Goal: Task Accomplishment & Management: Use online tool/utility

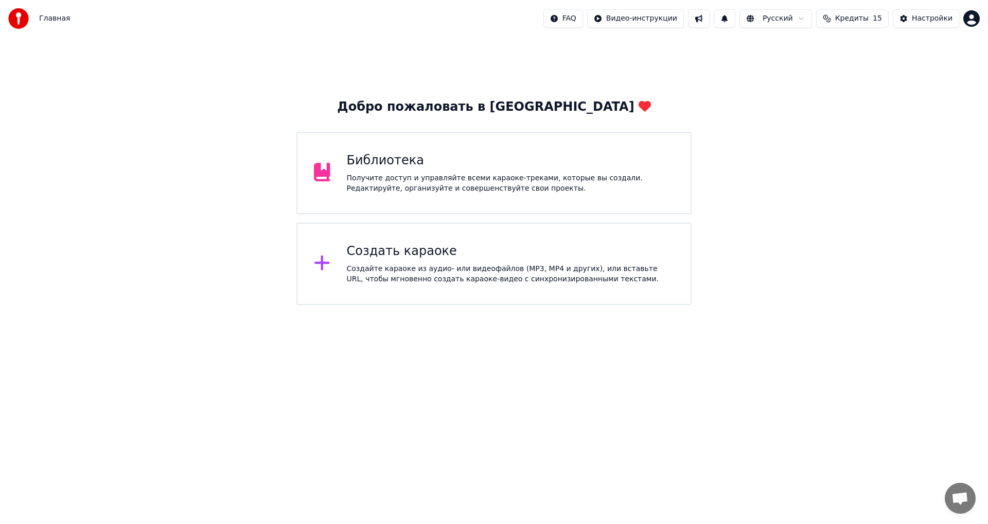
click at [449, 261] on div "Создать караоке Создайте караоке из аудио- или видеофайлов (MP3, MP4 и других),…" at bounding box center [511, 263] width 328 height 41
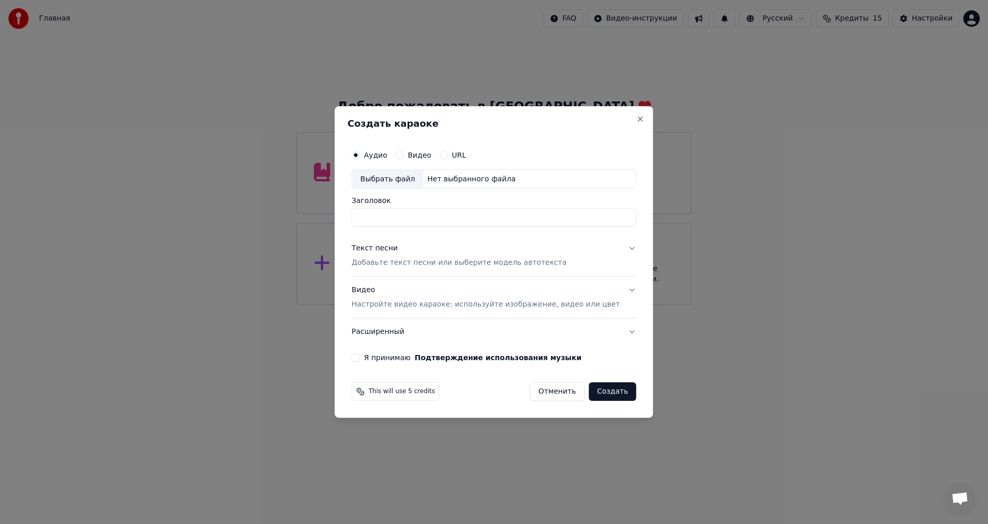
click at [407, 330] on button "Расширенный" at bounding box center [494, 331] width 285 height 27
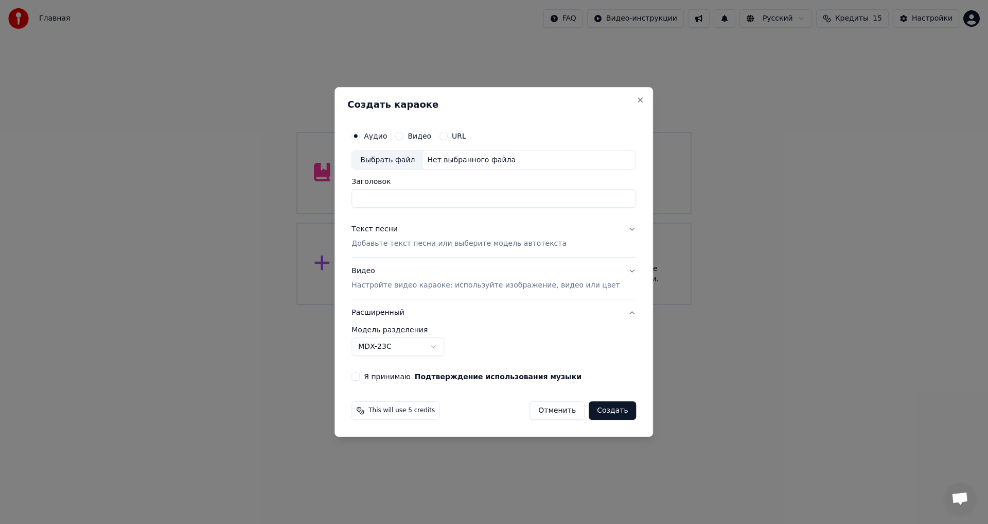
click at [447, 305] on body "Главная FAQ Видео-инструкции Русский Кредиты 15 Настройки Добро пожаловать в Yo…" at bounding box center [494, 152] width 988 height 305
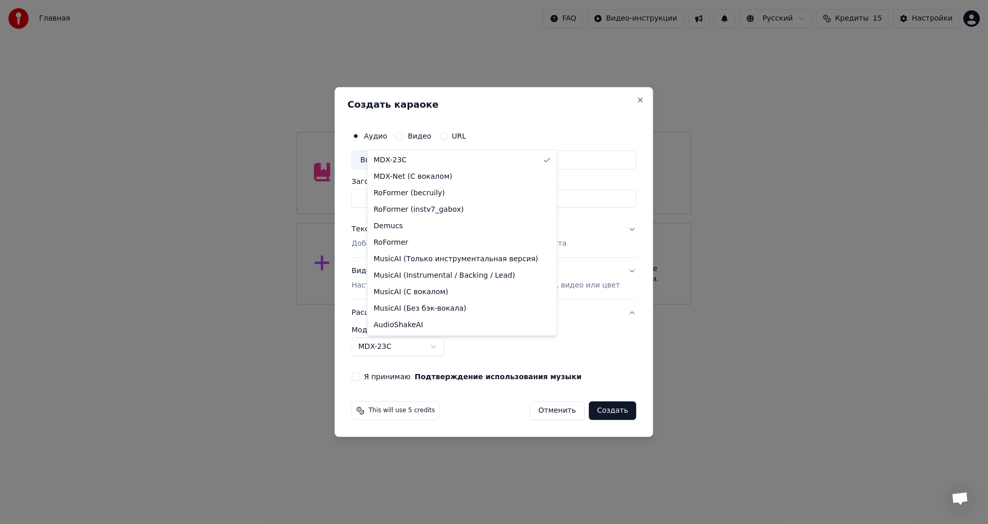
click at [448, 305] on body "Главная FAQ Видео-инструкции Русский Кредиты 15 Настройки Добро пожаловать в Yo…" at bounding box center [494, 152] width 988 height 305
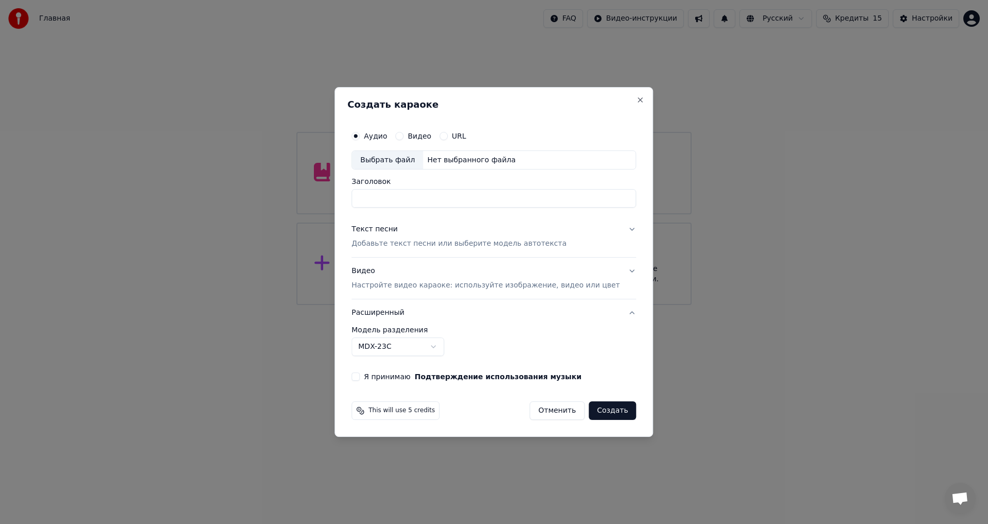
click at [448, 305] on body "Главная FAQ Видео-инструкции Русский Кредиты 15 Настройки Добро пожаловать в Yo…" at bounding box center [494, 152] width 988 height 305
click at [405, 336] on div "**********" at bounding box center [494, 341] width 285 height 30
click at [425, 305] on body "Главная FAQ Видео-инструкции Русский Кредиты 15 Настройки Добро пожаловать в Yo…" at bounding box center [494, 152] width 988 height 305
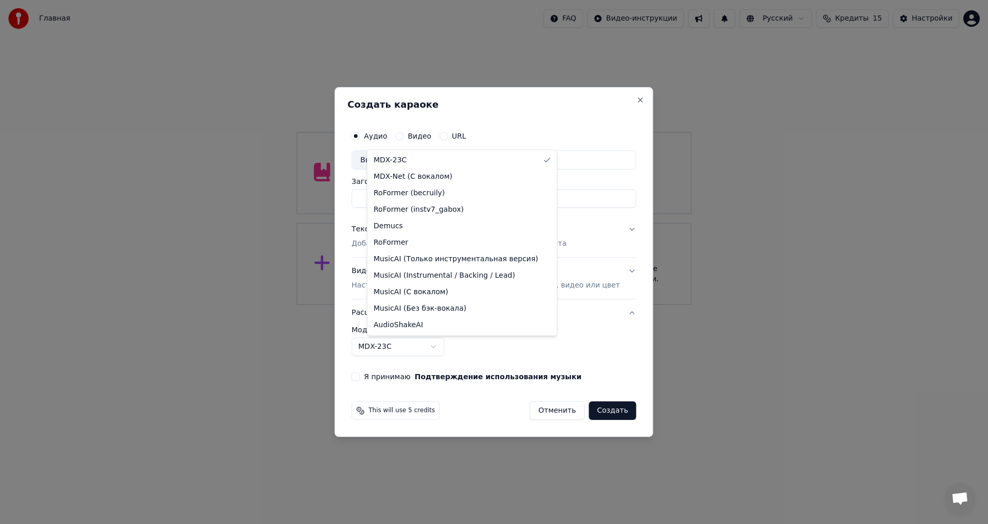
click at [505, 305] on body "Главная FAQ Видео-инструкции Русский Кредиты 15 Настройки Добро пожаловать в Yo…" at bounding box center [494, 152] width 988 height 305
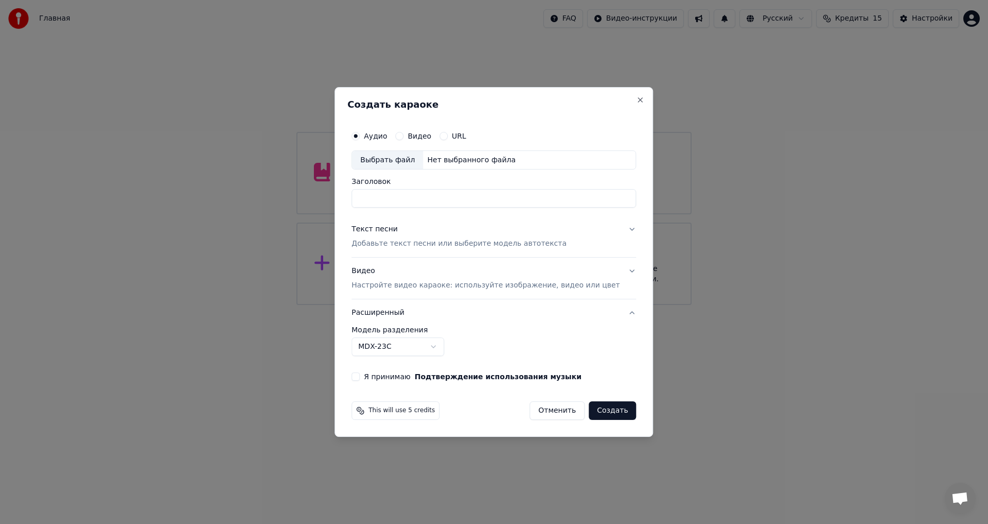
click at [462, 137] on div "URL" at bounding box center [453, 136] width 27 height 8
click at [448, 138] on button "URL" at bounding box center [444, 136] width 8 height 8
click at [457, 158] on input "text" at bounding box center [494, 160] width 285 height 21
paste input "**********"
type input "**********"
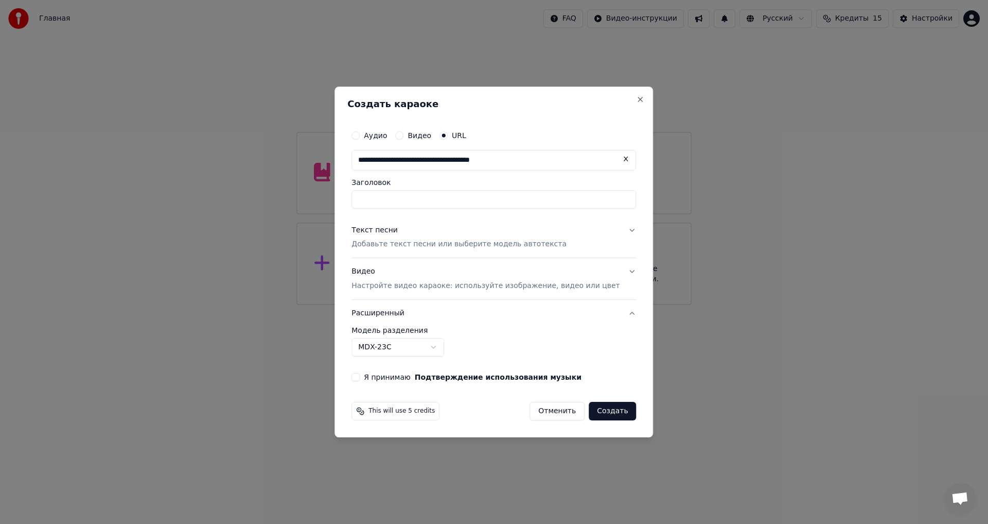
type input "**********"
click at [424, 243] on p "Добавьте текст песни или выберите модель автотекста" at bounding box center [459, 244] width 215 height 10
type input "**********"
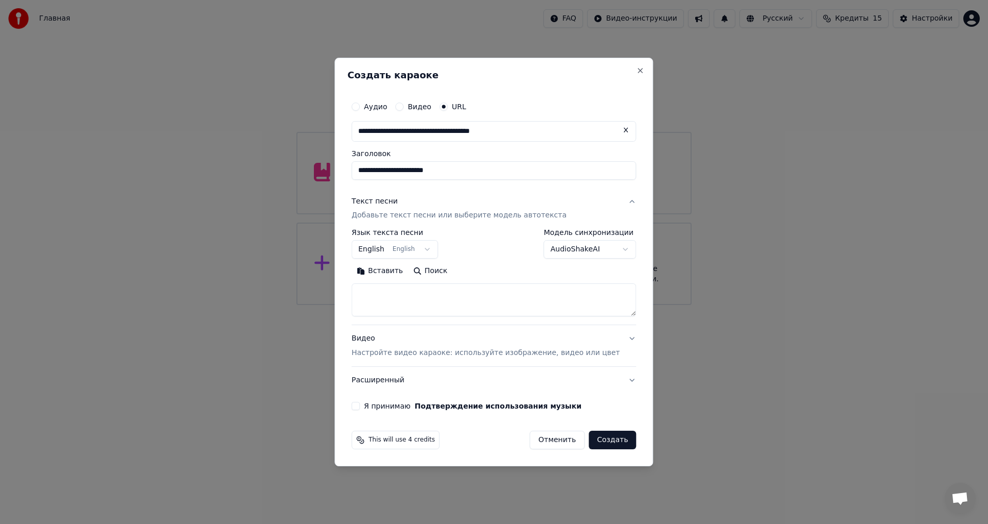
click at [448, 298] on textarea at bounding box center [494, 300] width 285 height 33
paste textarea "**********"
type textarea "**********"
click at [584, 253] on body "**********" at bounding box center [494, 152] width 988 height 305
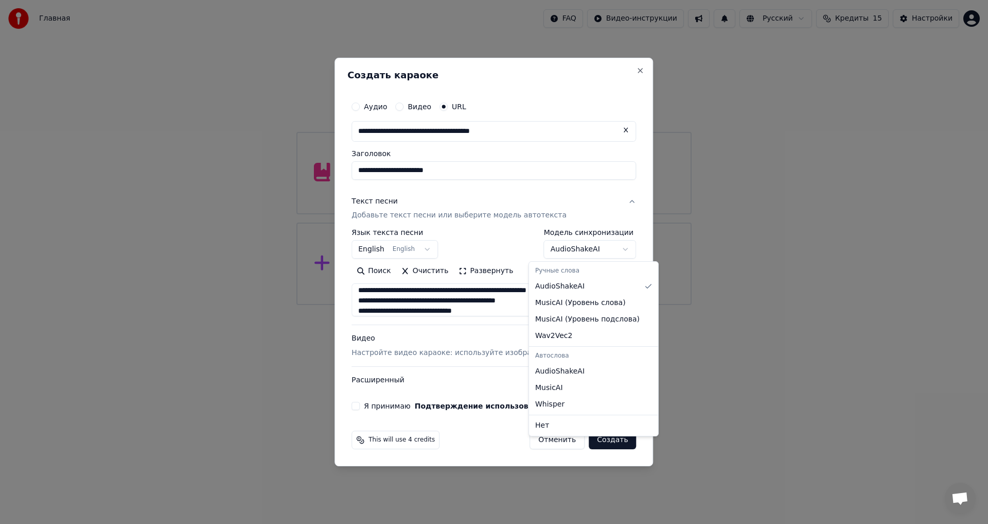
click at [504, 249] on body "**********" at bounding box center [494, 152] width 988 height 305
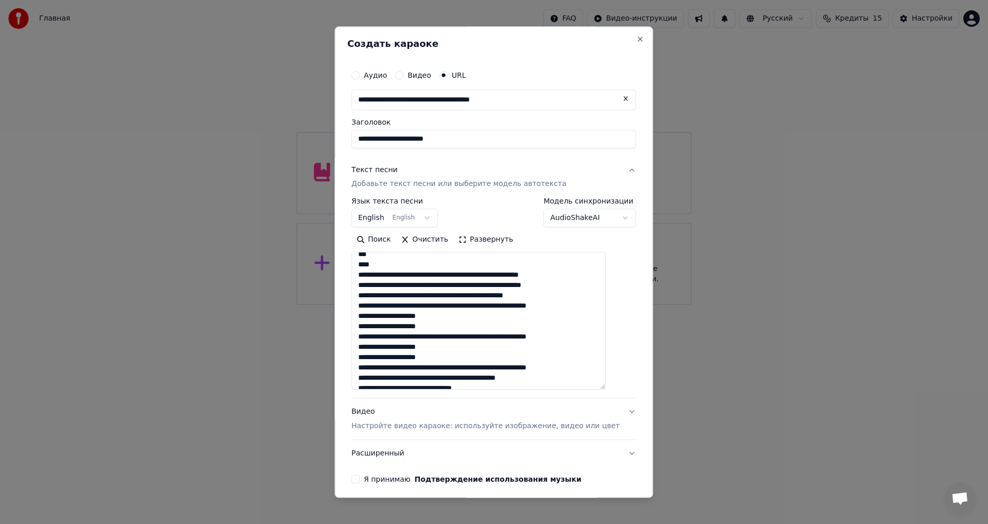
scroll to position [429, 0]
drag, startPoint x: 617, startPoint y: 320, endPoint x: 613, endPoint y: 396, distance: 76.3
click at [606, 390] on textarea at bounding box center [479, 320] width 254 height 137
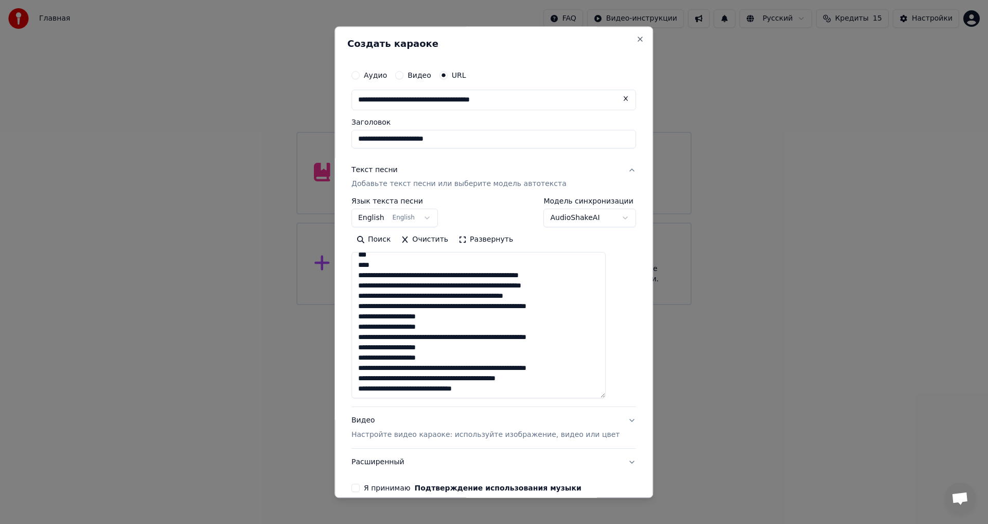
click at [468, 426] on div "Видео Настройте видео караоке: используйте изображение, видео или цвет" at bounding box center [486, 427] width 268 height 25
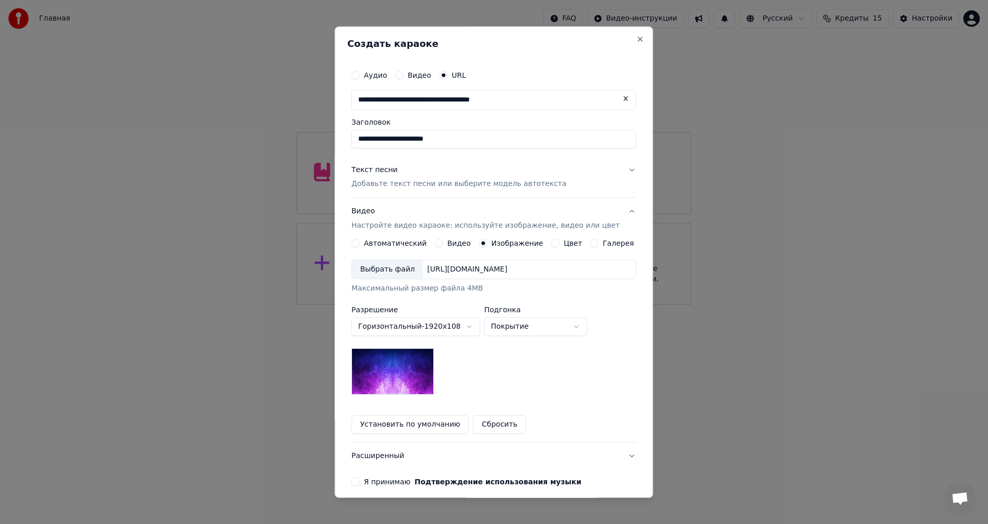
click at [392, 271] on div "Выбрать файл" at bounding box center [387, 269] width 71 height 19
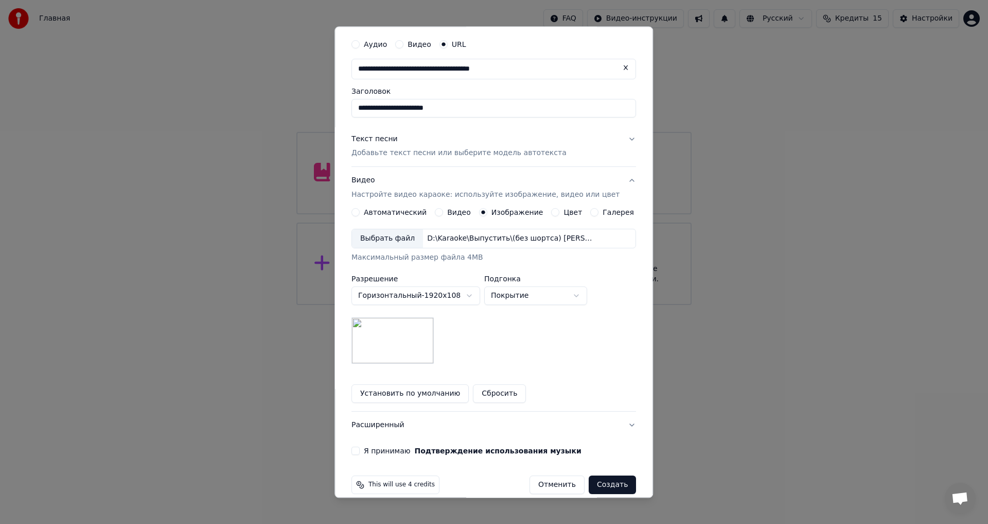
scroll to position [44, 0]
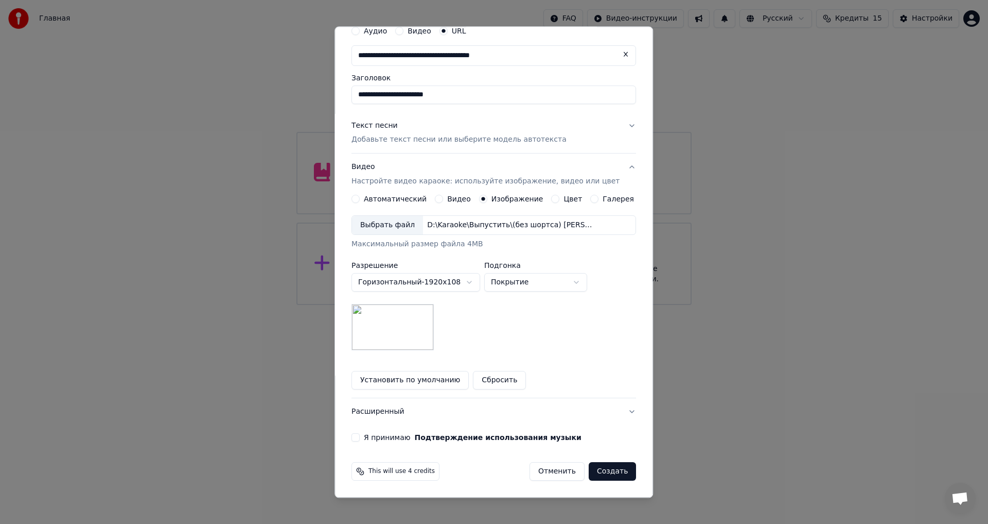
click at [405, 417] on button "Расширенный" at bounding box center [494, 411] width 285 height 27
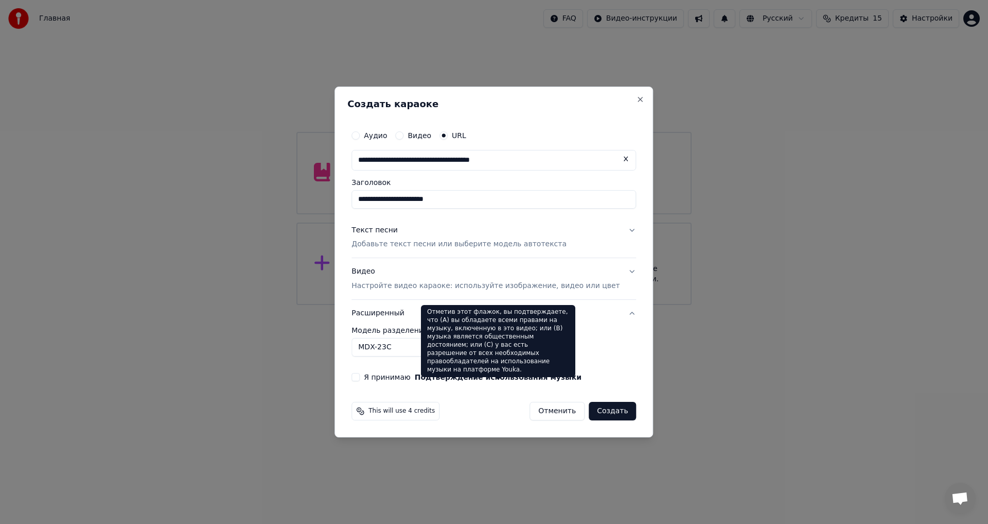
click at [423, 349] on div "Отметив этот флажок, вы подтверждаете, что (A) вы обладаете всеми правами на му…" at bounding box center [498, 341] width 154 height 72
click at [400, 305] on body "**********" at bounding box center [494, 152] width 988 height 305
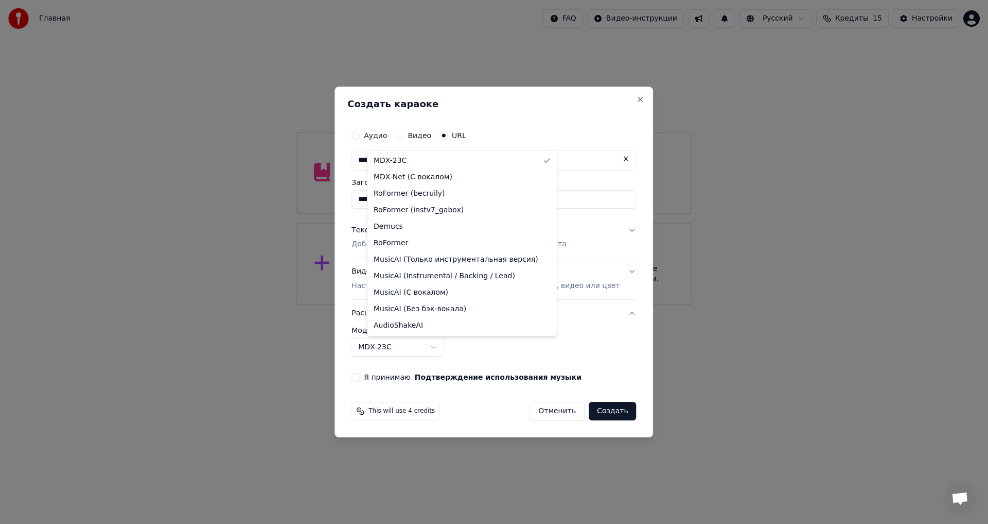
select select "******"
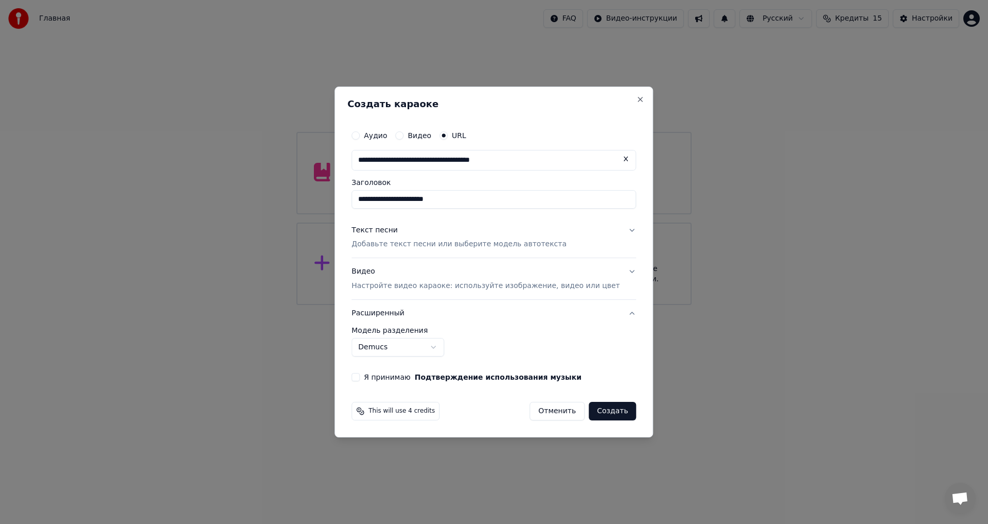
click at [387, 380] on label "Я принимаю Подтверждение использования музыки" at bounding box center [473, 376] width 218 height 7
click at [360, 380] on button "Я принимаю Подтверждение использования музыки" at bounding box center [356, 377] width 8 height 8
click at [595, 413] on button "Создать" at bounding box center [612, 411] width 47 height 19
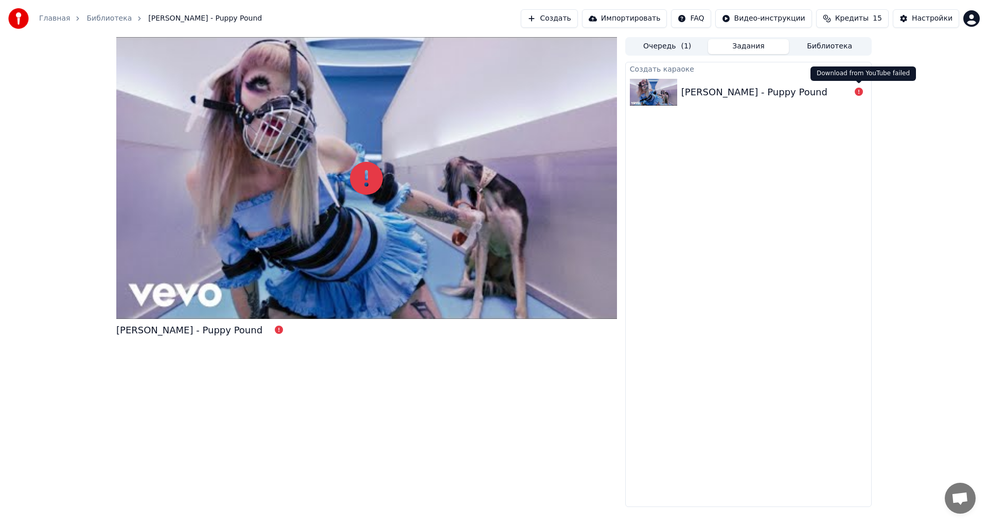
click at [827, 92] on div "[PERSON_NAME] - Puppy Pound" at bounding box center [766, 92] width 169 height 14
click at [719, 90] on div "[PERSON_NAME] - Puppy Pound" at bounding box center [755, 92] width 146 height 14
click at [685, 49] on span "( 1 )" at bounding box center [686, 46] width 10 height 10
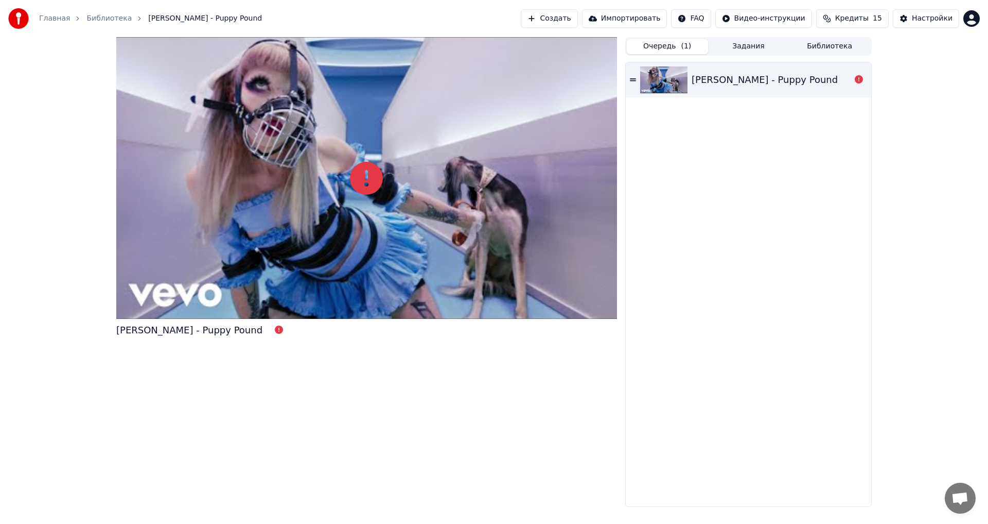
click at [760, 79] on div "[PERSON_NAME] - Puppy Pound" at bounding box center [765, 80] width 146 height 14
click at [669, 81] on img at bounding box center [663, 79] width 47 height 27
click at [637, 80] on div "[PERSON_NAME] - Puppy Pound" at bounding box center [749, 79] width 246 height 35
click at [867, 79] on div at bounding box center [859, 80] width 16 height 12
click at [855, 81] on icon at bounding box center [859, 79] width 8 height 8
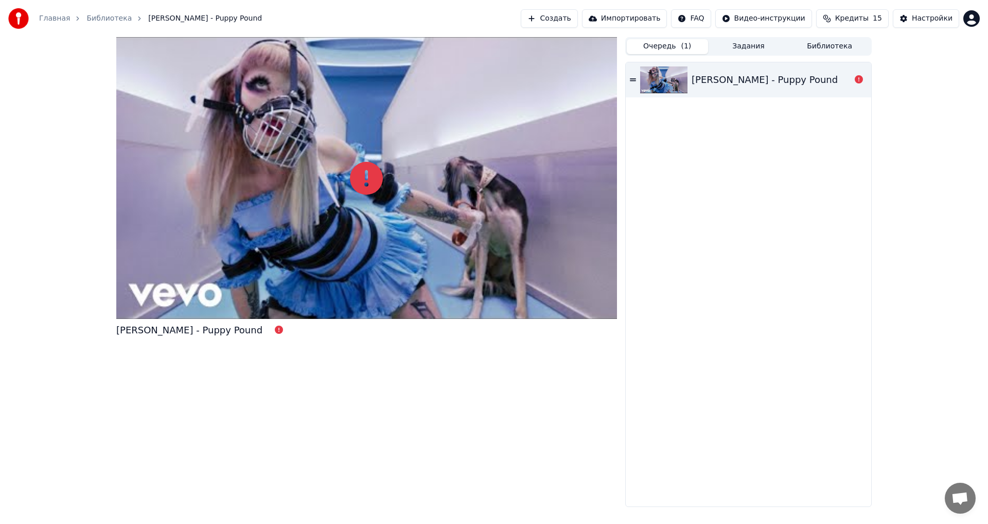
click at [861, 82] on icon at bounding box center [859, 79] width 8 height 8
click at [858, 81] on icon at bounding box center [859, 79] width 8 height 8
click at [490, 213] on div at bounding box center [366, 178] width 501 height 282
click at [374, 183] on icon at bounding box center [366, 178] width 33 height 33
click at [353, 181] on icon at bounding box center [366, 178] width 33 height 33
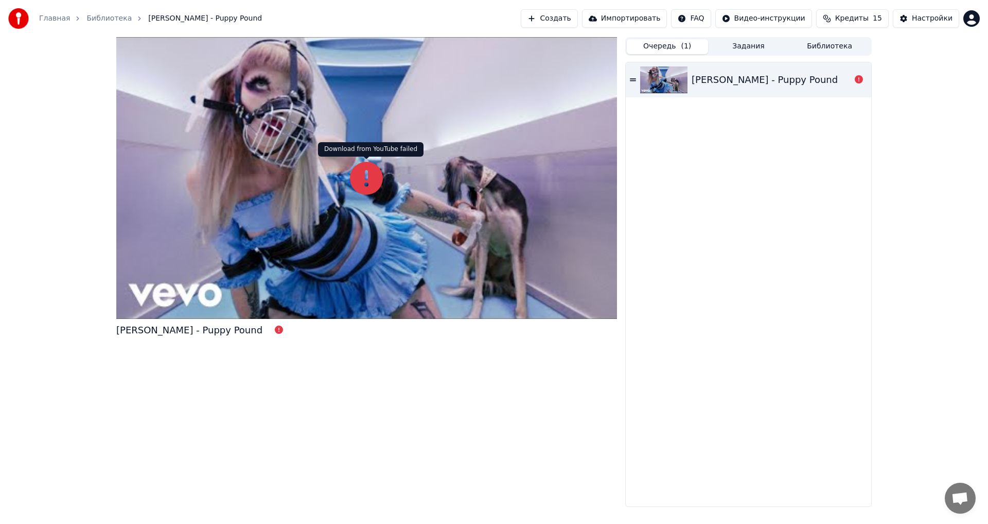
click at [368, 168] on icon at bounding box center [366, 178] width 33 height 33
click at [775, 79] on div "[PERSON_NAME] - Puppy Pound" at bounding box center [765, 80] width 146 height 14
click at [860, 79] on icon at bounding box center [859, 79] width 8 height 8
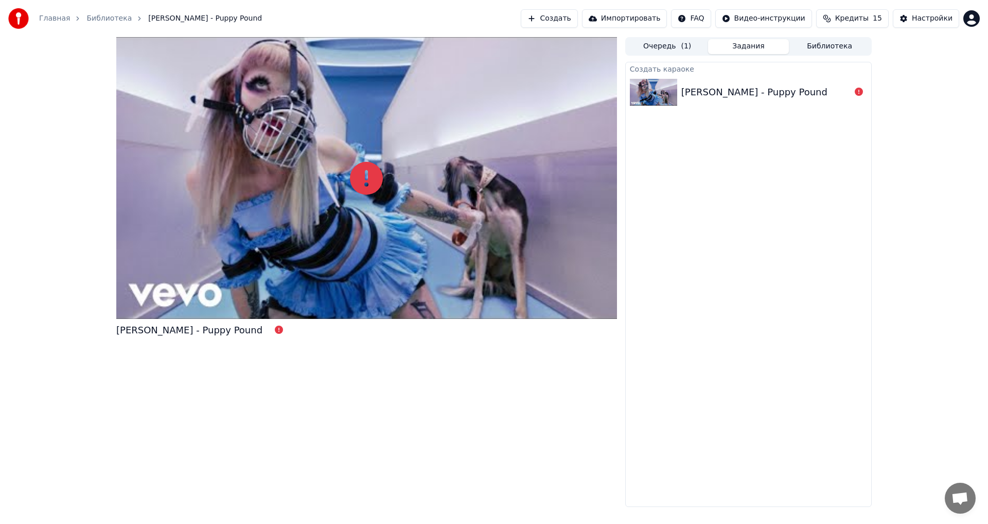
click at [741, 39] on button "Задания" at bounding box center [748, 46] width 81 height 15
click at [754, 88] on div "[PERSON_NAME] - Puppy Pound" at bounding box center [755, 92] width 146 height 14
click at [866, 95] on div at bounding box center [859, 92] width 16 height 12
click at [855, 92] on icon at bounding box center [859, 92] width 8 height 8
click at [578, 20] on button "Создать" at bounding box center [549, 18] width 57 height 19
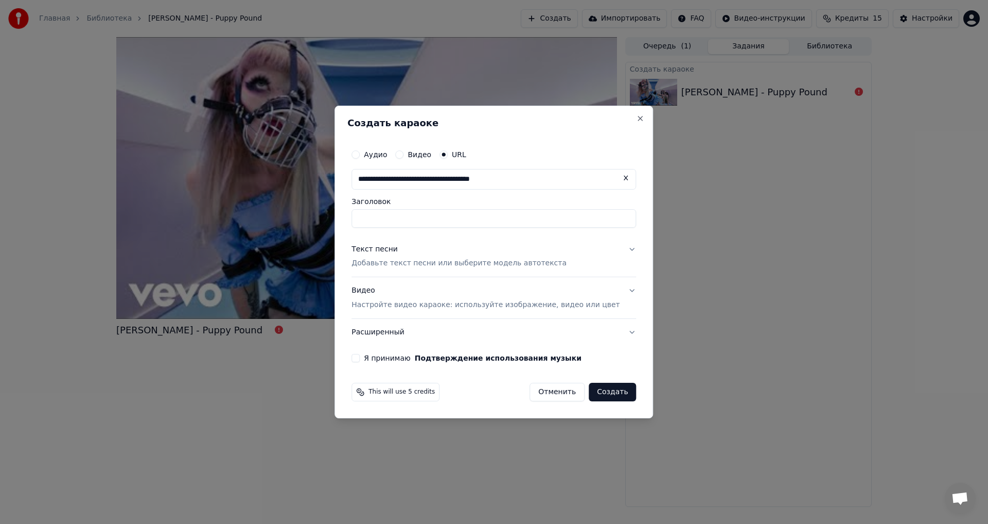
type input "**********"
click at [424, 262] on p "Добавьте текст песни или выберите модель автотекста" at bounding box center [459, 263] width 215 height 10
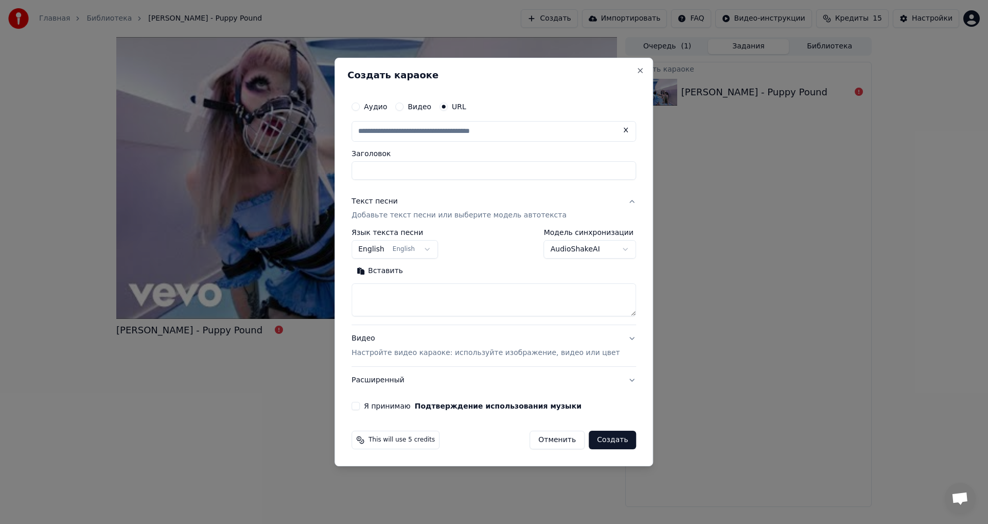
type input "**********"
click at [439, 291] on textarea at bounding box center [494, 300] width 285 height 33
paste textarea "**********"
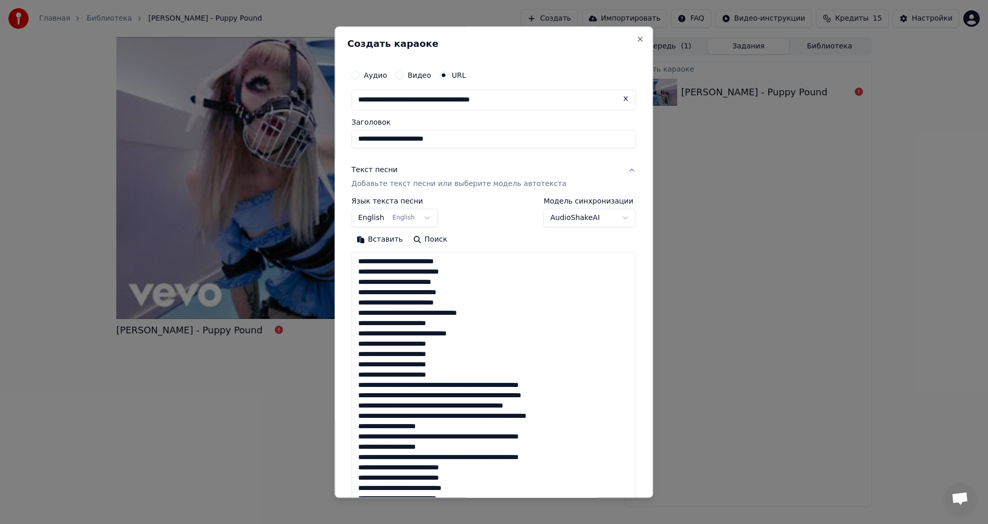
scroll to position [538, 0]
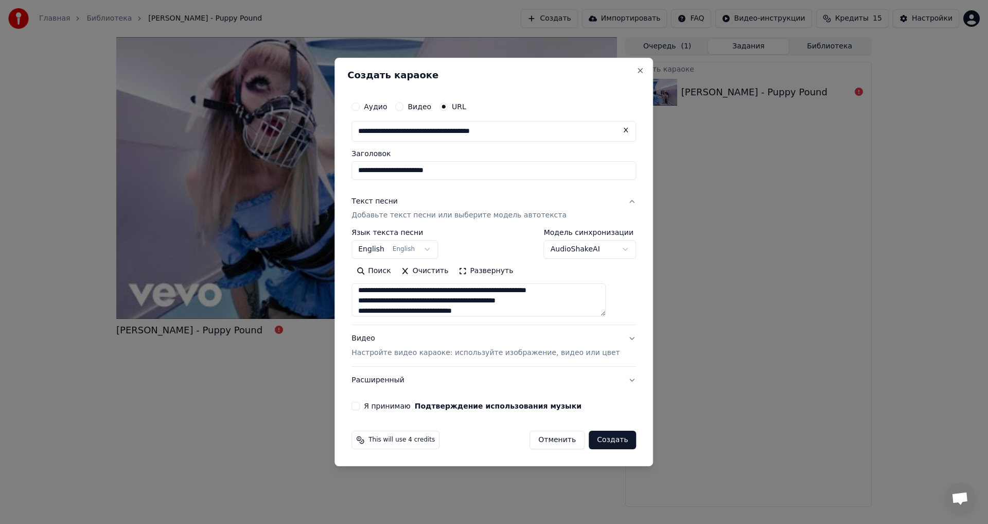
type textarea "**********"
click at [454, 350] on p "Настройте видео караоке: используйте изображение, видео или цвет" at bounding box center [486, 352] width 268 height 10
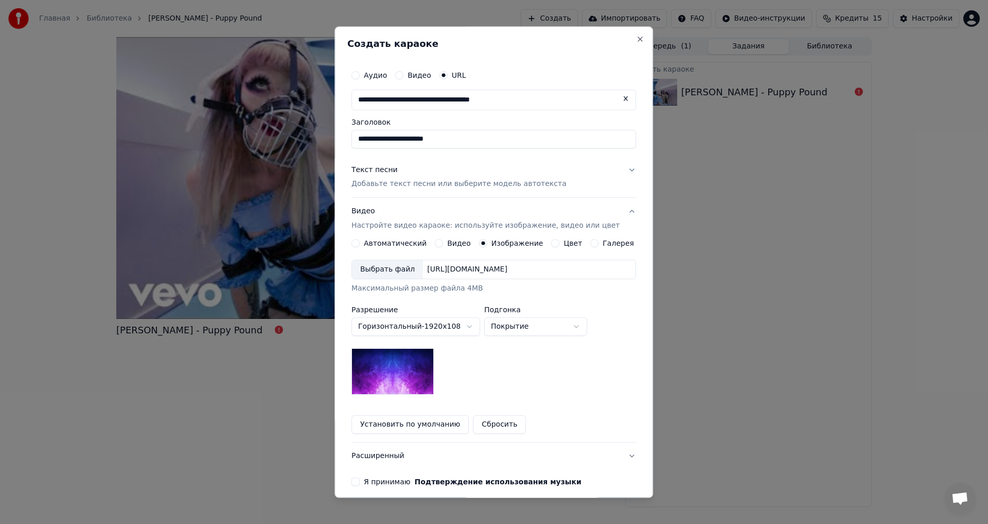
click at [403, 272] on div "Выбрать файл" at bounding box center [387, 269] width 71 height 19
click at [387, 458] on button "Расширенный" at bounding box center [494, 456] width 285 height 27
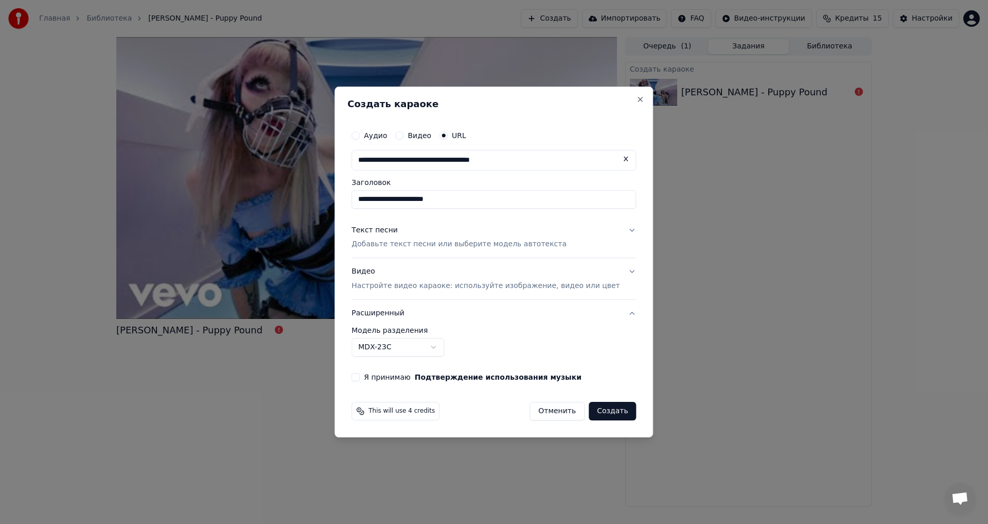
click at [413, 350] on body "**********" at bounding box center [494, 262] width 988 height 524
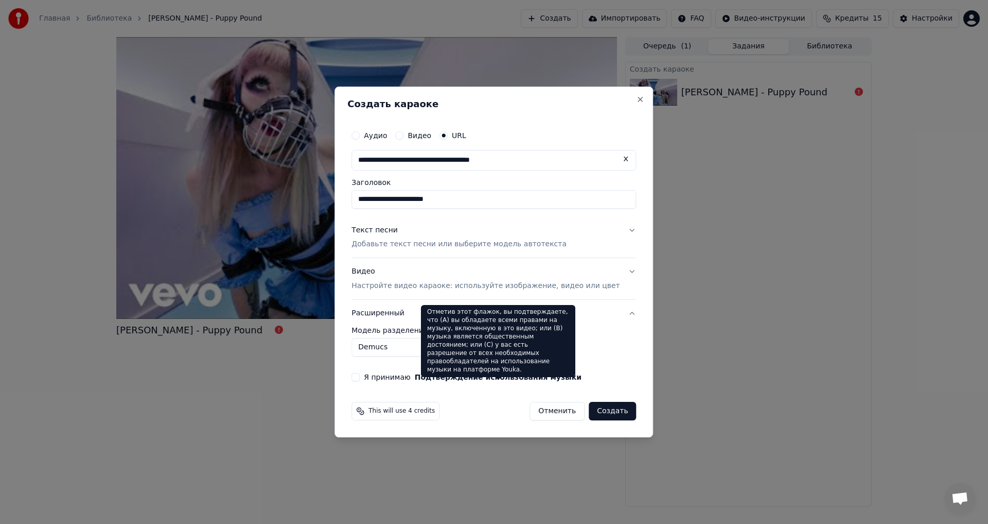
click at [403, 378] on label "Я принимаю Подтверждение использования музыки" at bounding box center [473, 376] width 218 height 7
click at [360, 378] on button "Я принимаю Подтверждение использования музыки" at bounding box center [356, 377] width 8 height 8
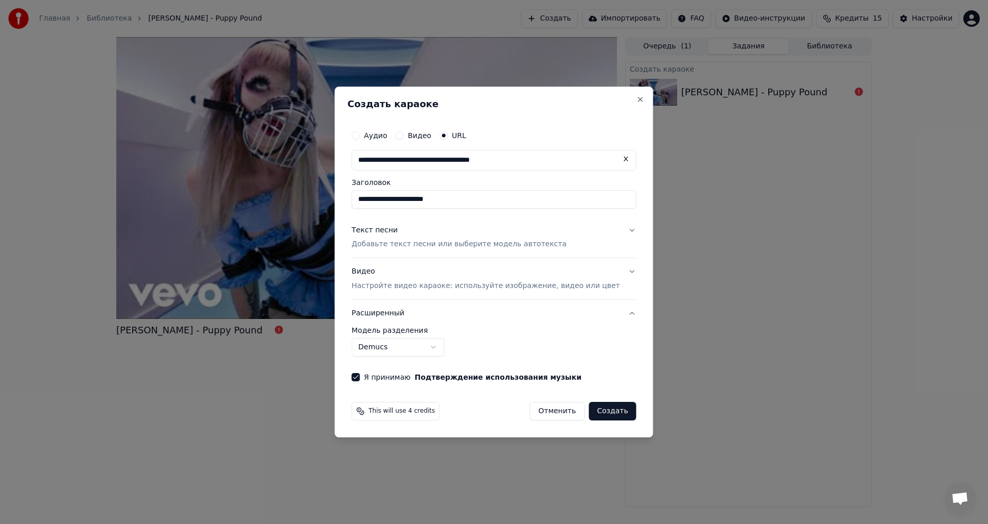
click at [601, 412] on button "Создать" at bounding box center [612, 411] width 47 height 19
select select "******"
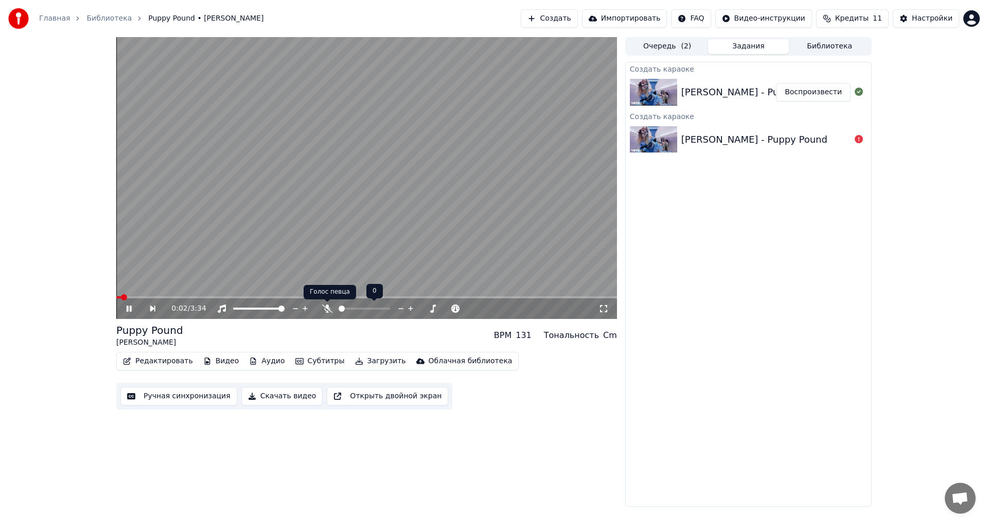
click at [329, 311] on icon at bounding box center [327, 308] width 10 height 8
click at [327, 310] on icon at bounding box center [327, 308] width 10 height 8
click at [335, 309] on div "0:23 / 3:34" at bounding box center [384, 308] width 427 height 10
click at [330, 309] on icon at bounding box center [327, 308] width 10 height 8
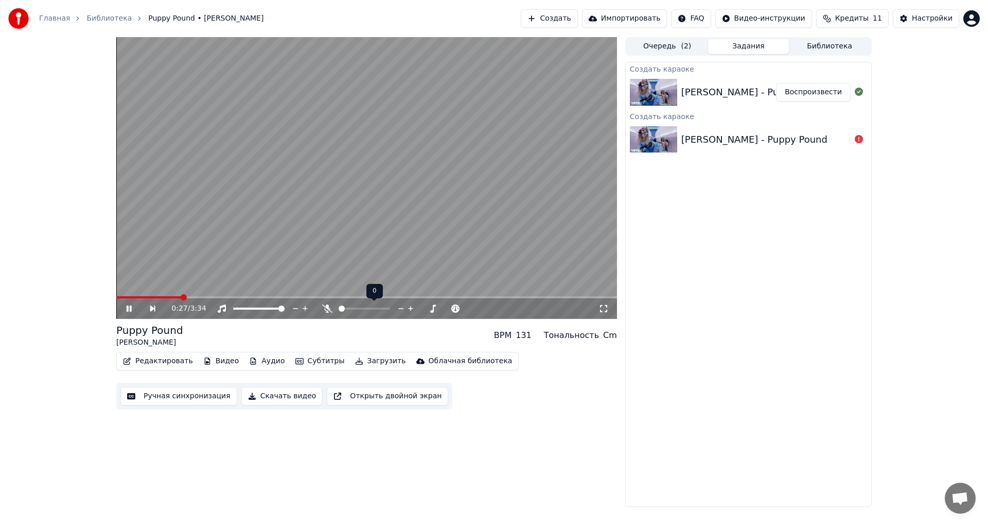
click at [330, 309] on icon at bounding box center [327, 308] width 10 height 8
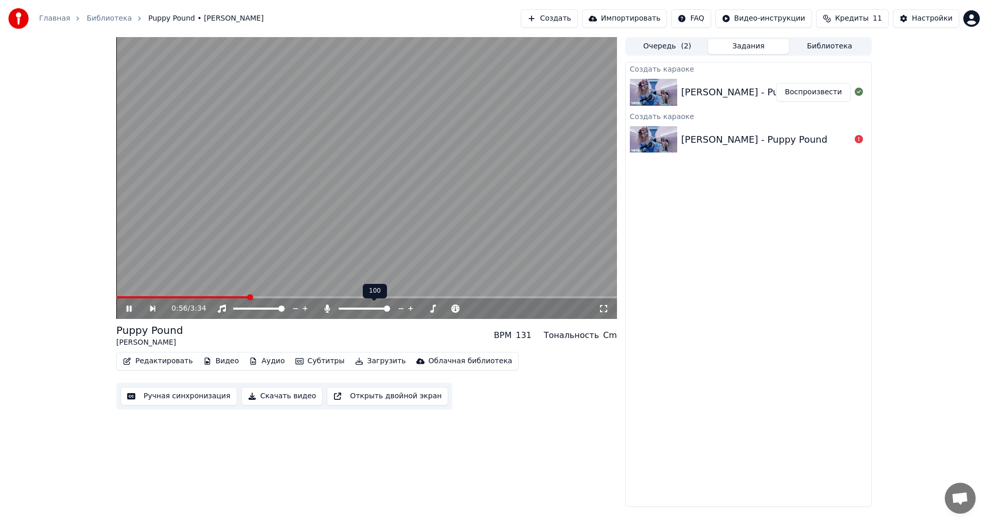
click at [330, 309] on icon at bounding box center [327, 308] width 10 height 8
click at [330, 309] on icon at bounding box center [328, 308] width 6 height 8
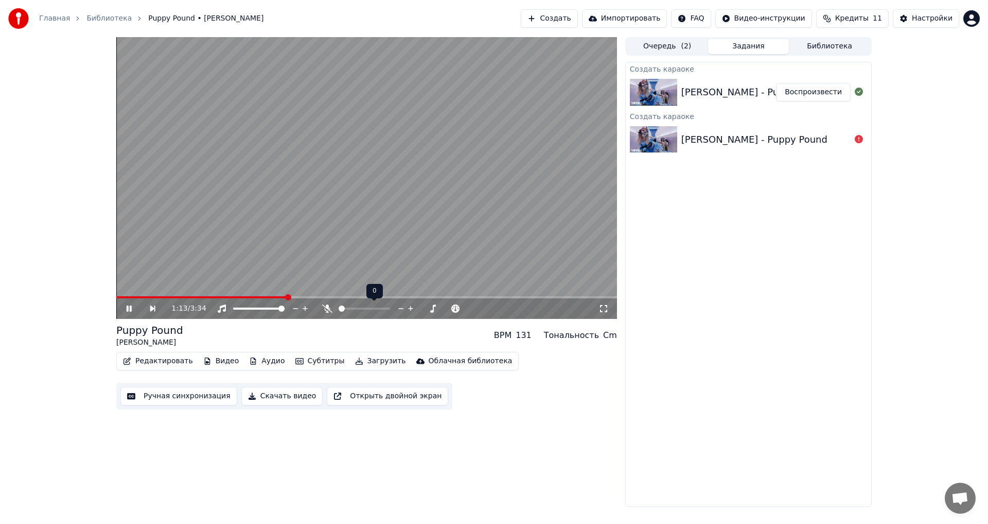
click at [329, 310] on icon at bounding box center [327, 308] width 10 height 8
click at [329, 310] on icon at bounding box center [328, 308] width 6 height 8
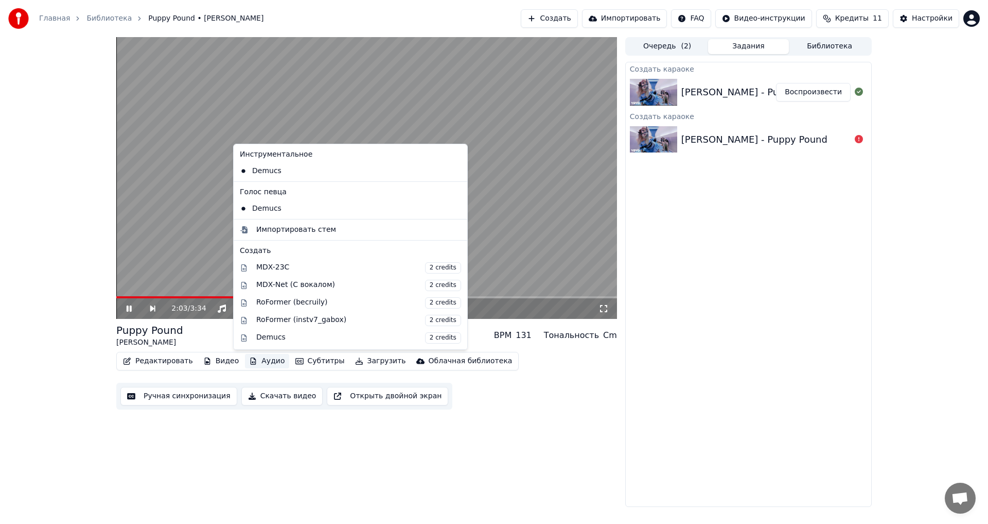
click at [262, 361] on button "Аудио" at bounding box center [267, 361] width 44 height 14
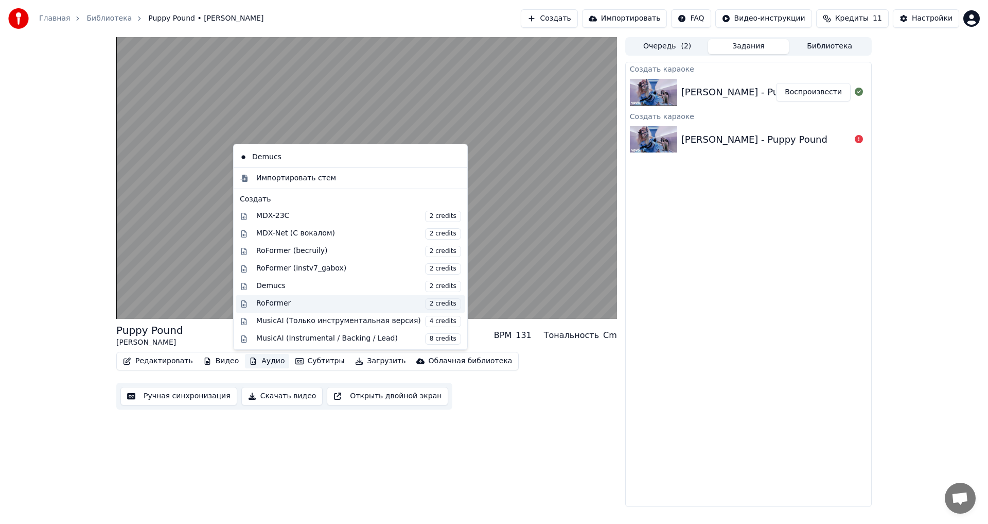
scroll to position [103, 0]
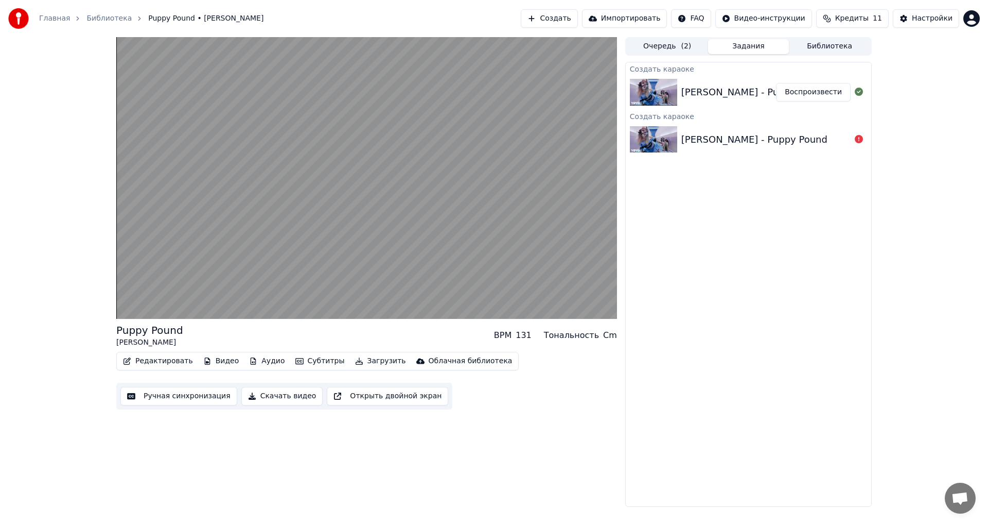
click at [518, 359] on div "Редактировать Видео Аудио Субтитры Загрузить Облачная библиотека Ручная синхрон…" at bounding box center [366, 381] width 501 height 58
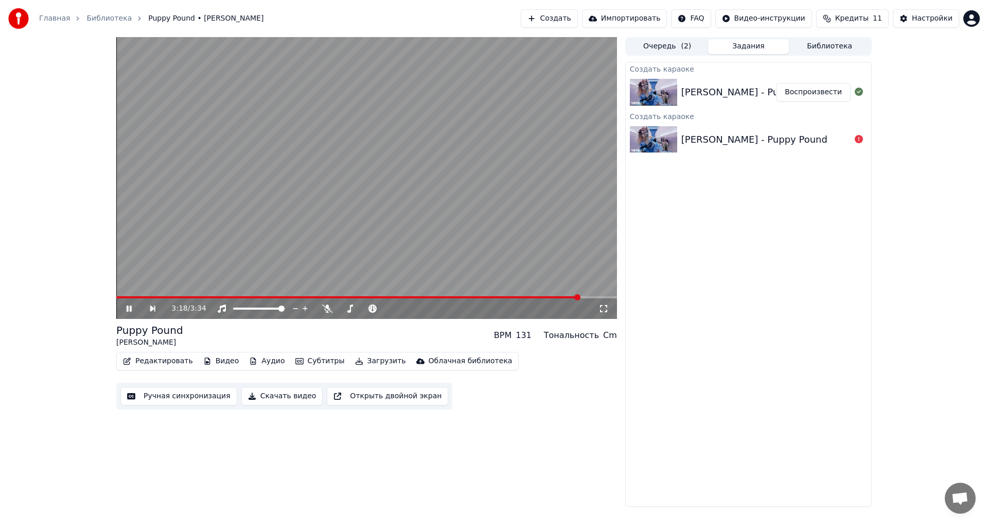
click at [589, 295] on video at bounding box center [366, 178] width 501 height 282
click at [591, 297] on span at bounding box center [366, 297] width 501 height 2
click at [429, 262] on video at bounding box center [366, 178] width 501 height 282
click at [373, 357] on button "Загрузить" at bounding box center [380, 361] width 59 height 14
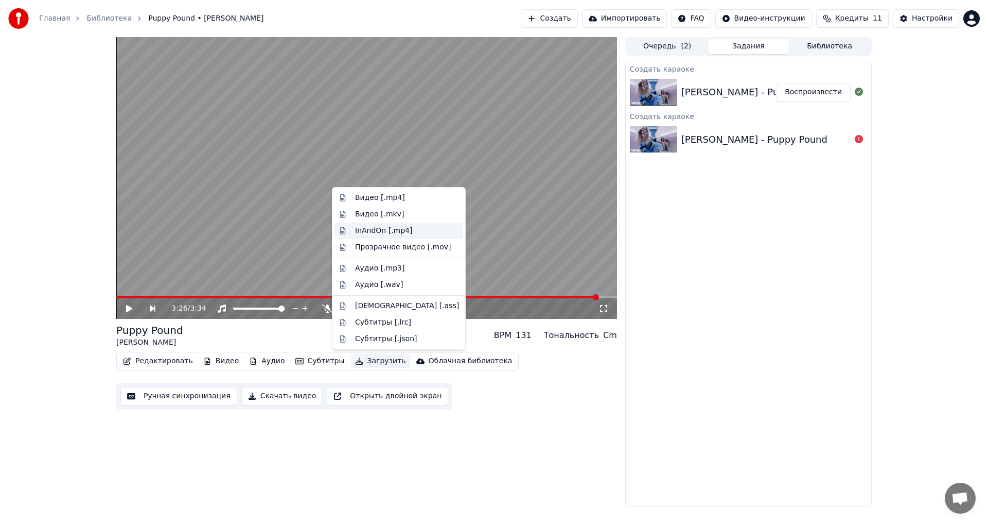
click at [409, 229] on div "InAndOn [.mp4]" at bounding box center [407, 230] width 104 height 10
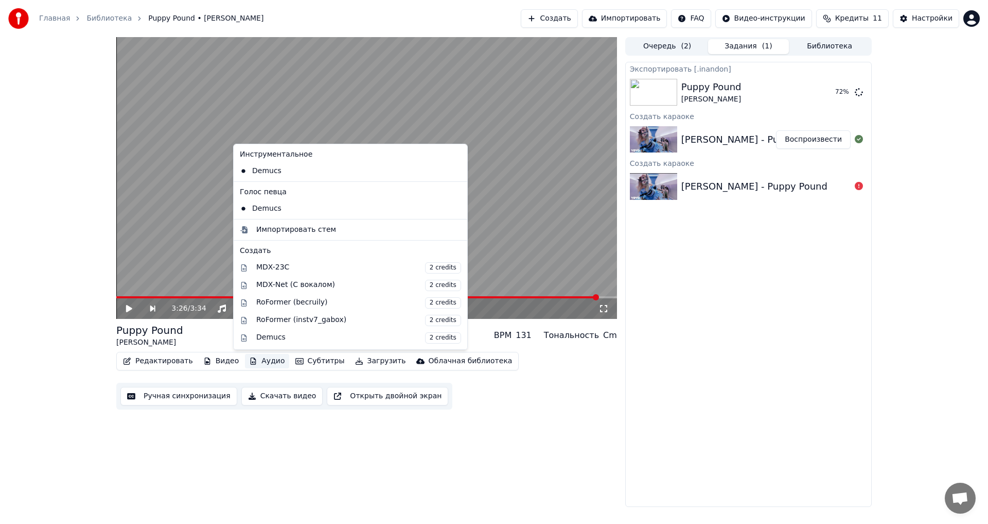
click at [268, 364] on button "Аудио" at bounding box center [267, 361] width 44 height 14
click at [707, 285] on div "Экспортировать [.inandon] Puppy Pound [PERSON_NAME] Показать Создать караоке [P…" at bounding box center [748, 284] width 247 height 445
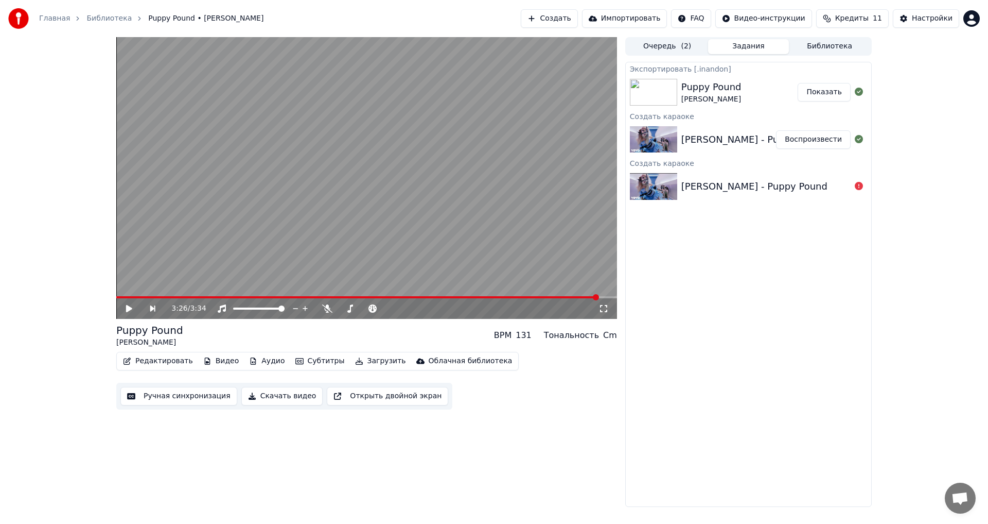
click at [823, 86] on button "Показать" at bounding box center [824, 92] width 53 height 19
click at [164, 370] on div "Редактировать Видео Аудио Субтитры Загрузить Облачная библиотека" at bounding box center [317, 361] width 403 height 19
click at [164, 363] on button "Редактировать" at bounding box center [158, 361] width 78 height 14
click at [163, 396] on button "Ручная синхронизация" at bounding box center [178, 396] width 117 height 19
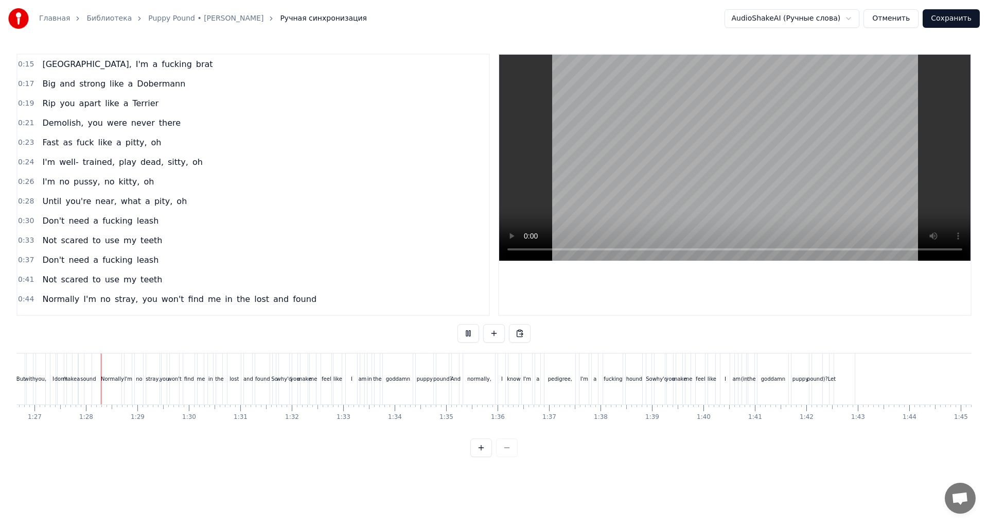
scroll to position [0, 4464]
click at [469, 335] on button at bounding box center [469, 333] width 22 height 19
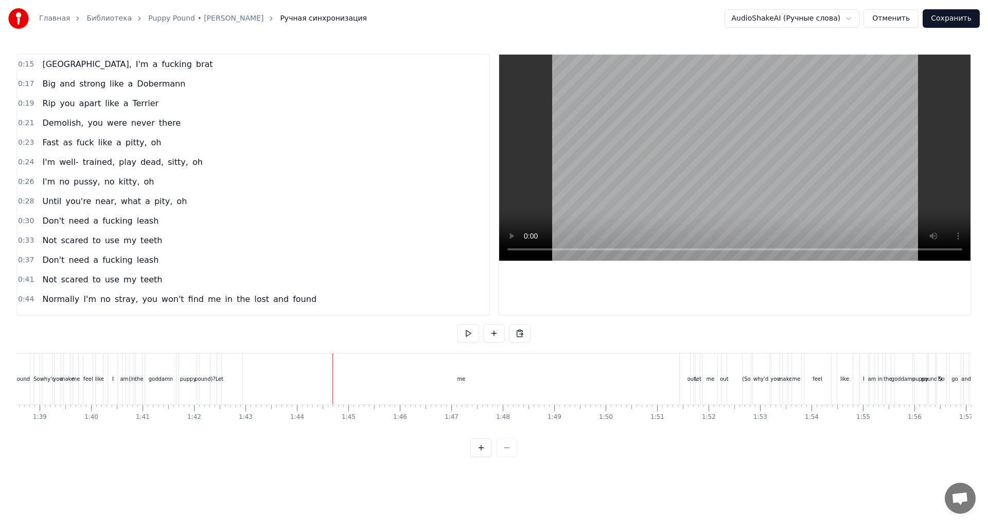
scroll to position [0, 4952]
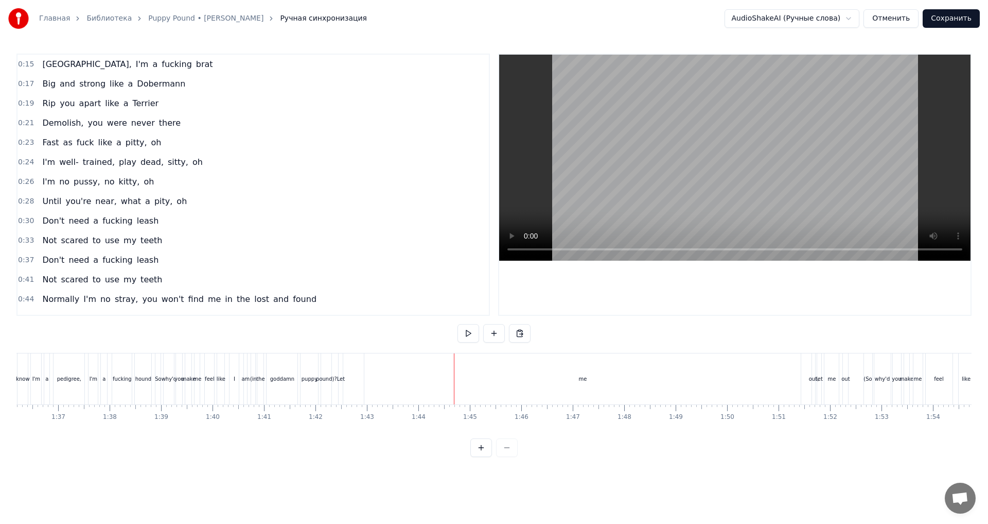
click at [437, 383] on div "me" at bounding box center [582, 378] width 437 height 51
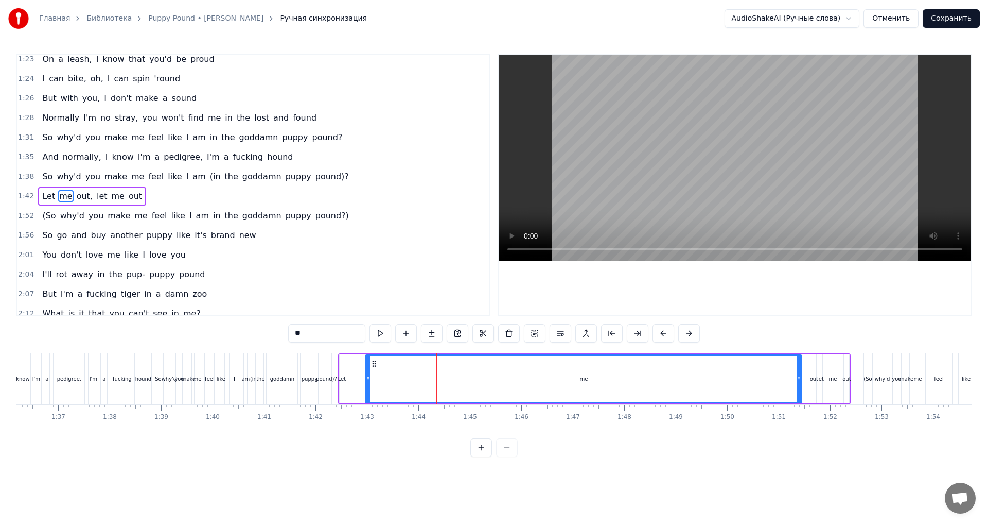
scroll to position [506, 0]
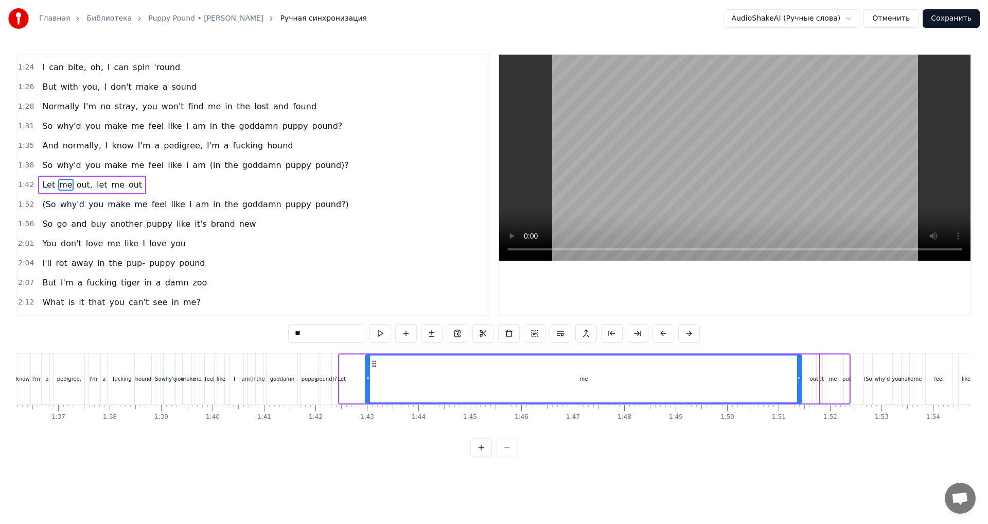
click at [341, 382] on div "Let" at bounding box center [342, 379] width 8 height 8
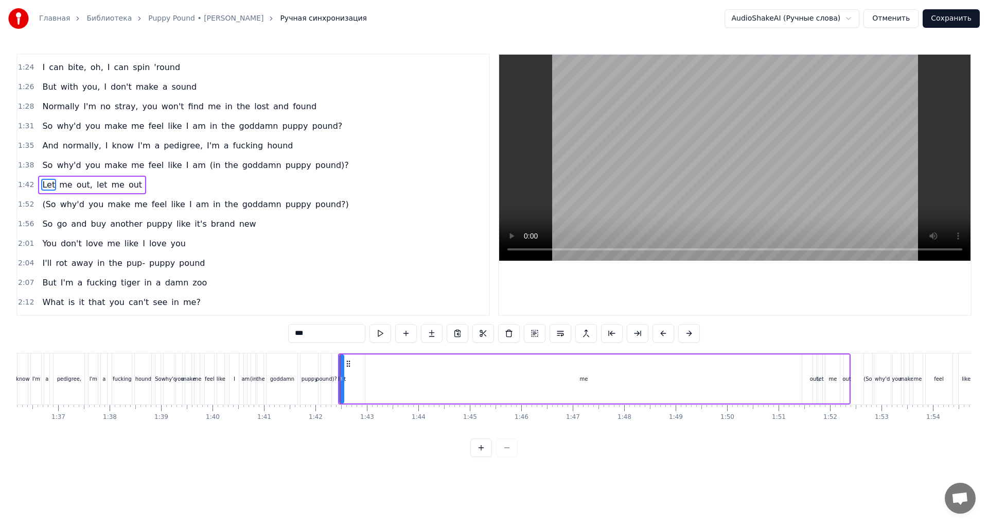
click at [381, 379] on div "me" at bounding box center [584, 378] width 437 height 49
drag, startPoint x: 369, startPoint y: 380, endPoint x: 619, endPoint y: 395, distance: 251.1
click at [792, 388] on div at bounding box center [791, 378] width 4 height 47
click at [342, 378] on div "Let" at bounding box center [342, 379] width 8 height 8
type input "***"
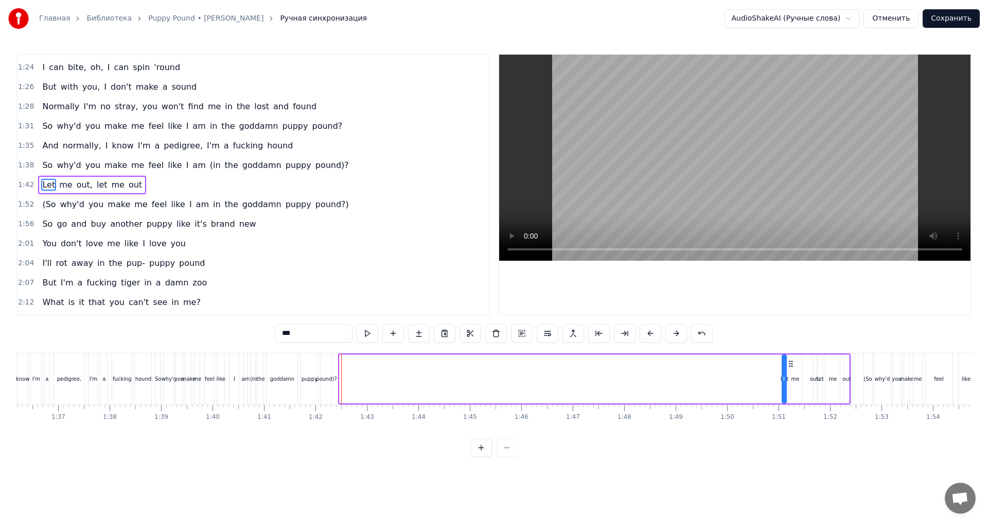
drag, startPoint x: 380, startPoint y: 370, endPoint x: 791, endPoint y: 389, distance: 410.7
click at [791, 389] on div "Let me out, let me out" at bounding box center [594, 378] width 513 height 51
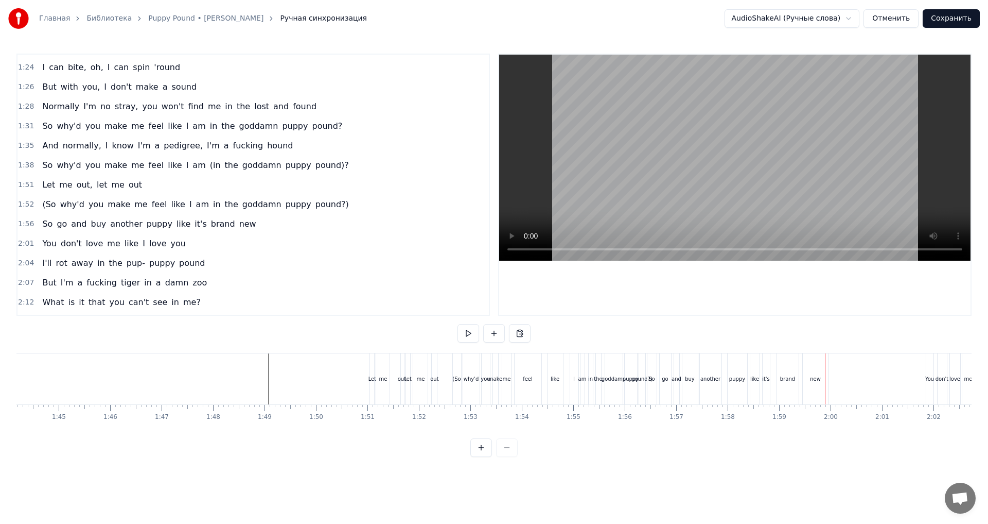
scroll to position [0, 5121]
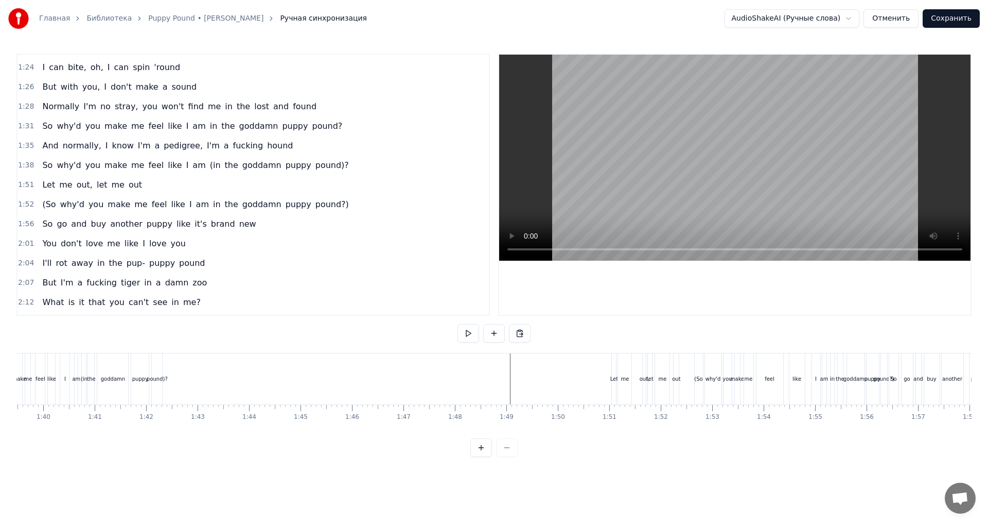
click at [614, 385] on div "Let" at bounding box center [614, 378] width 4 height 51
drag, startPoint x: 622, startPoint y: 362, endPoint x: 612, endPoint y: 364, distance: 11.1
click at [612, 364] on icon at bounding box center [611, 363] width 8 height 8
click at [612, 383] on div "Let me out, let me out" at bounding box center [641, 378] width 81 height 51
drag, startPoint x: 672, startPoint y: 363, endPoint x: 662, endPoint y: 364, distance: 10.4
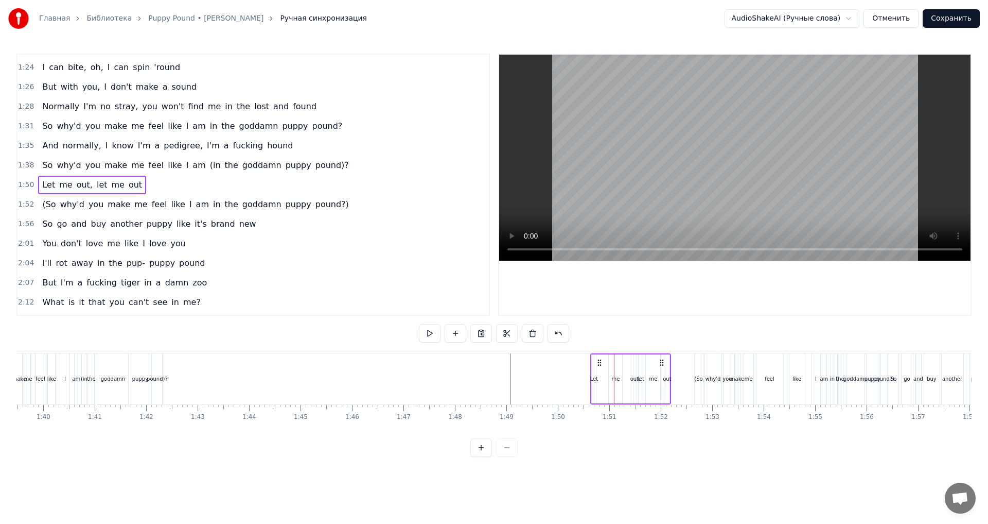
click at [662, 364] on icon at bounding box center [662, 362] width 8 height 8
click at [634, 382] on div "out," at bounding box center [635, 378] width 3 height 49
drag, startPoint x: 635, startPoint y: 381, endPoint x: 626, endPoint y: 384, distance: 9.6
click at [626, 384] on div "Let me out, let me out" at bounding box center [630, 378] width 81 height 51
click at [596, 385] on div "Let" at bounding box center [594, 378] width 4 height 49
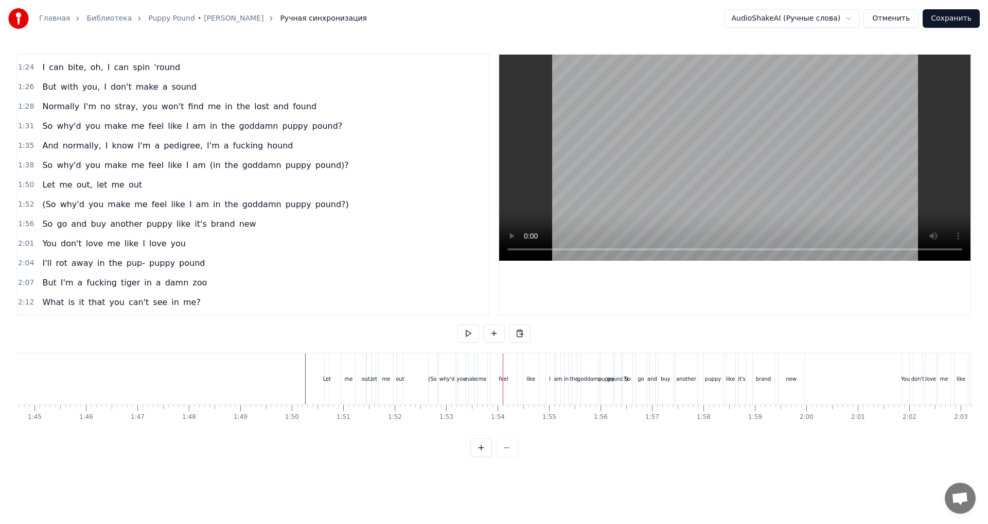
scroll to position [0, 5302]
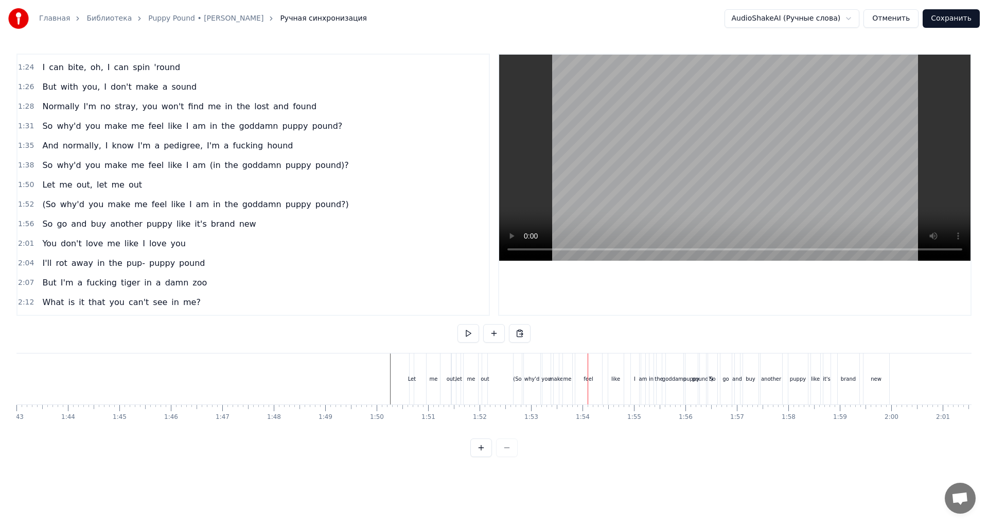
click at [411, 387] on div "Let" at bounding box center [412, 378] width 4 height 51
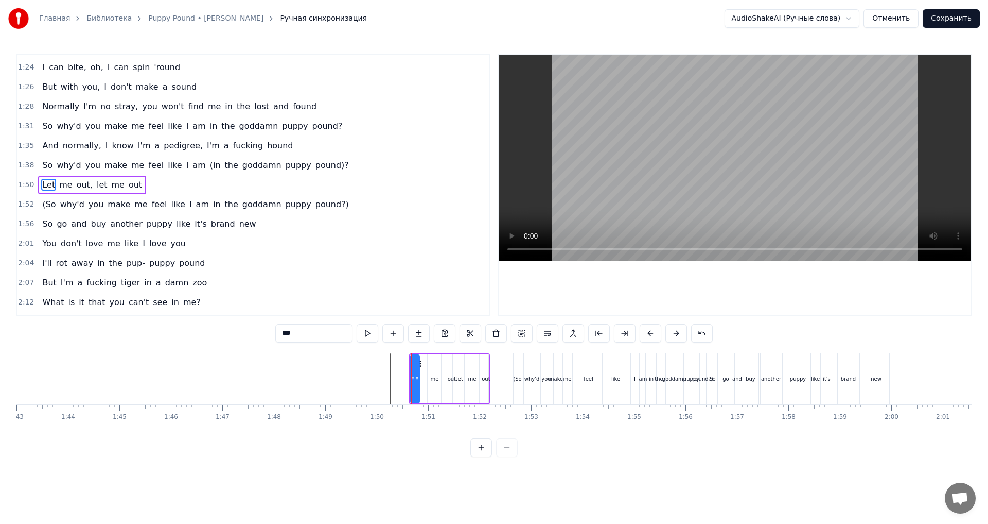
drag, startPoint x: 414, startPoint y: 384, endPoint x: 421, endPoint y: 385, distance: 6.4
click at [419, 385] on div at bounding box center [417, 378] width 4 height 47
click at [422, 366] on icon at bounding box center [420, 363] width 8 height 8
click at [435, 382] on div "me" at bounding box center [434, 378] width 13 height 49
type input "**"
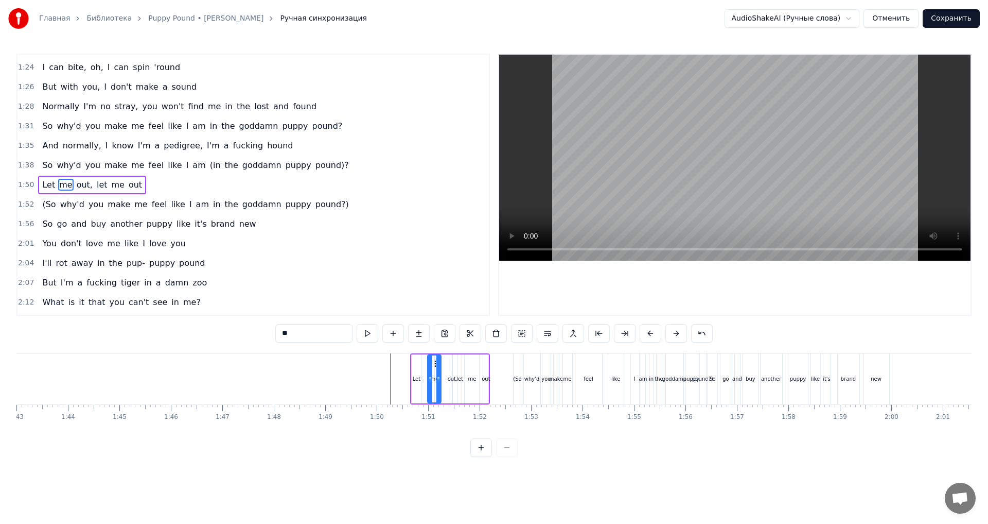
click at [424, 387] on div "Let me out, let me out" at bounding box center [450, 378] width 80 height 51
drag, startPoint x: 420, startPoint y: 365, endPoint x: 441, endPoint y: 366, distance: 21.1
click at [441, 366] on icon at bounding box center [441, 362] width 8 height 8
click at [518, 387] on div "(So" at bounding box center [518, 378] width 8 height 51
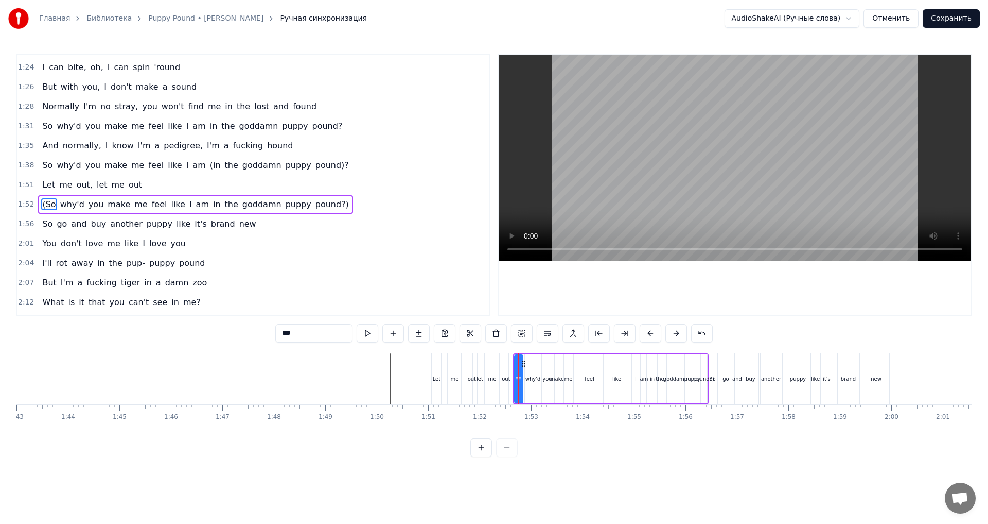
scroll to position [525, 0]
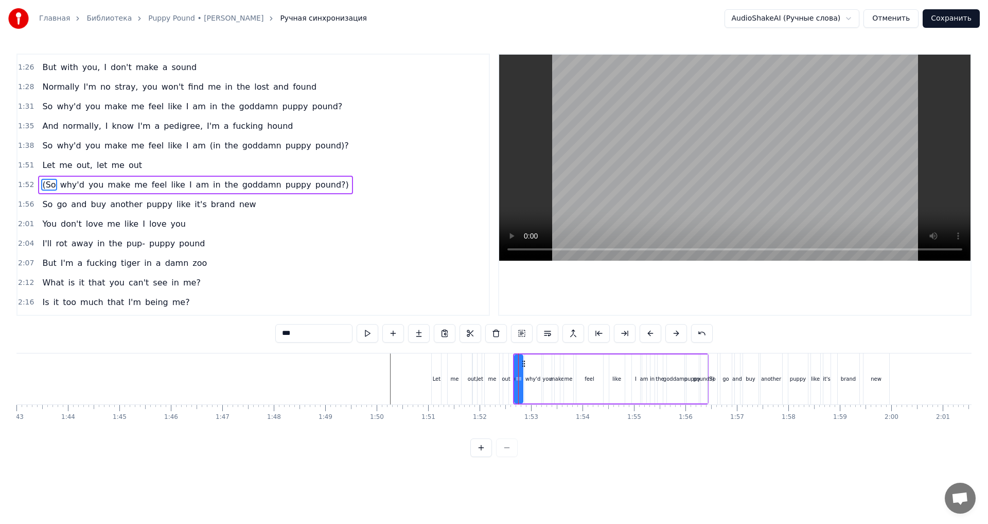
click at [629, 457] on div "0:15 [GEOGRAPHIC_DATA], I'm a fucking brat 0:17 Big and strong like a Dobermann…" at bounding box center [493, 255] width 955 height 403
click at [384, 387] on div at bounding box center [222, 378] width 11017 height 51
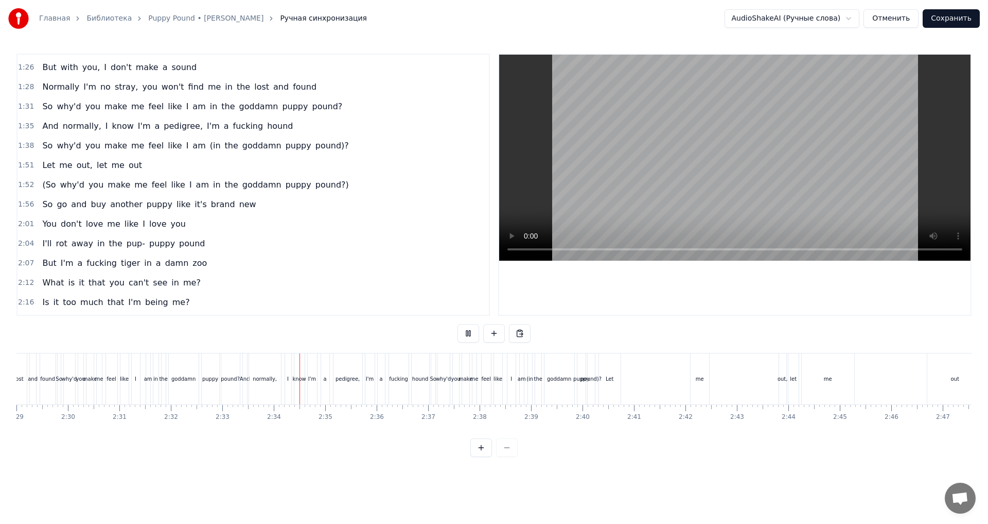
scroll to position [0, 7872]
click at [410, 385] on div "Let" at bounding box center [408, 378] width 22 height 51
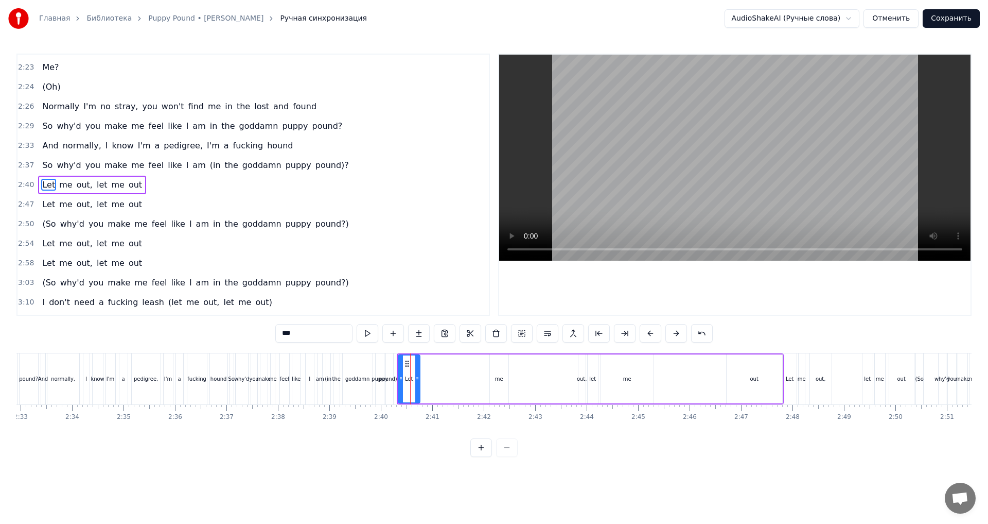
click at [378, 362] on div "puppy" at bounding box center [380, 378] width 8 height 51
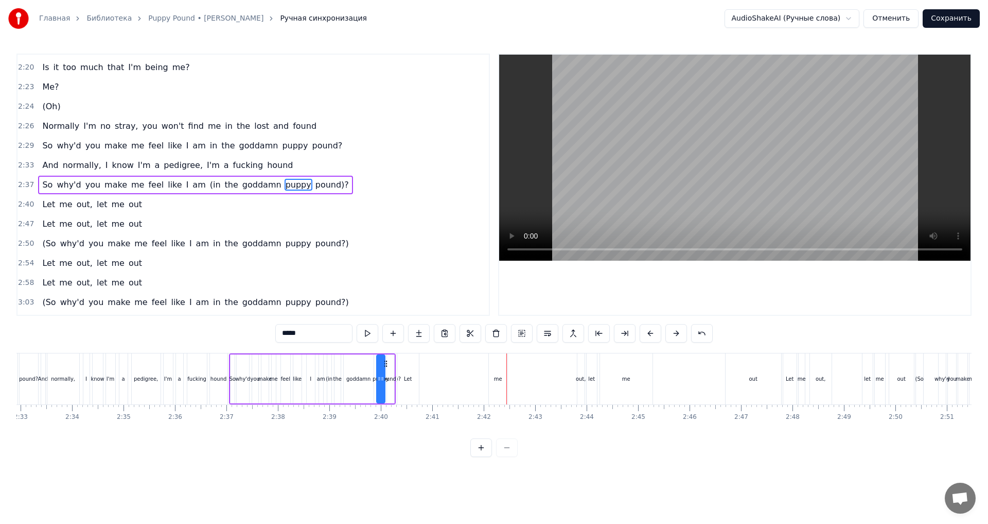
click at [409, 386] on div "Let" at bounding box center [408, 378] width 22 height 51
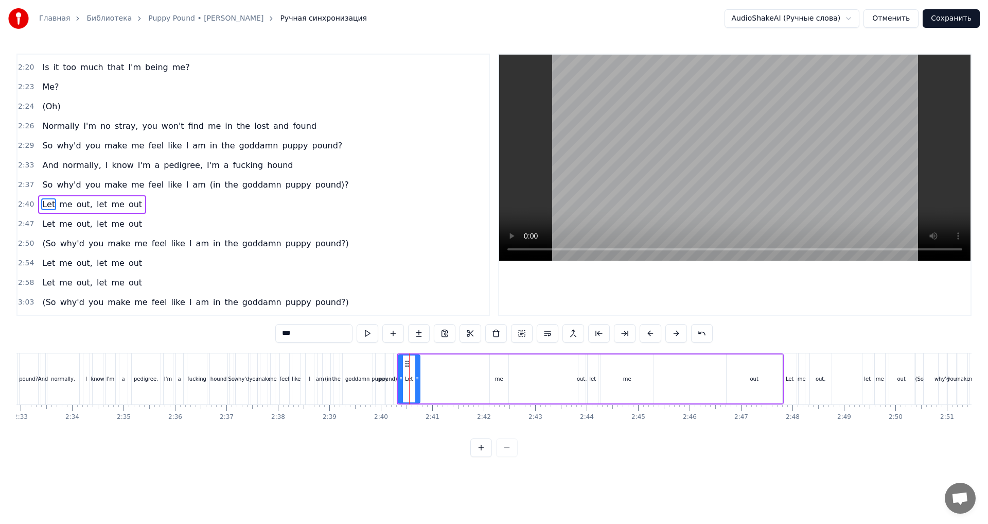
scroll to position [799, 0]
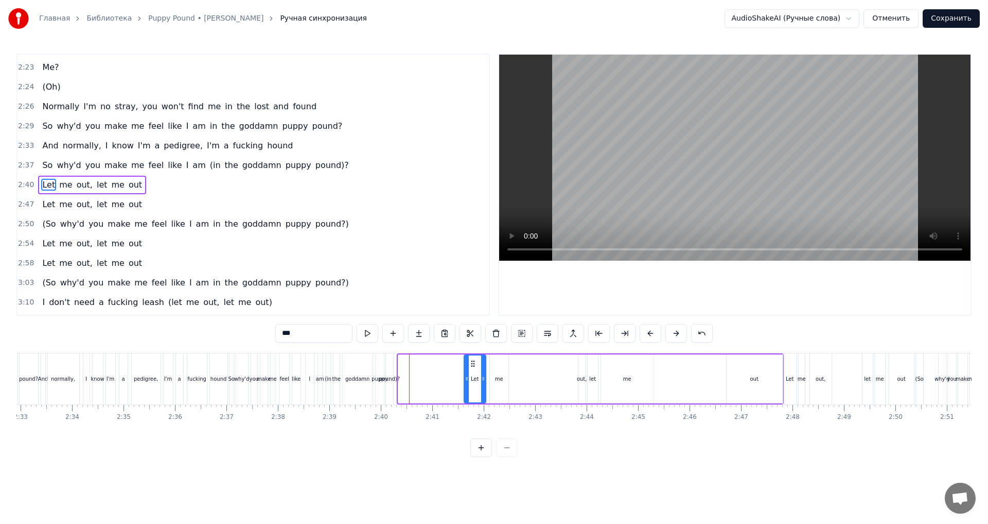
drag, startPoint x: 407, startPoint y: 363, endPoint x: 473, endPoint y: 374, distance: 66.8
click at [473, 374] on div "Let" at bounding box center [475, 378] width 21 height 47
click at [500, 373] on div "me" at bounding box center [499, 378] width 19 height 49
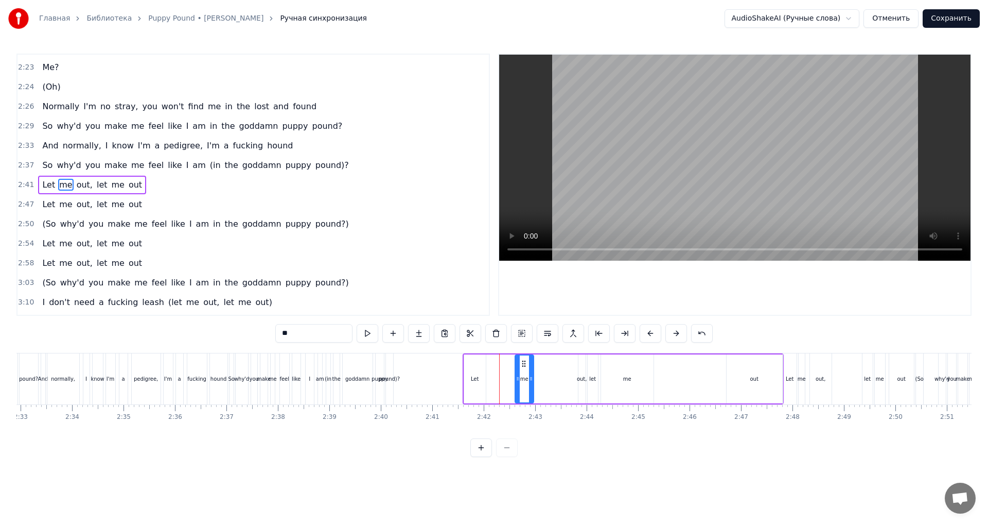
drag, startPoint x: 498, startPoint y: 364, endPoint x: 523, endPoint y: 368, distance: 25.5
click at [523, 368] on div "me" at bounding box center [525, 378] width 18 height 47
click at [475, 367] on div "Let" at bounding box center [475, 378] width 22 height 49
type input "***"
drag, startPoint x: 472, startPoint y: 363, endPoint x: 500, endPoint y: 368, distance: 28.6
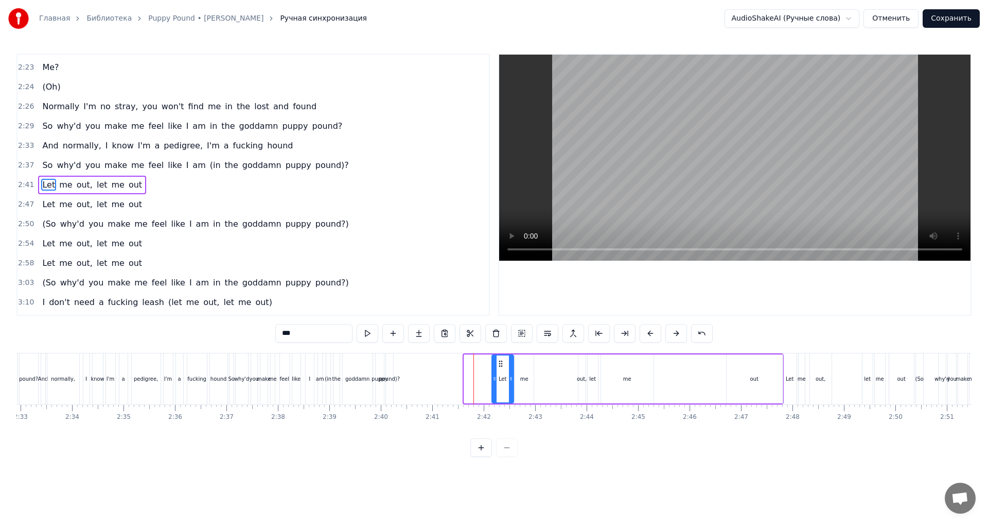
click at [500, 368] on div "Let" at bounding box center [503, 378] width 21 height 47
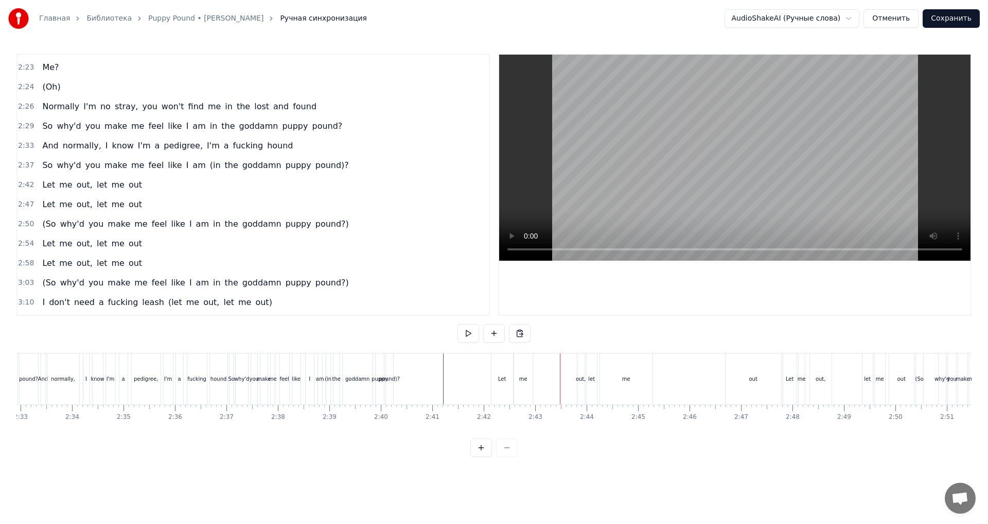
click at [582, 392] on div "out," at bounding box center [581, 378] width 7 height 51
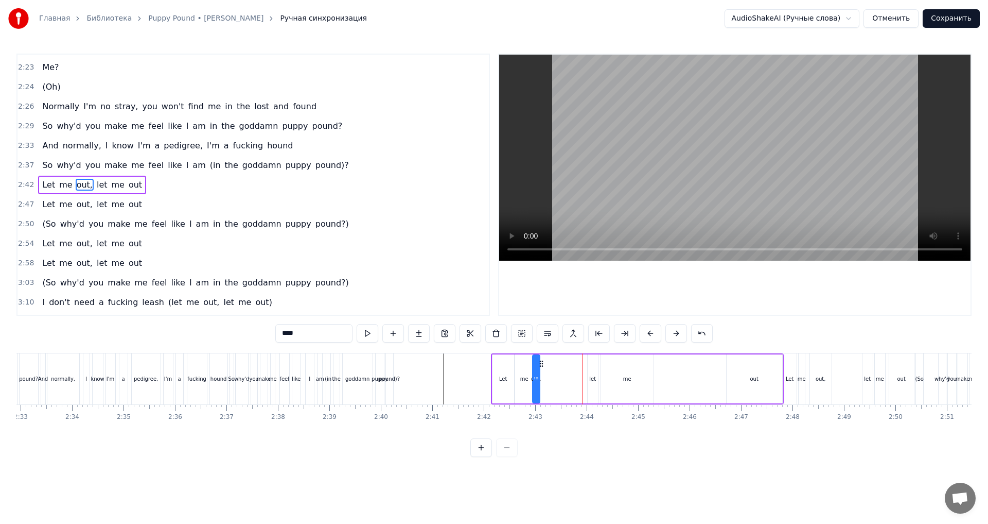
drag, startPoint x: 585, startPoint y: 364, endPoint x: 542, endPoint y: 369, distance: 43.5
click at [542, 369] on div "Let me out, let me out" at bounding box center [637, 378] width 293 height 51
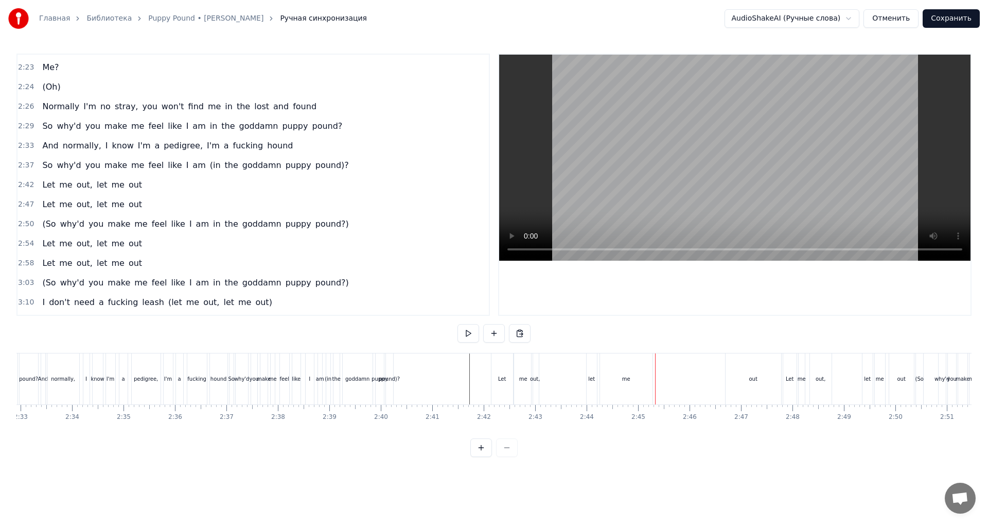
click at [756, 376] on div "out" at bounding box center [754, 379] width 8 height 8
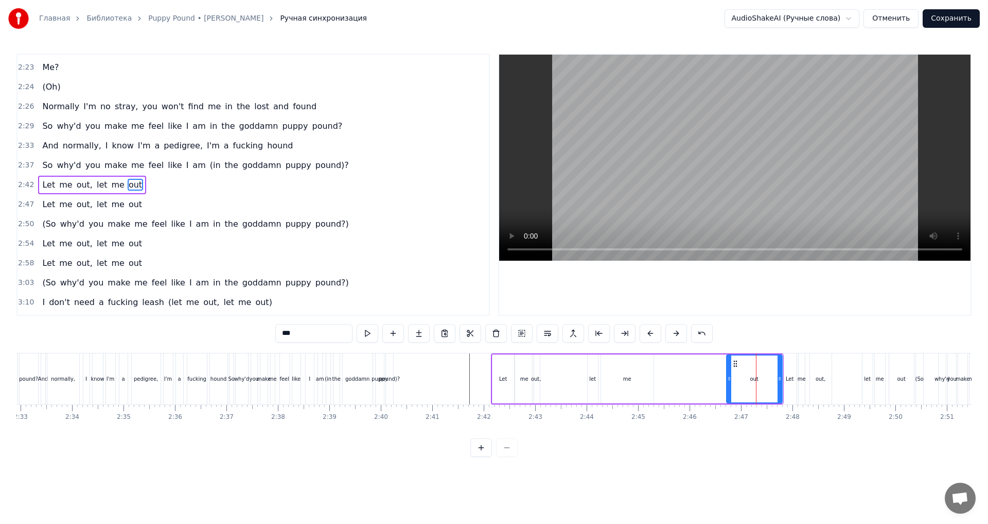
drag, startPoint x: 732, startPoint y: 380, endPoint x: 693, endPoint y: 385, distance: 38.4
click at [693, 385] on div "Let me out, let me out" at bounding box center [637, 378] width 293 height 51
click at [737, 363] on div "out" at bounding box center [755, 378] width 56 height 49
drag, startPoint x: 727, startPoint y: 366, endPoint x: 664, endPoint y: 369, distance: 63.4
click at [664, 369] on div "out" at bounding box center [683, 378] width 55 height 47
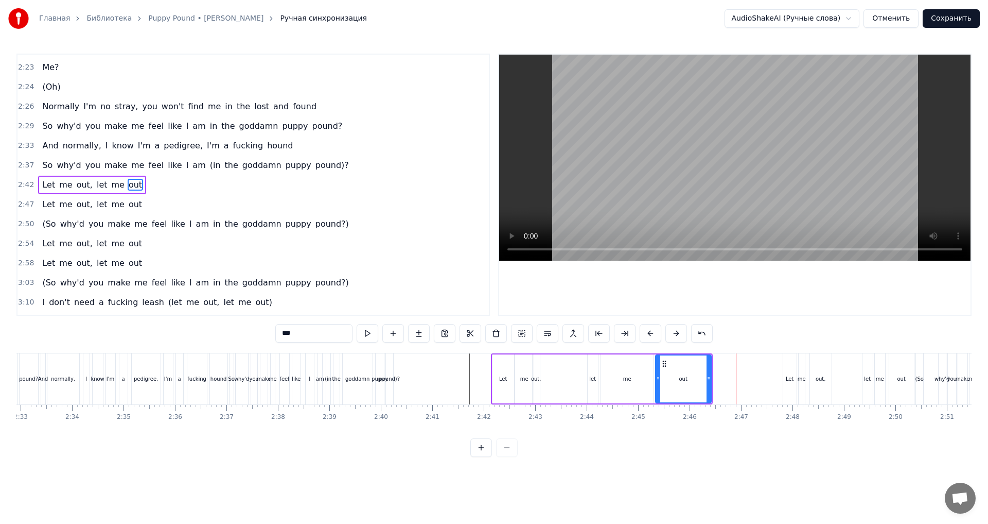
click at [632, 377] on div "me" at bounding box center [627, 378] width 53 height 49
drag, startPoint x: 651, startPoint y: 374, endPoint x: 655, endPoint y: 378, distance: 6.6
click at [638, 376] on div at bounding box center [640, 378] width 4 height 47
click at [670, 378] on div "out" at bounding box center [684, 378] width 56 height 49
type input "***"
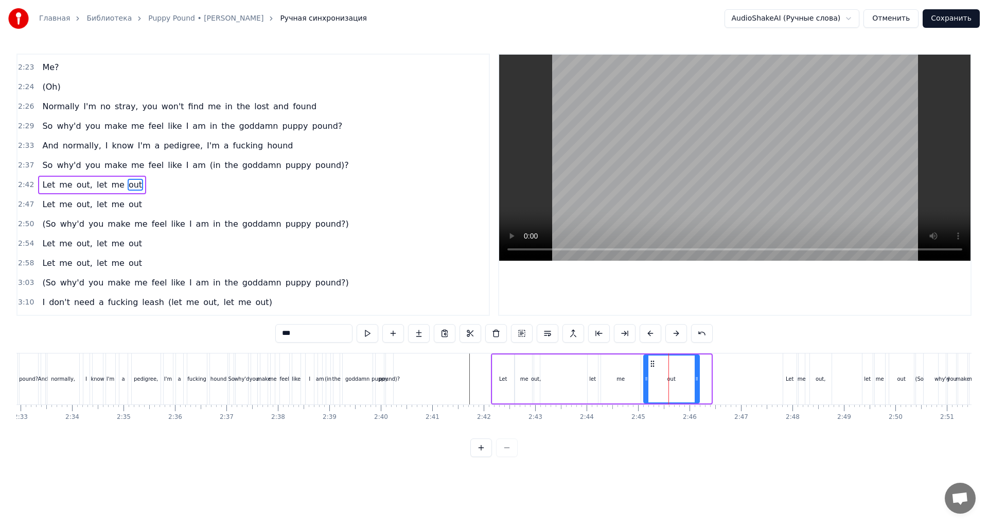
drag, startPoint x: 664, startPoint y: 363, endPoint x: 651, endPoint y: 364, distance: 12.5
click at [651, 364] on icon at bounding box center [653, 363] width 8 height 8
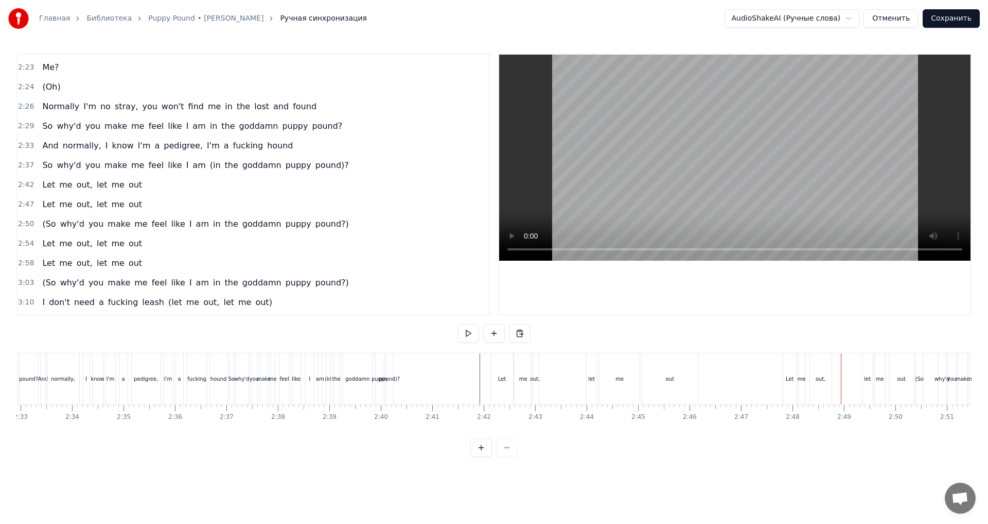
click at [646, 376] on div "out" at bounding box center [670, 378] width 56 height 51
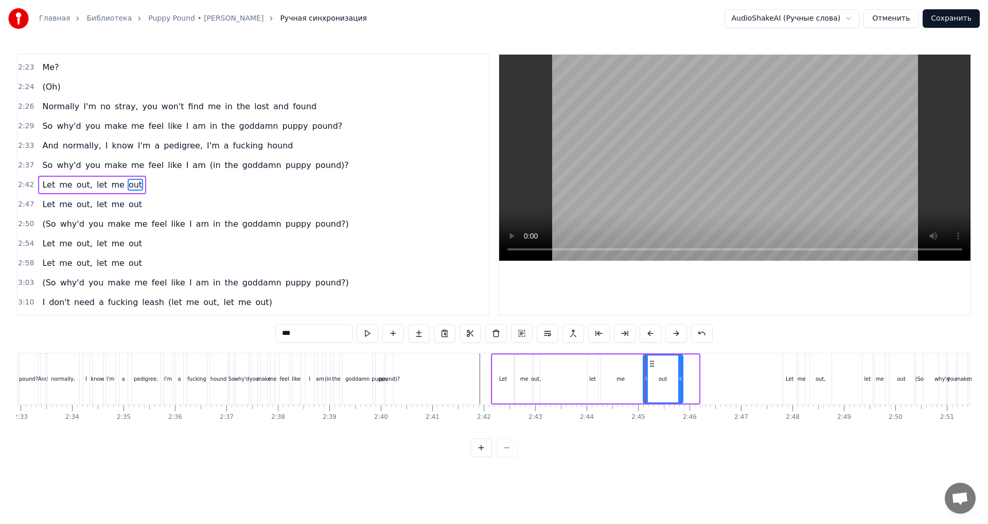
drag, startPoint x: 697, startPoint y: 381, endPoint x: 674, endPoint y: 386, distance: 23.1
click at [678, 386] on div at bounding box center [680, 378] width 4 height 47
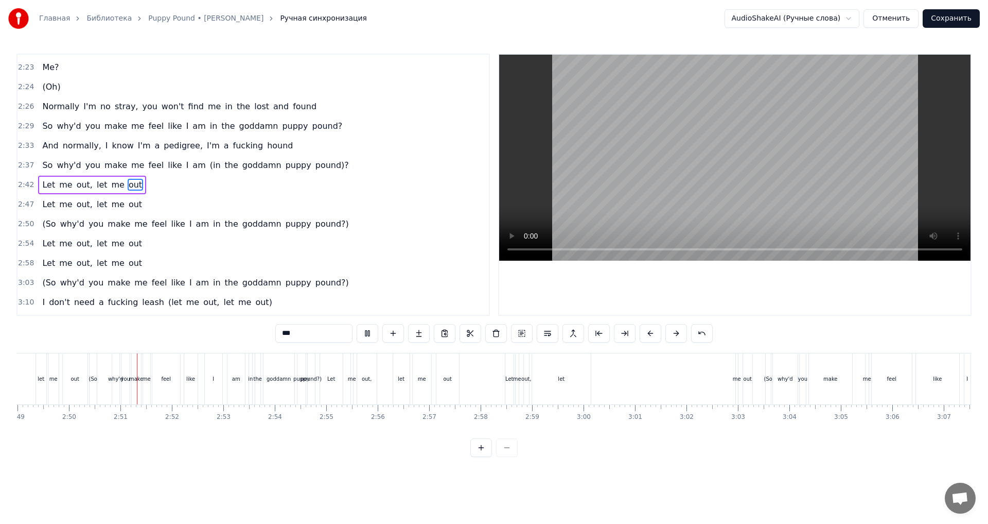
scroll to position [0, 8736]
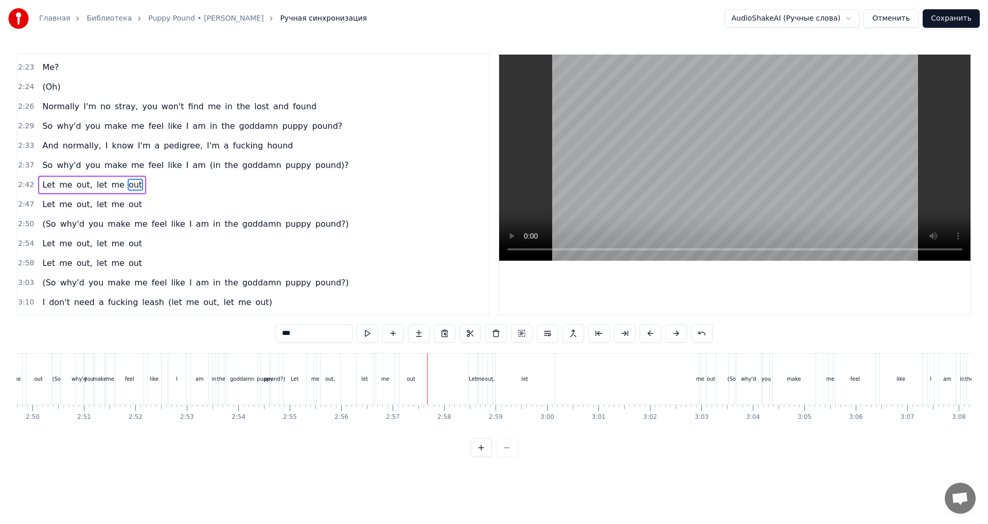
click at [364, 387] on div "let" at bounding box center [365, 378] width 16 height 51
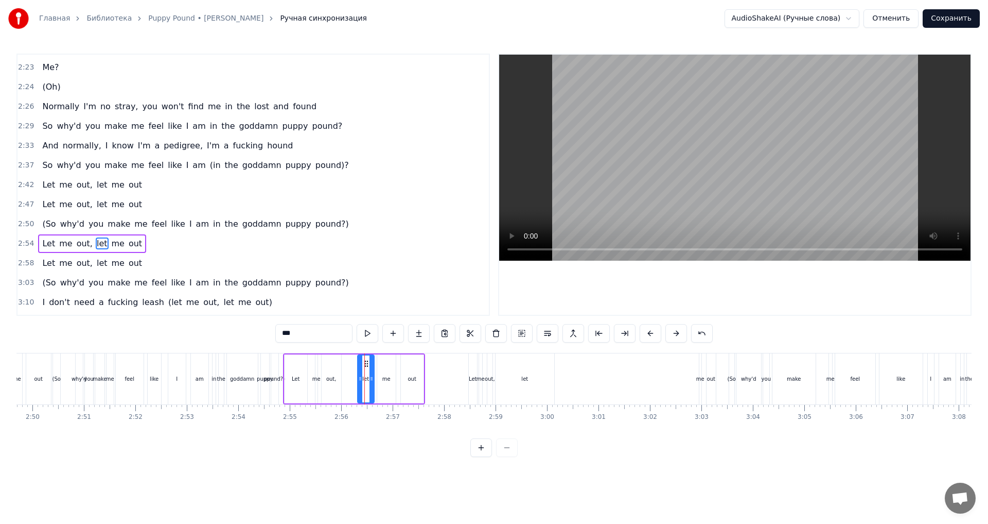
scroll to position [816, 0]
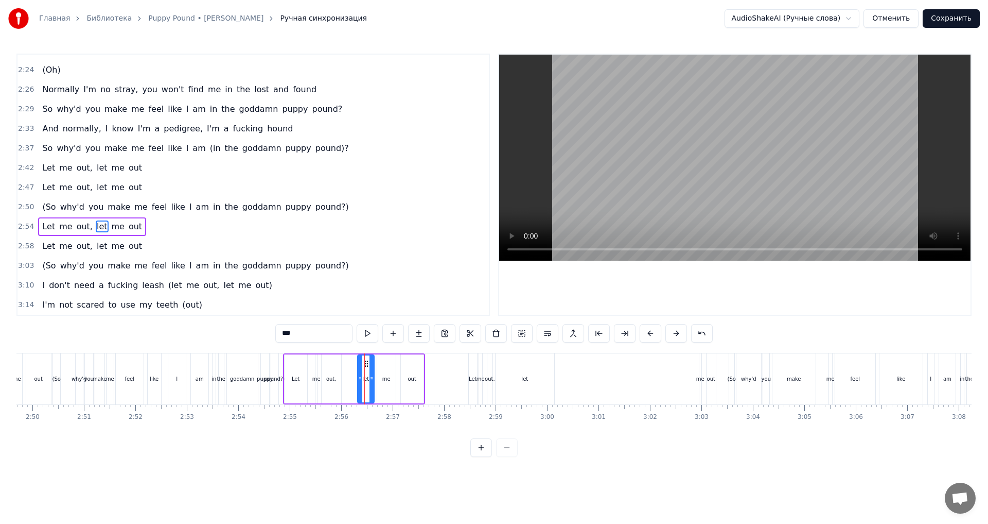
click at [388, 384] on div "me" at bounding box center [386, 378] width 19 height 49
type input "**"
click at [159, 224] on div "2:54 Let me out, let me out" at bounding box center [254, 227] width 472 height 20
click at [172, 244] on div "2:58 Let me out, let me out" at bounding box center [254, 246] width 472 height 20
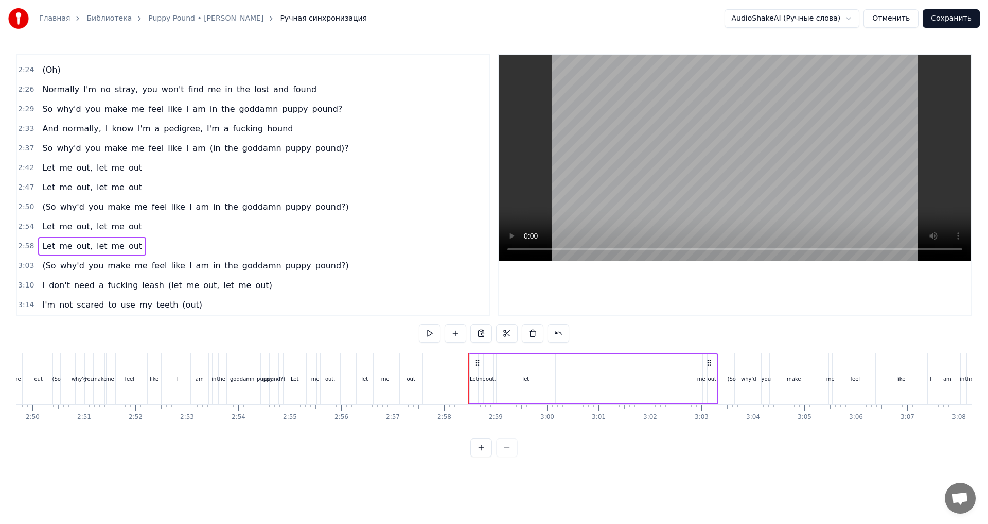
click at [623, 385] on div "Let me out, let me out" at bounding box center [593, 378] width 250 height 51
click at [538, 387] on div "let" at bounding box center [526, 378] width 59 height 49
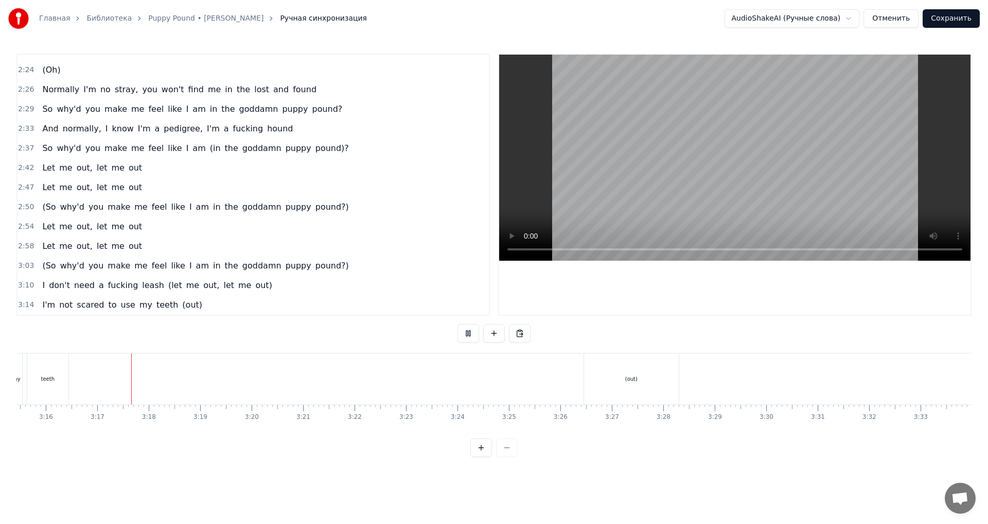
scroll to position [0, 10061]
click at [470, 337] on button at bounding box center [469, 333] width 22 height 19
click at [637, 402] on div "(out)" at bounding box center [631, 378] width 95 height 51
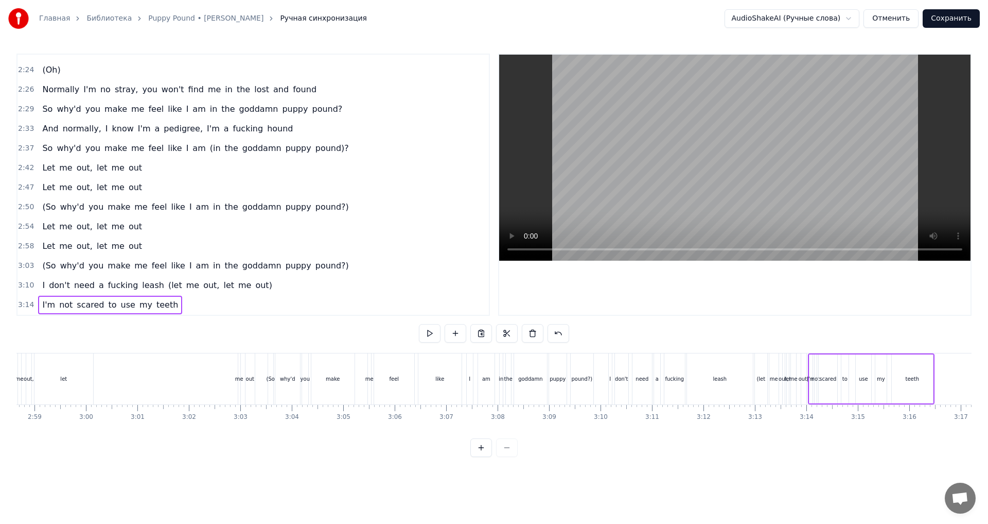
scroll to position [0, 9075]
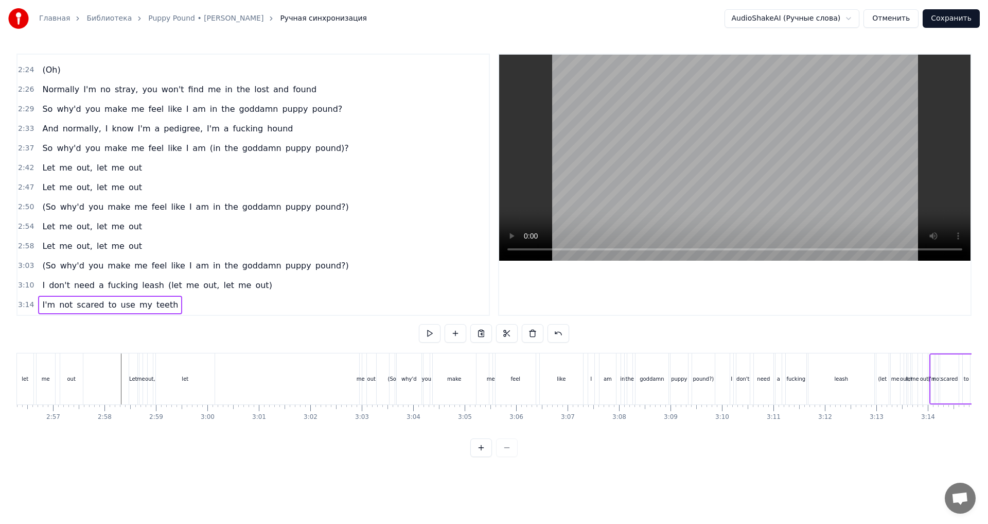
click at [955, 13] on button "Сохранить" at bounding box center [951, 18] width 57 height 19
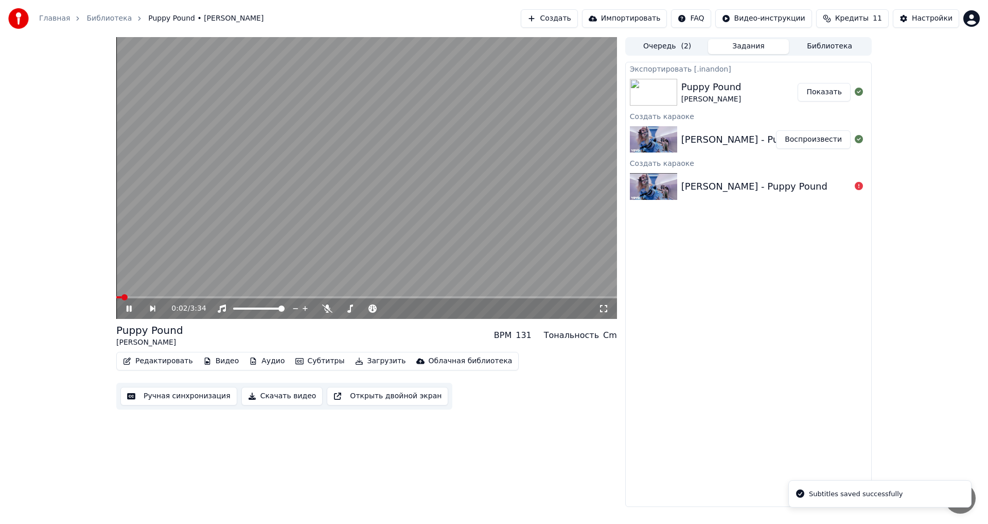
click at [299, 257] on video at bounding box center [366, 178] width 501 height 282
click at [254, 364] on button "Аудио" at bounding box center [267, 361] width 44 height 14
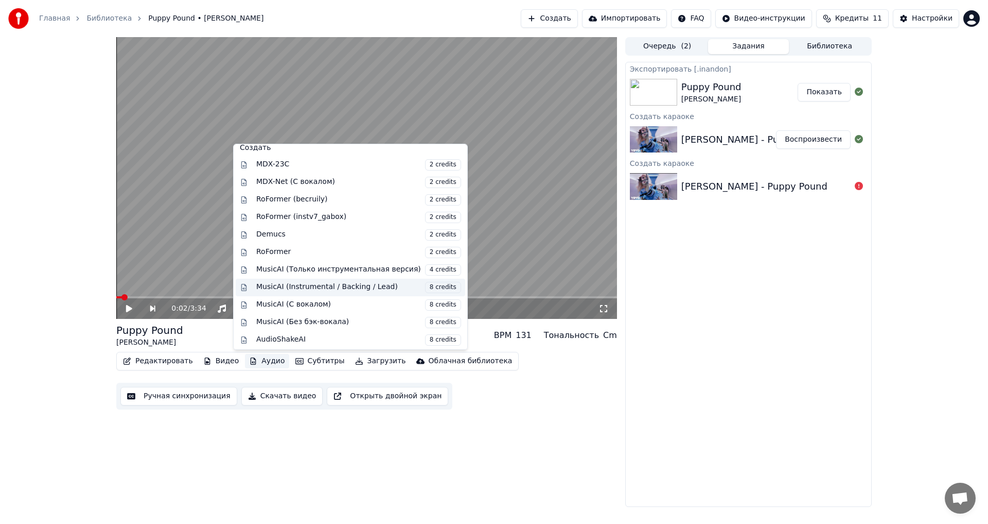
scroll to position [105, 0]
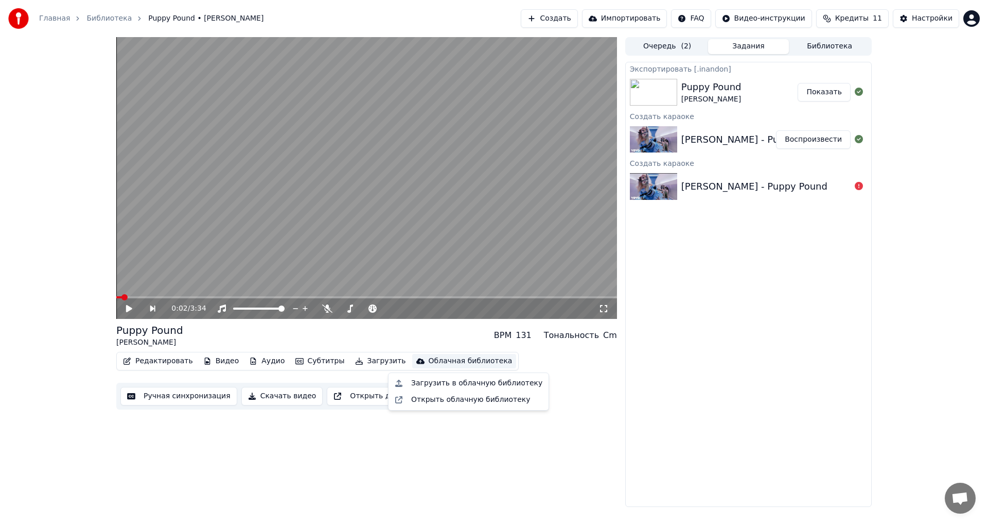
click at [578, 18] on button "Создать" at bounding box center [549, 18] width 57 height 19
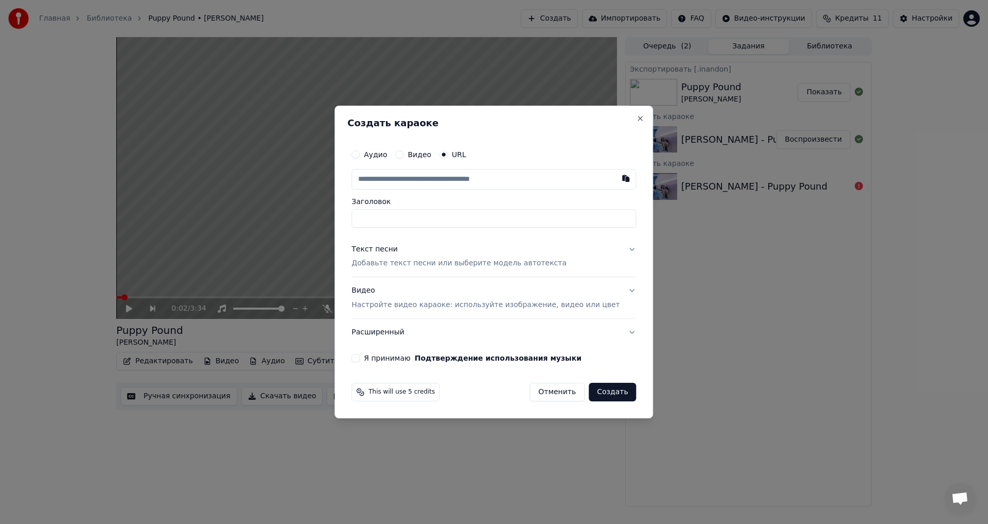
click at [438, 179] on input "text" at bounding box center [494, 179] width 285 height 21
paste input "**********"
type input "**********"
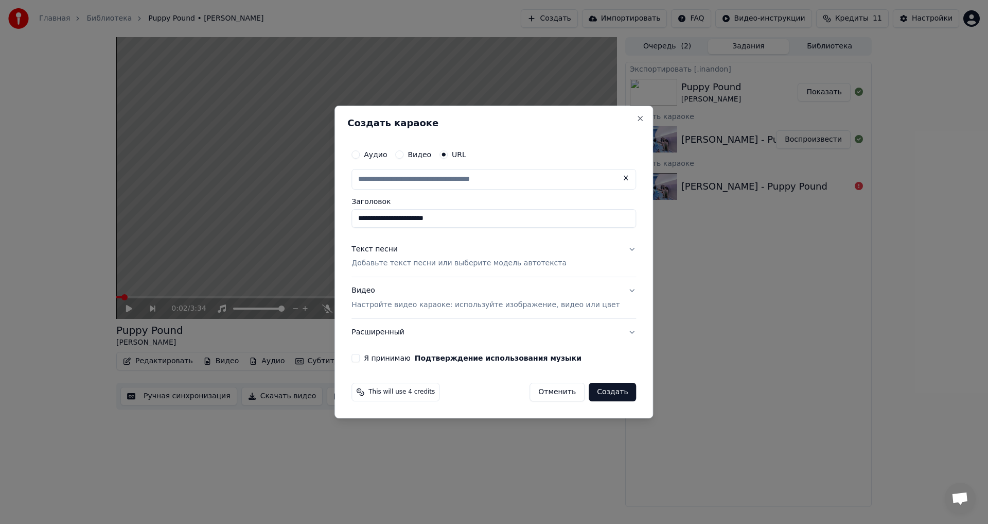
click at [406, 337] on button "Расширенный" at bounding box center [494, 332] width 285 height 27
type input "**********"
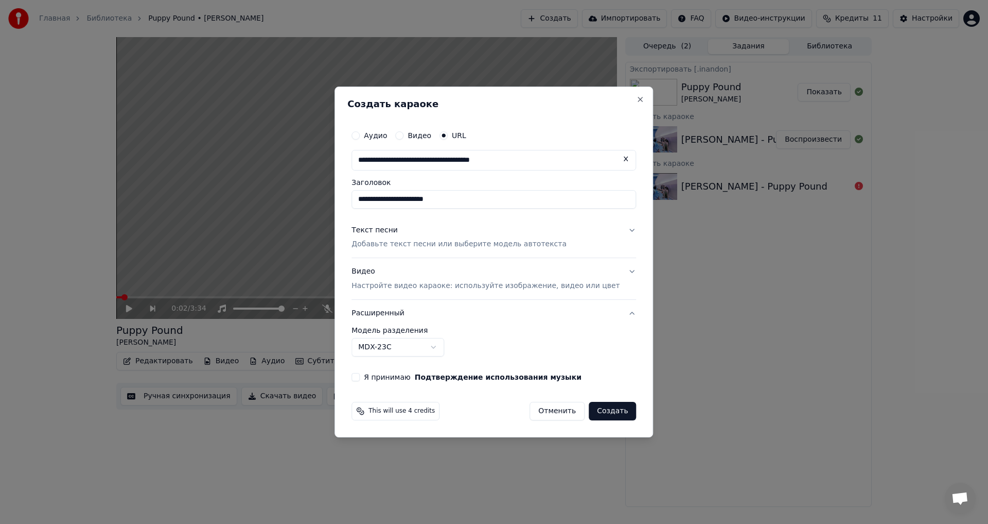
click at [414, 349] on body "**********" at bounding box center [494, 262] width 988 height 524
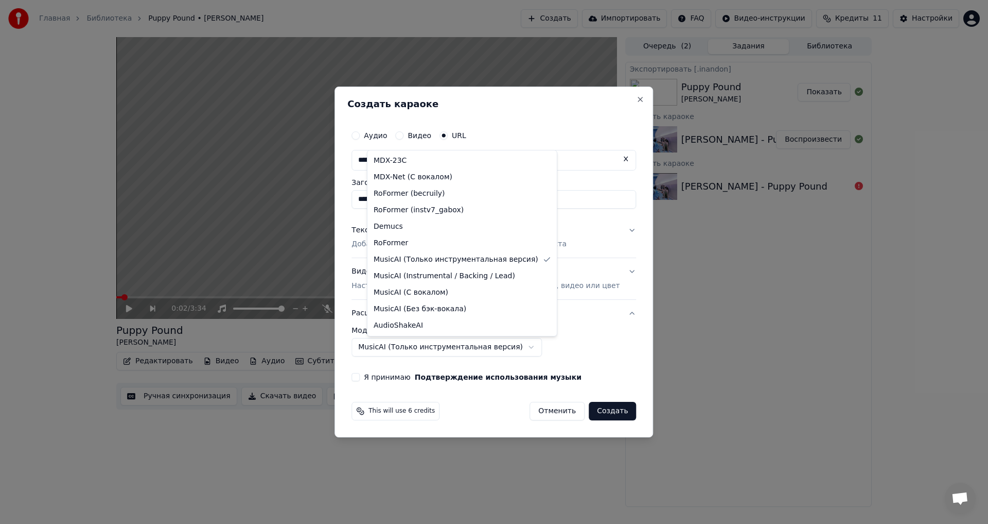
click at [468, 350] on body "**********" at bounding box center [494, 262] width 988 height 524
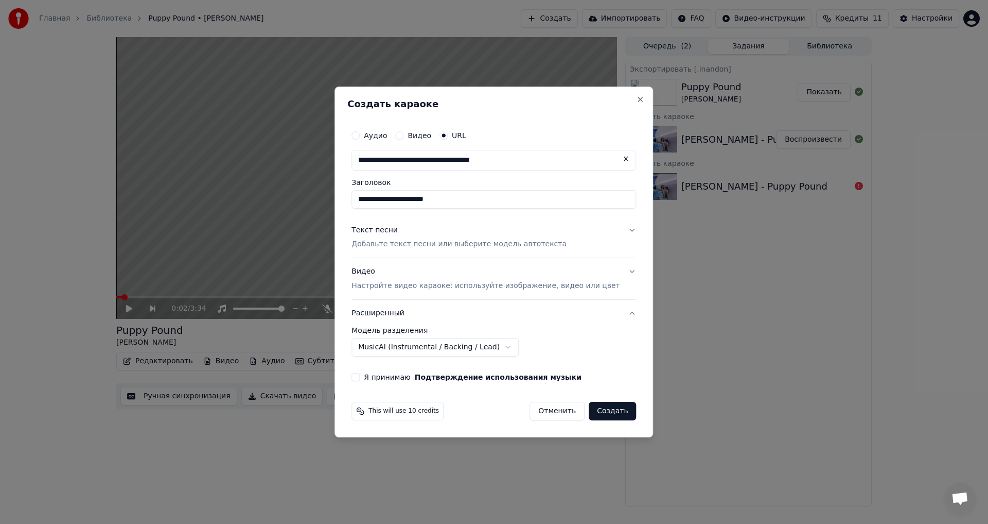
click at [538, 415] on button "Отменить" at bounding box center [557, 411] width 55 height 19
select select "******"
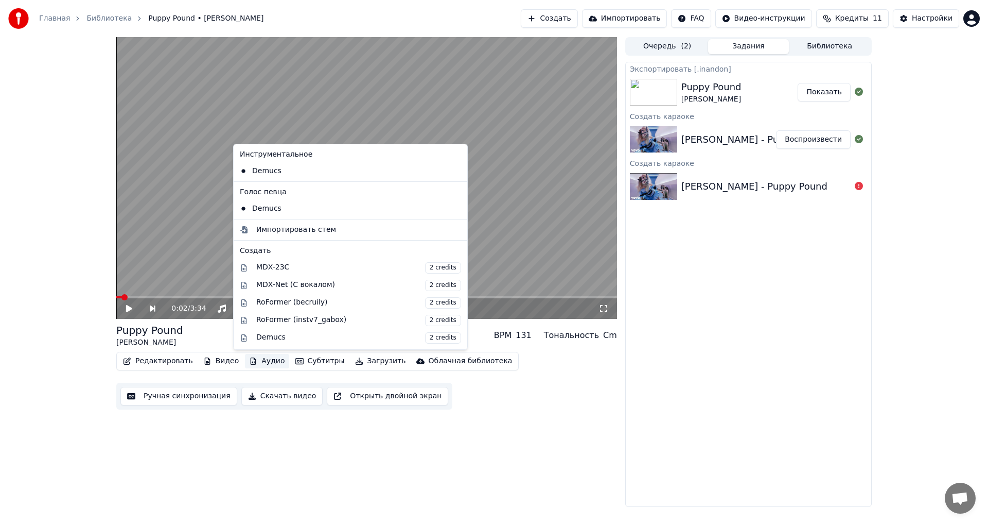
click at [254, 359] on button "Аудио" at bounding box center [267, 361] width 44 height 14
click at [259, 362] on button "Аудио" at bounding box center [267, 361] width 44 height 14
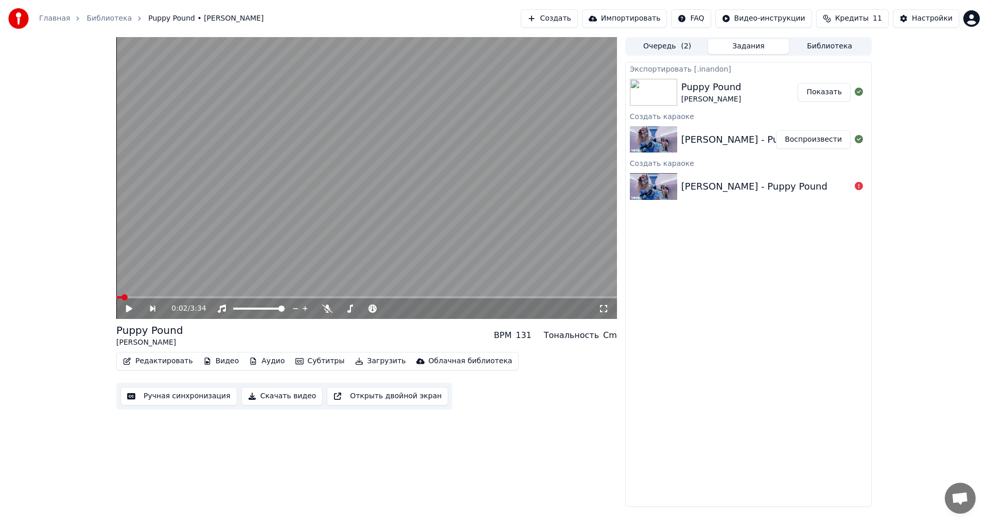
click at [259, 363] on button "Аудио" at bounding box center [267, 361] width 44 height 14
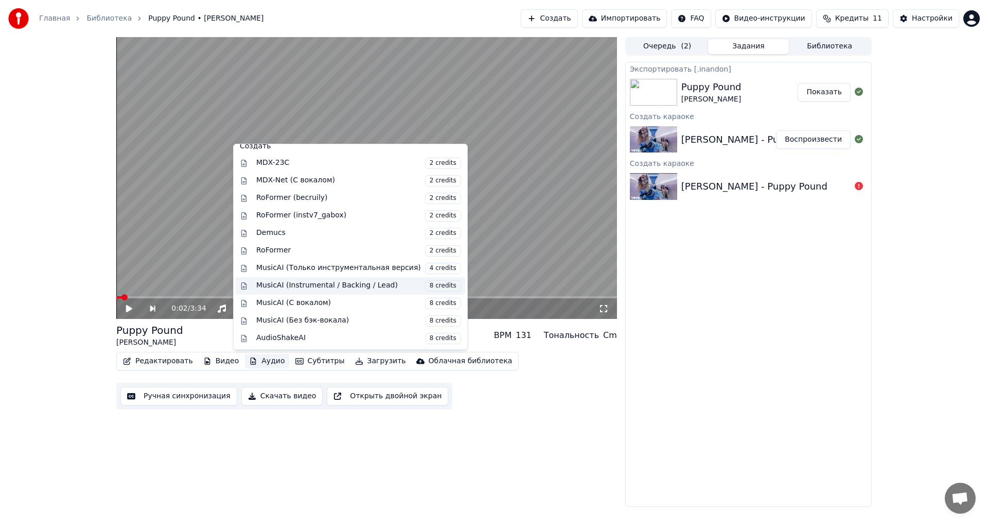
click at [297, 284] on div "MusicAI (Instrumental / Backing / Lead) 8 credits" at bounding box center [358, 285] width 205 height 11
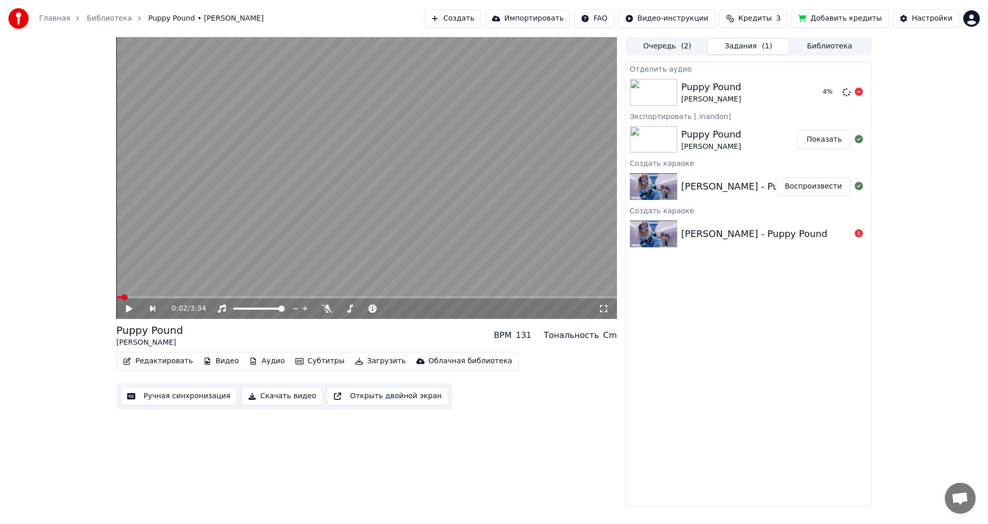
click at [770, 90] on div "Puppy Pound [PERSON_NAME]" at bounding box center [748, 92] width 133 height 25
click at [810, 90] on button "Воспроизвести" at bounding box center [813, 92] width 75 height 19
click at [350, 311] on icon at bounding box center [350, 308] width 10 height 8
click at [328, 310] on icon at bounding box center [327, 308] width 10 height 8
click at [355, 308] on div at bounding box center [391, 308] width 93 height 10
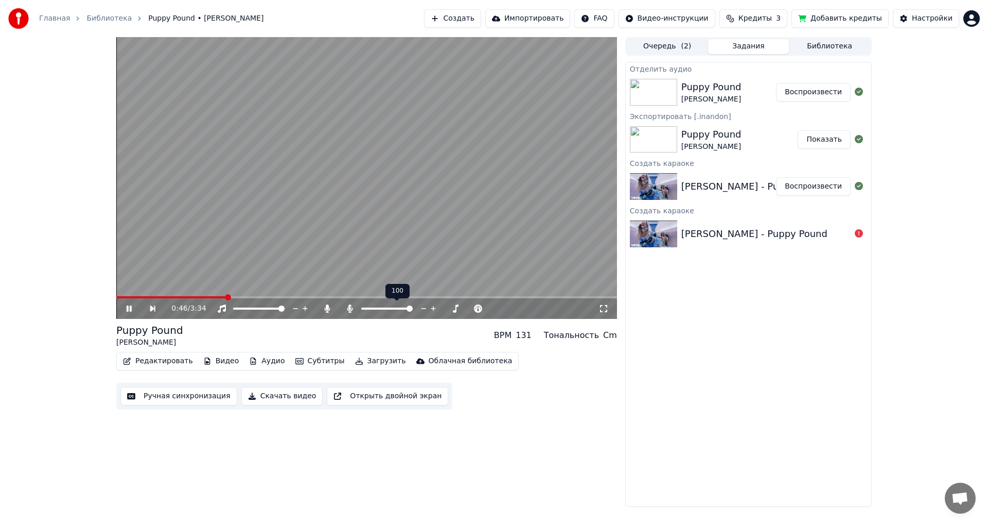
click at [353, 314] on div at bounding box center [391, 308] width 93 height 10
click at [329, 310] on icon at bounding box center [328, 308] width 6 height 8
click at [328, 312] on icon at bounding box center [327, 308] width 10 height 8
click at [326, 308] on icon at bounding box center [328, 308] width 6 height 8
click at [327, 309] on icon at bounding box center [327, 308] width 10 height 8
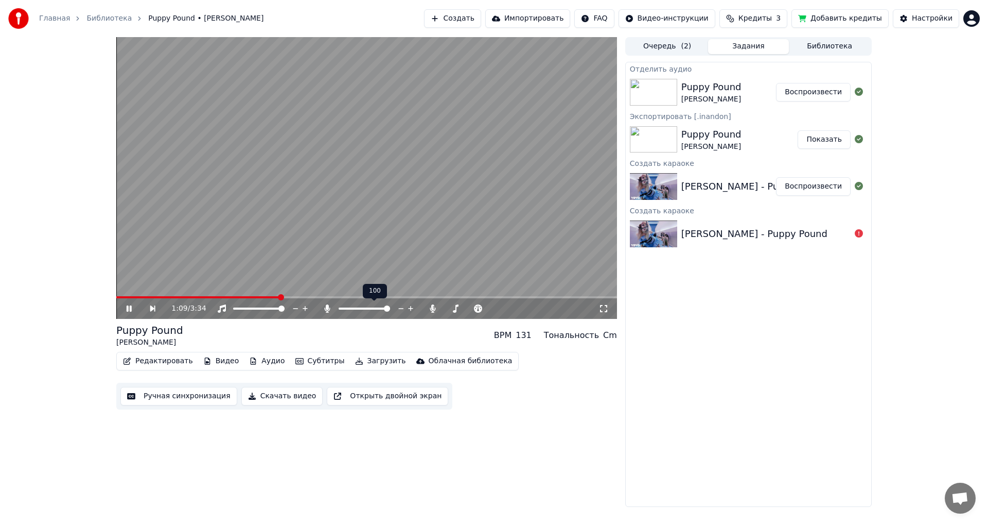
click at [330, 309] on icon at bounding box center [327, 308] width 10 height 8
click at [326, 310] on icon at bounding box center [327, 308] width 10 height 8
click at [327, 309] on icon at bounding box center [328, 308] width 6 height 8
click at [327, 309] on icon at bounding box center [327, 308] width 10 height 8
click at [327, 309] on icon at bounding box center [328, 308] width 6 height 8
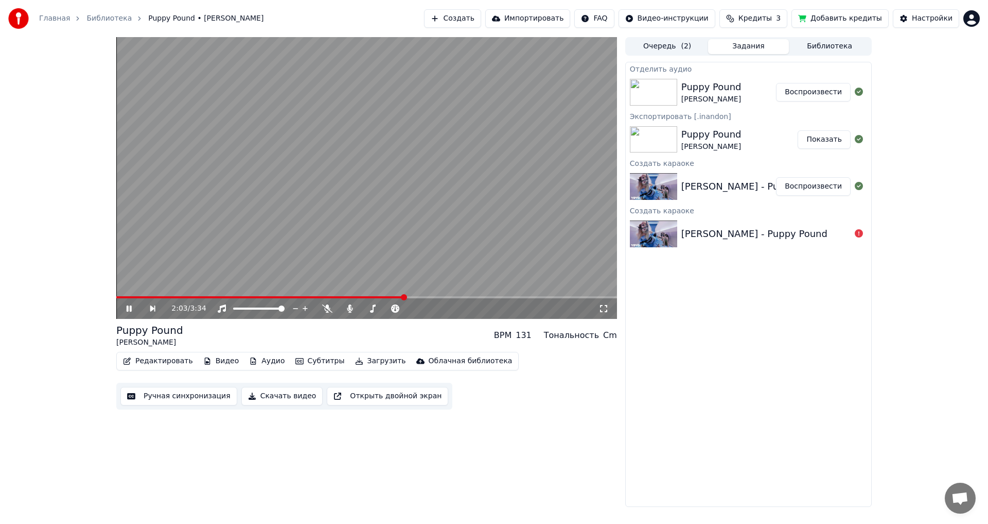
click at [131, 310] on icon at bounding box center [129, 308] width 5 height 6
click at [194, 394] on button "Ручная синхронизация" at bounding box center [178, 396] width 117 height 19
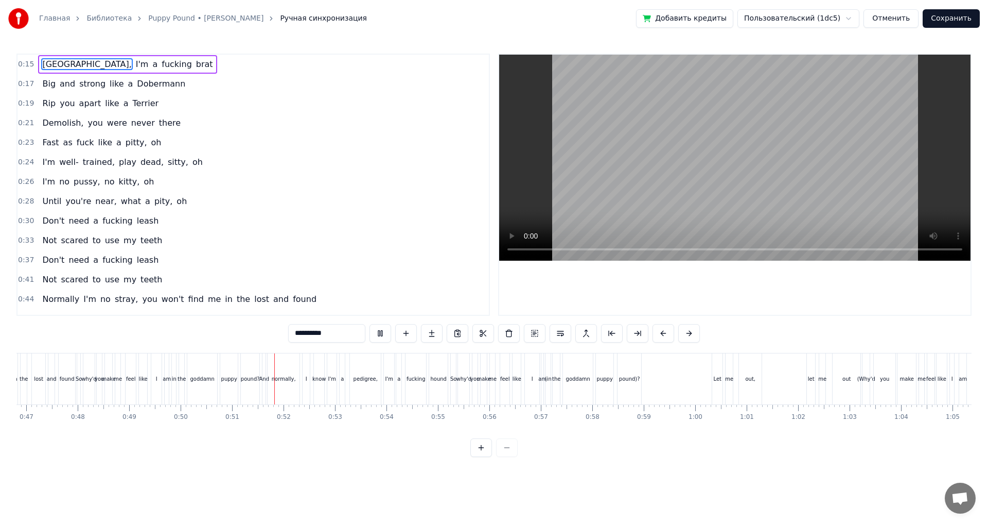
scroll to position [0, 2590]
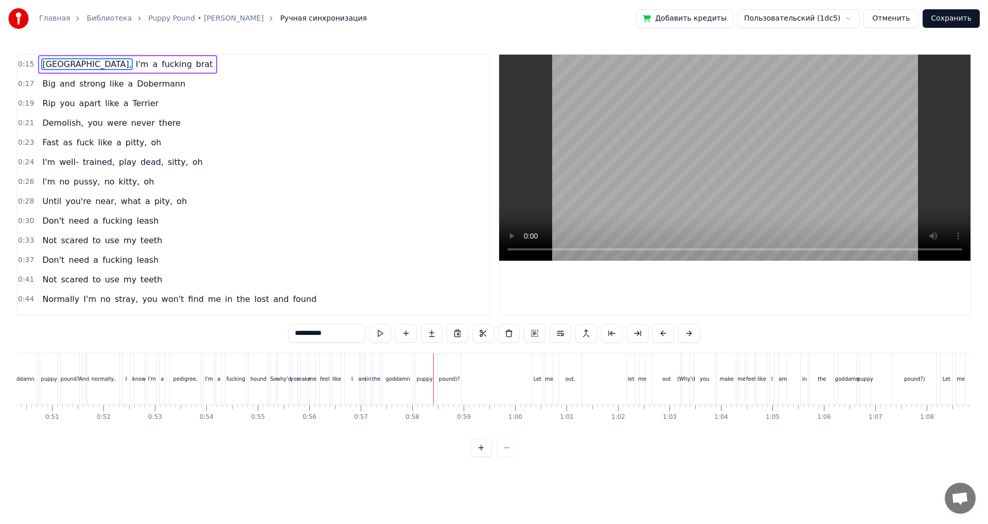
click at [303, 365] on div "make" at bounding box center [304, 378] width 6 height 51
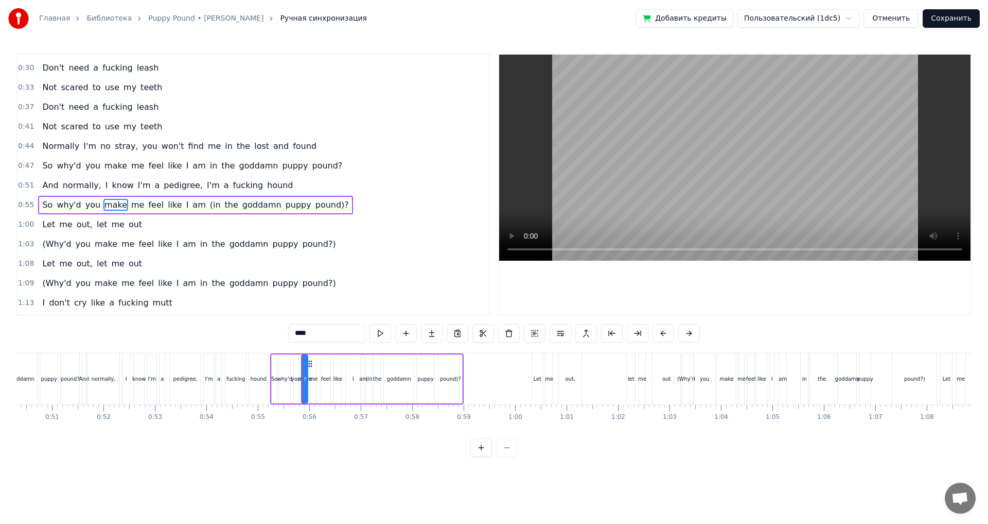
scroll to position [173, 0]
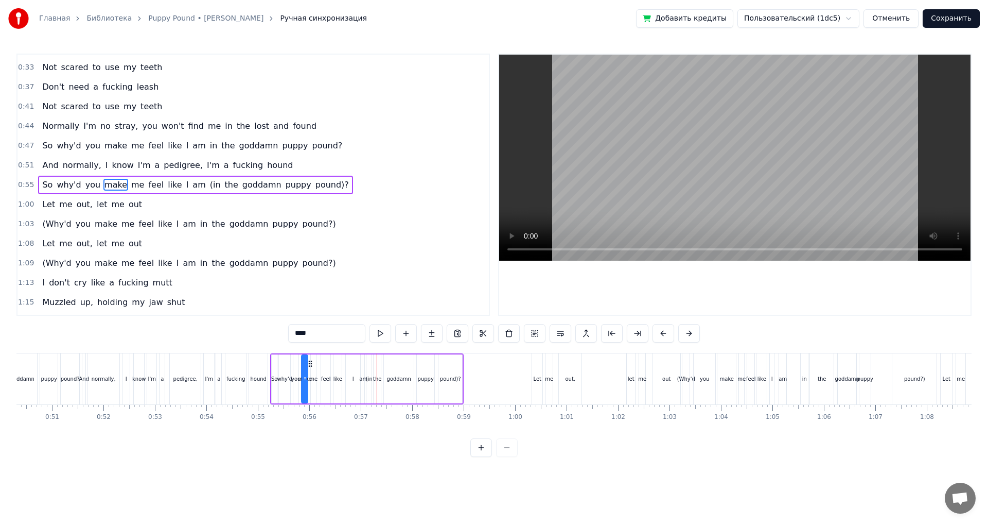
click at [209, 186] on span "(in" at bounding box center [215, 185] width 13 height 12
type input "***"
click at [224, 186] on span "the" at bounding box center [231, 185] width 15 height 12
click at [241, 187] on span "goddamn" at bounding box center [261, 185] width 41 height 12
click at [285, 184] on span "puppy" at bounding box center [299, 185] width 28 height 12
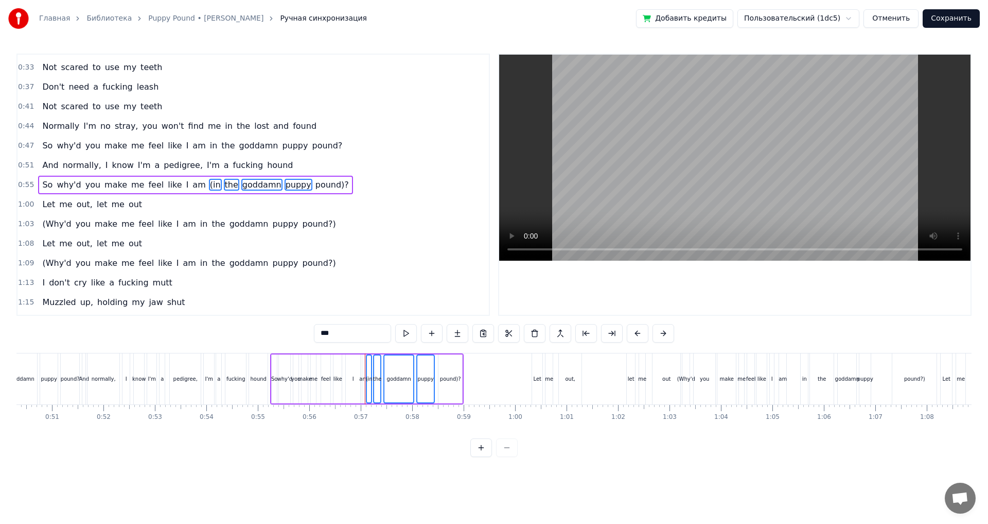
click at [315, 187] on span "pound)?" at bounding box center [333, 185] width 36 height 12
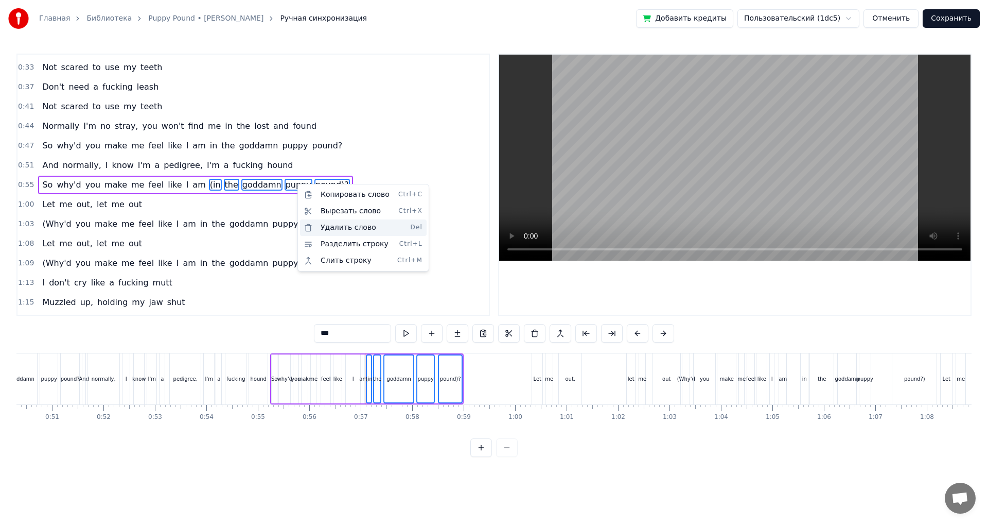
click at [355, 229] on div "Удалить слово Del" at bounding box center [363, 227] width 127 height 16
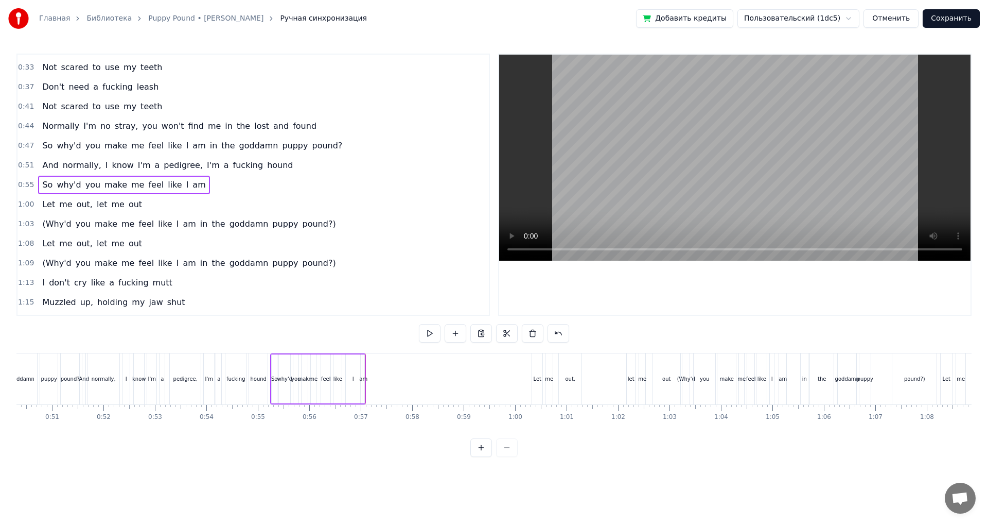
click at [263, 375] on div "hound" at bounding box center [258, 379] width 16 height 8
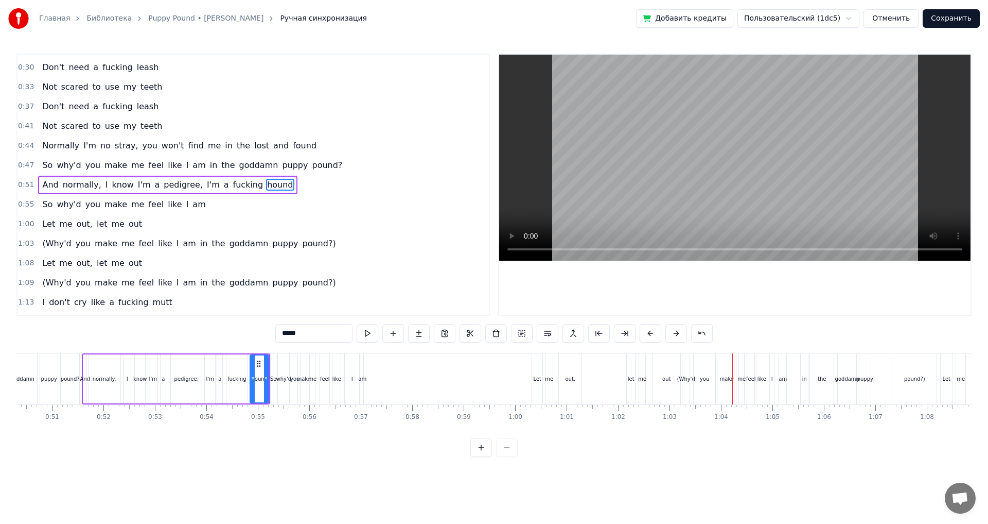
click at [327, 243] on div "1:03 (Why'd you make me feel like I am in the goddamn puppy pound?)" at bounding box center [254, 244] width 472 height 20
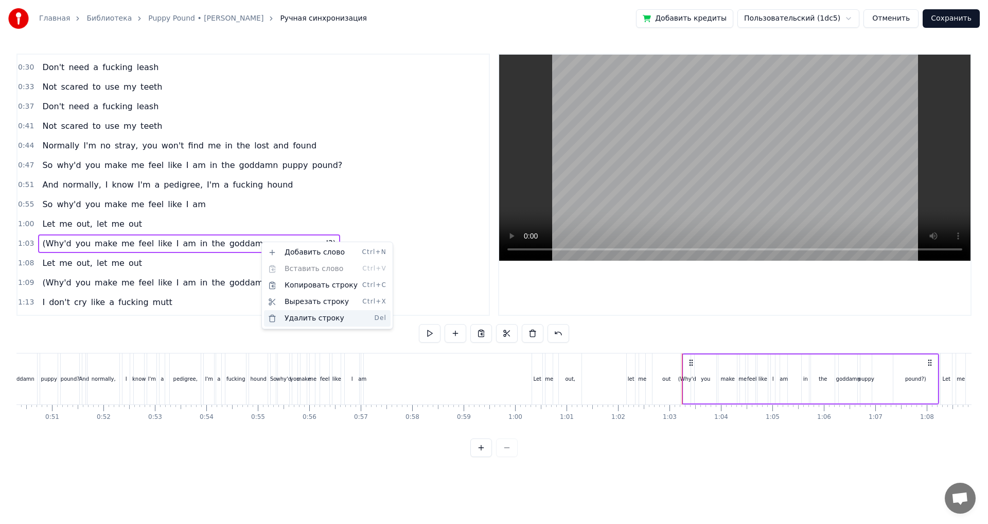
click at [315, 322] on div "Удалить строку Del" at bounding box center [327, 318] width 127 height 16
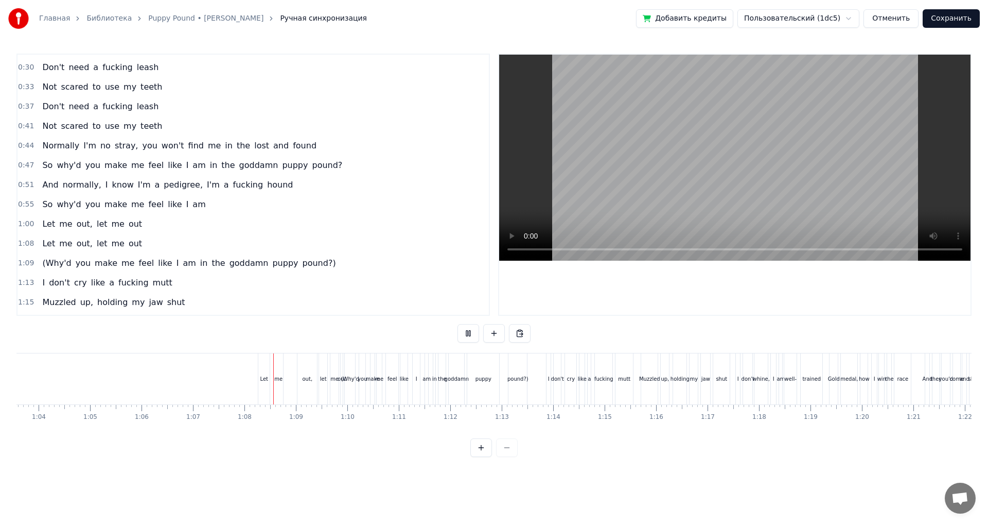
scroll to position [0, 3452]
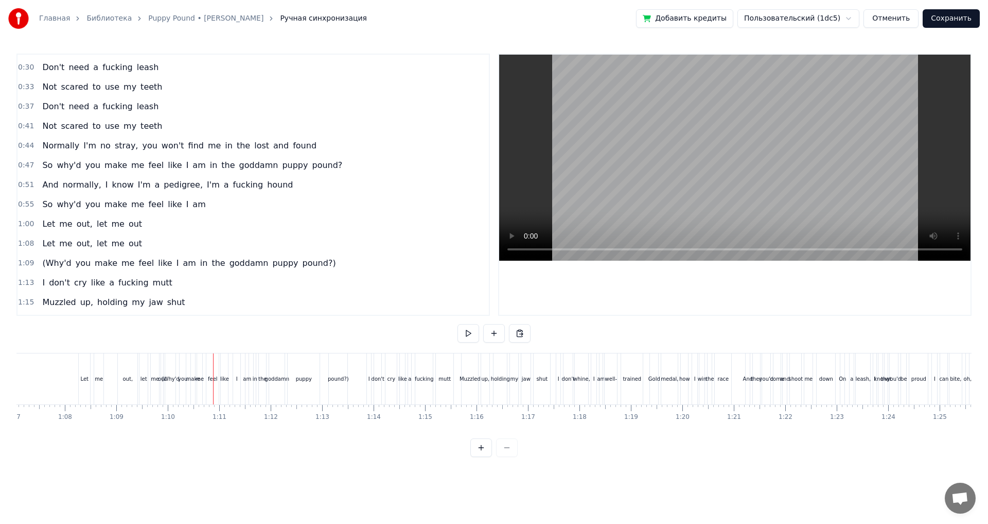
click at [333, 267] on div "1:09 (Why'd you make me feel like I am in the goddamn puppy pound?)" at bounding box center [254, 263] width 472 height 20
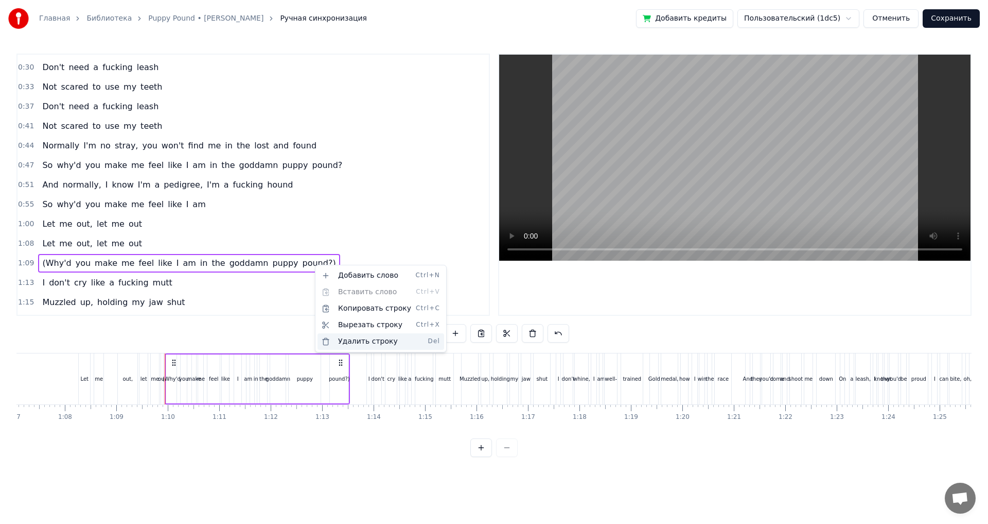
click at [351, 343] on div "Удалить строку Del" at bounding box center [381, 341] width 127 height 16
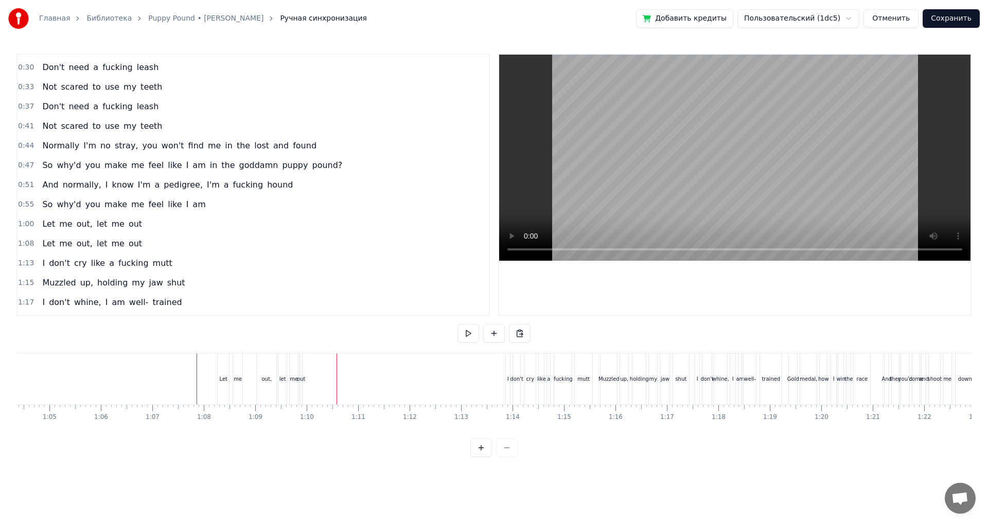
scroll to position [0, 3216]
click at [381, 382] on div "let" at bounding box center [379, 379] width 7 height 8
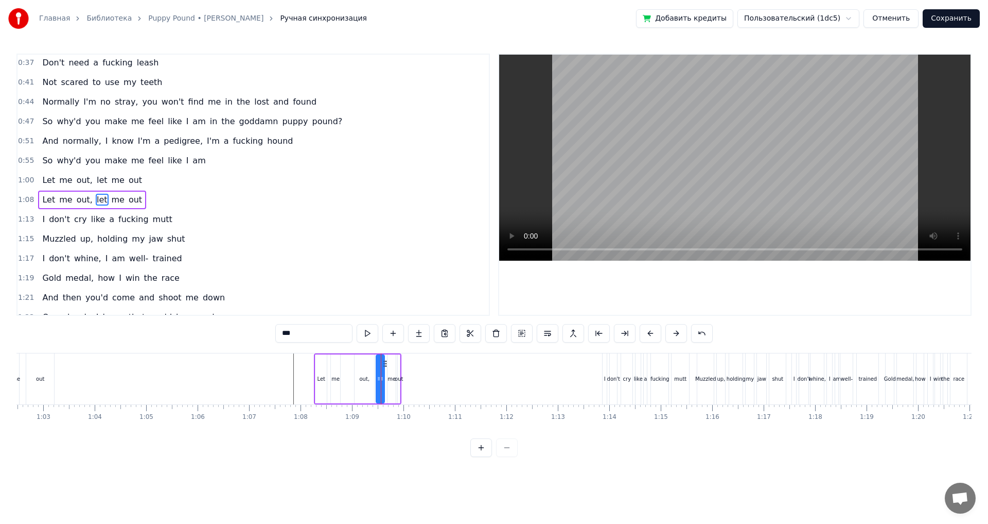
scroll to position [212, 0]
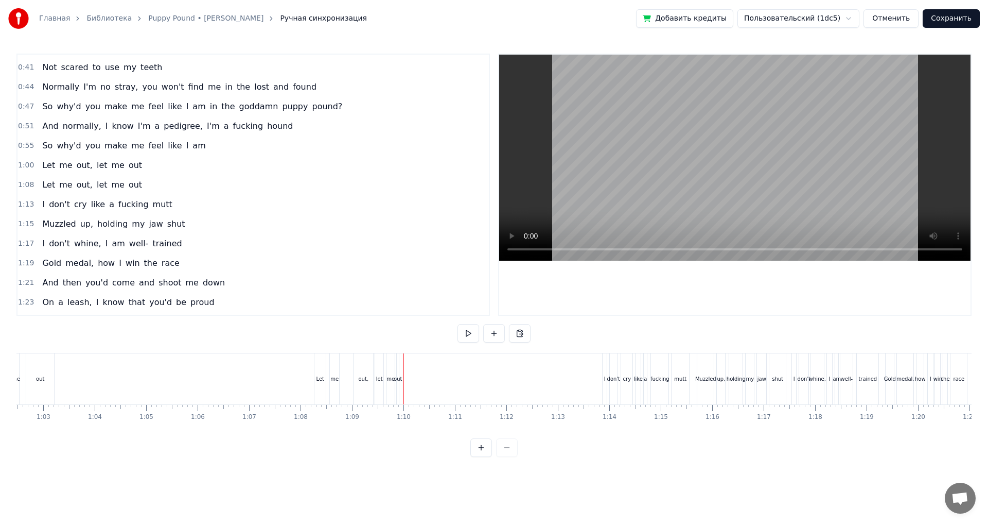
click at [394, 372] on div "me" at bounding box center [391, 378] width 8 height 51
click at [163, 187] on div "1:08 Let me out, let me out" at bounding box center [254, 185] width 472 height 20
click at [399, 381] on div "out" at bounding box center [399, 379] width 8 height 8
drag, startPoint x: 407, startPoint y: 366, endPoint x: 412, endPoint y: 367, distance: 5.2
click at [412, 367] on icon at bounding box center [410, 363] width 8 height 8
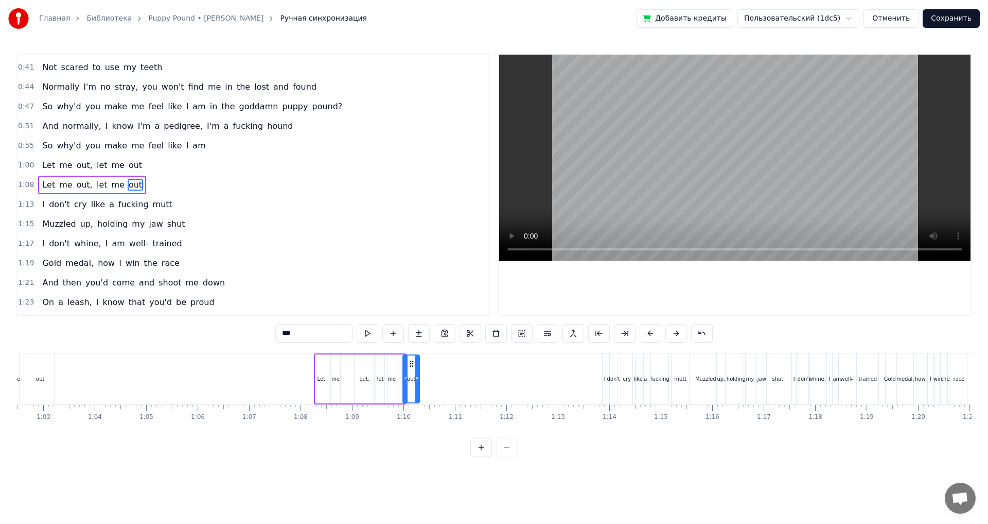
drag, startPoint x: 401, startPoint y: 377, endPoint x: 415, endPoint y: 385, distance: 16.4
click at [415, 385] on div at bounding box center [417, 378] width 4 height 47
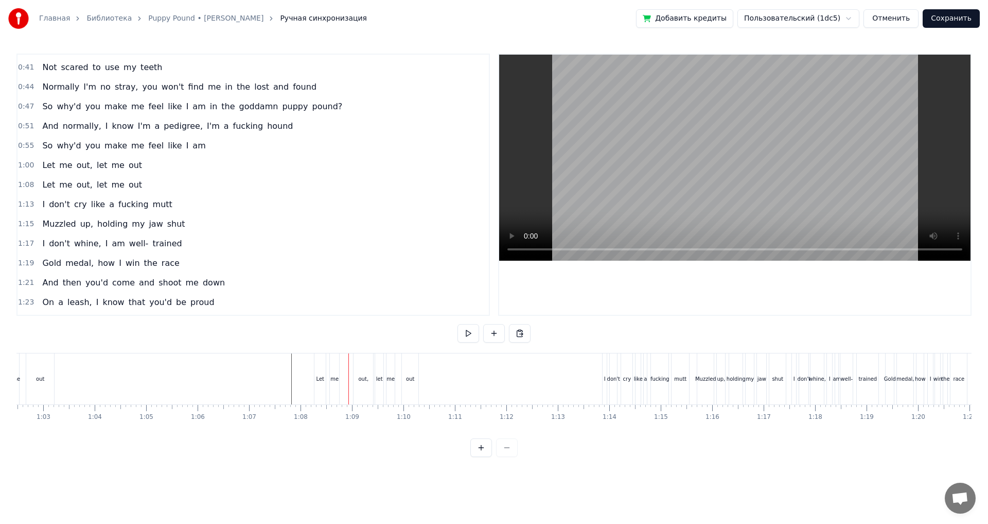
click at [326, 373] on div "Let" at bounding box center [320, 378] width 12 height 51
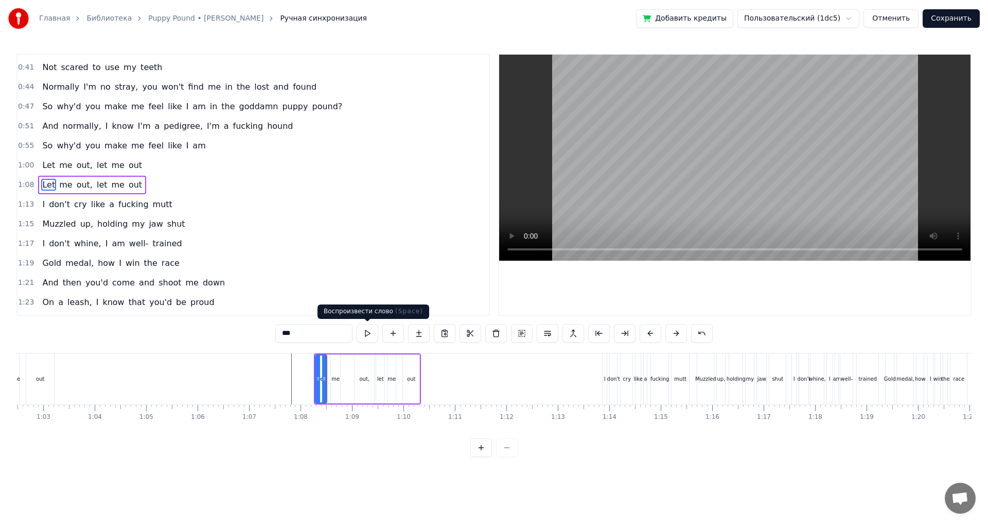
click at [133, 185] on div "Let me out, let me out" at bounding box center [92, 185] width 108 height 19
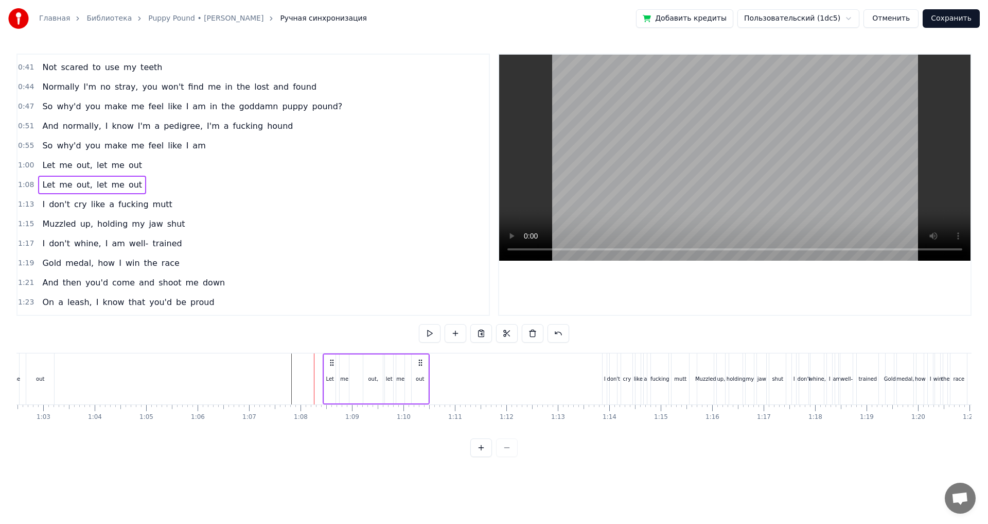
drag, startPoint x: 413, startPoint y: 360, endPoint x: 422, endPoint y: 362, distance: 8.9
click at [422, 362] on icon at bounding box center [420, 362] width 8 height 8
click at [409, 372] on div "Let me out, let me out" at bounding box center [376, 378] width 107 height 51
drag, startPoint x: 421, startPoint y: 363, endPoint x: 405, endPoint y: 364, distance: 15.5
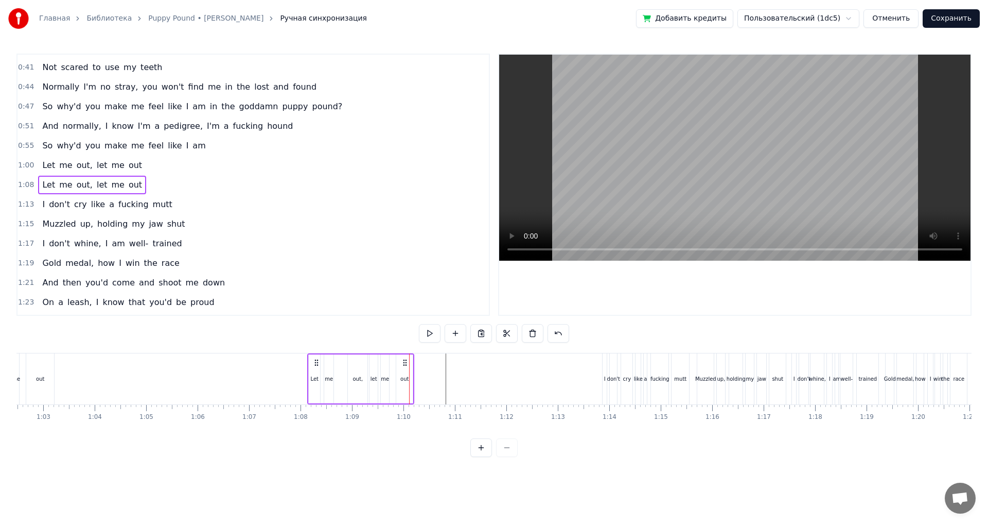
click at [405, 364] on icon at bounding box center [405, 362] width 8 height 8
click at [325, 381] on div "me" at bounding box center [328, 379] width 8 height 8
click at [166, 179] on div "1:08 Let me out, let me out" at bounding box center [254, 185] width 472 height 20
drag, startPoint x: 403, startPoint y: 363, endPoint x: 387, endPoint y: 365, distance: 16.0
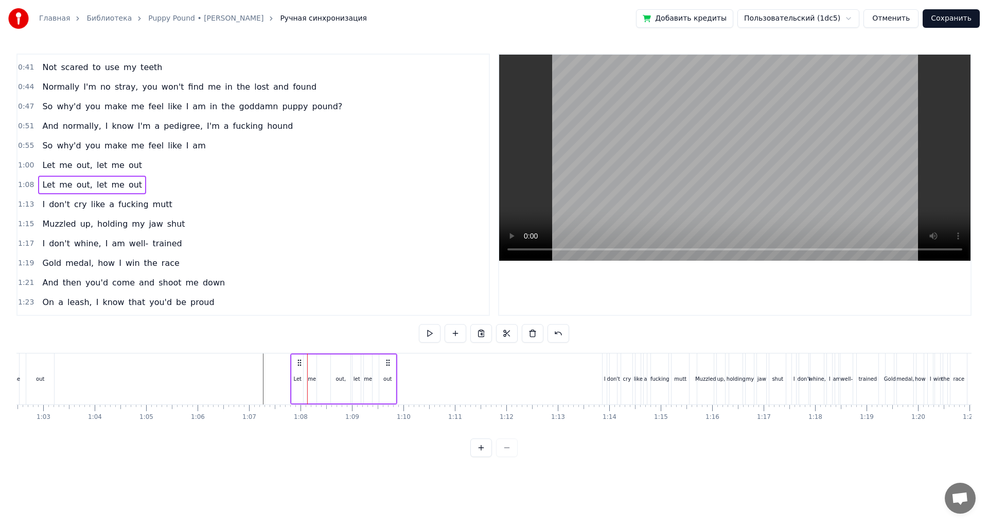
click at [387, 365] on icon at bounding box center [388, 362] width 8 height 8
click at [336, 382] on div "out," at bounding box center [340, 378] width 20 height 51
drag, startPoint x: 334, startPoint y: 372, endPoint x: 321, endPoint y: 375, distance: 12.7
click at [321, 375] on div at bounding box center [321, 378] width 4 height 47
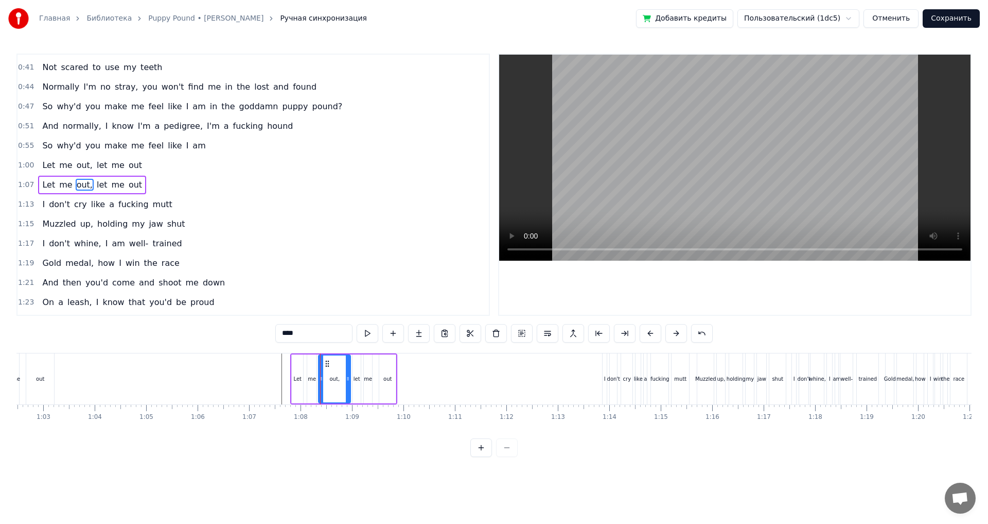
click at [381, 386] on div "out" at bounding box center [387, 378] width 16 height 49
type input "***"
drag, startPoint x: 381, startPoint y: 383, endPoint x: 375, endPoint y: 385, distance: 6.0
click at [375, 385] on div at bounding box center [377, 378] width 4 height 47
drag, startPoint x: 393, startPoint y: 384, endPoint x: 401, endPoint y: 387, distance: 7.7
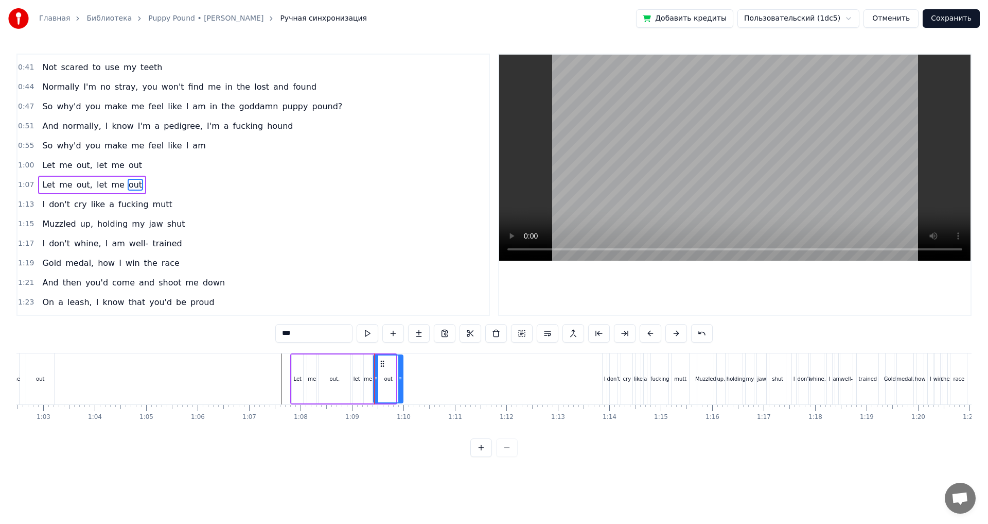
click at [402, 387] on div at bounding box center [400, 378] width 4 height 47
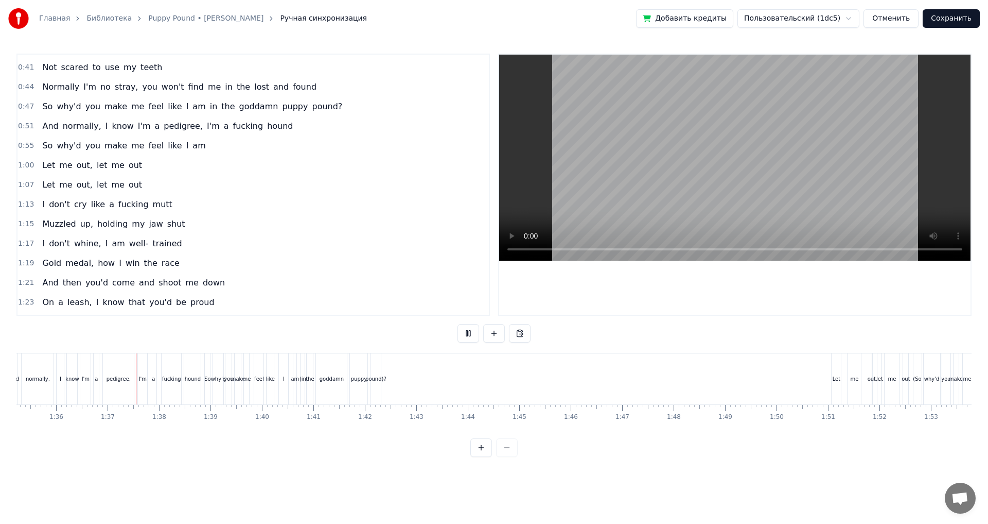
scroll to position [0, 4938]
click at [300, 378] on div "goddamn" at bounding box center [296, 379] width 24 height 8
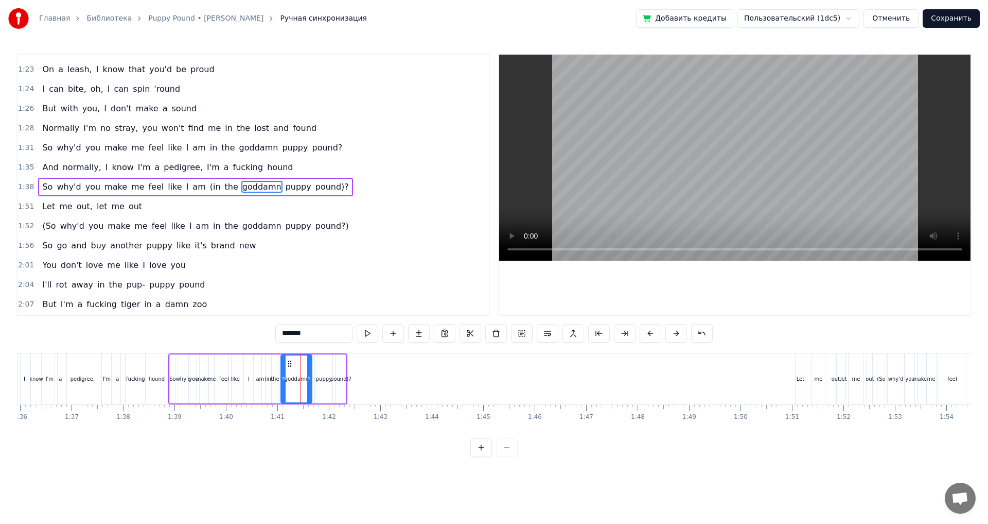
scroll to position [447, 0]
click at [330, 189] on div "1:38 So why'd you make me feel like I am (in the goddamn puppy pound)?" at bounding box center [254, 185] width 472 height 20
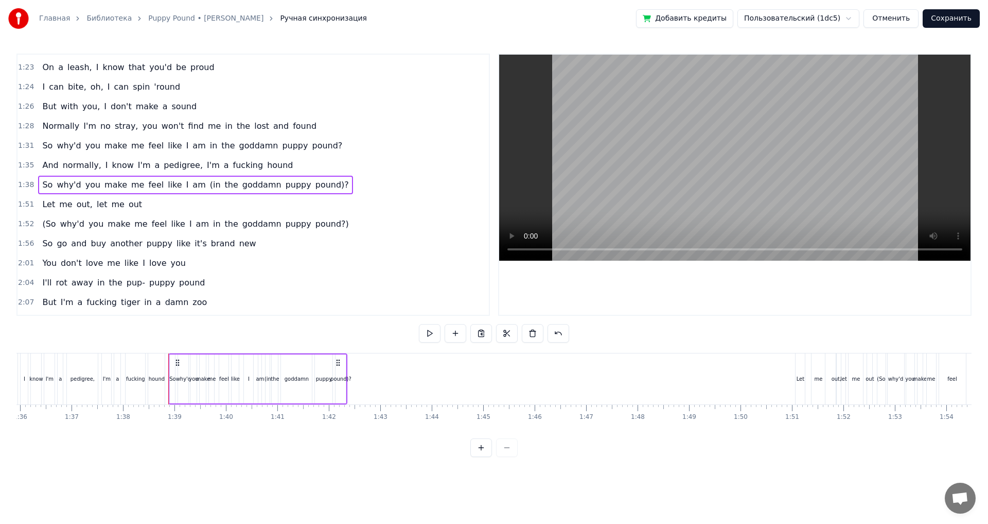
click at [201, 188] on div "So why'd you make me feel like I am (in the goddamn puppy pound)?" at bounding box center [195, 185] width 315 height 19
click at [209, 185] on span "(in" at bounding box center [215, 185] width 13 height 12
click at [224, 185] on span "the" at bounding box center [231, 185] width 15 height 12
click at [241, 185] on span "goddamn" at bounding box center [261, 185] width 41 height 12
click at [285, 183] on span "puppy" at bounding box center [299, 185] width 28 height 12
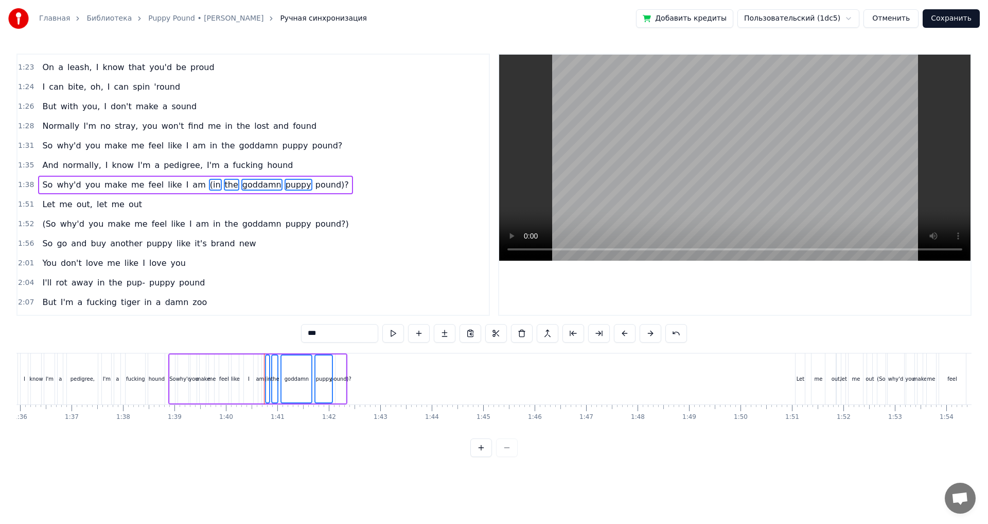
click at [315, 182] on span "pound)?" at bounding box center [333, 185] width 36 height 12
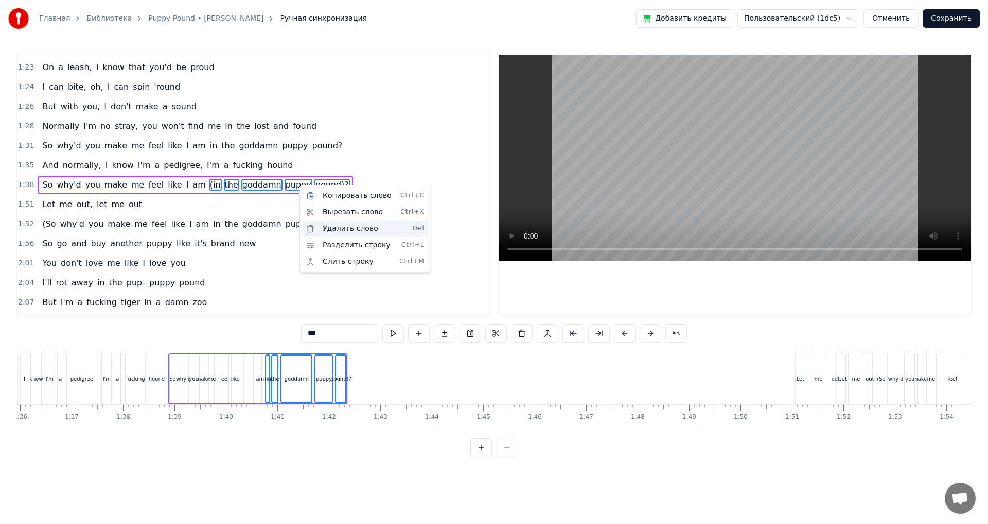
click at [346, 230] on div "Удалить слово Del" at bounding box center [365, 228] width 127 height 16
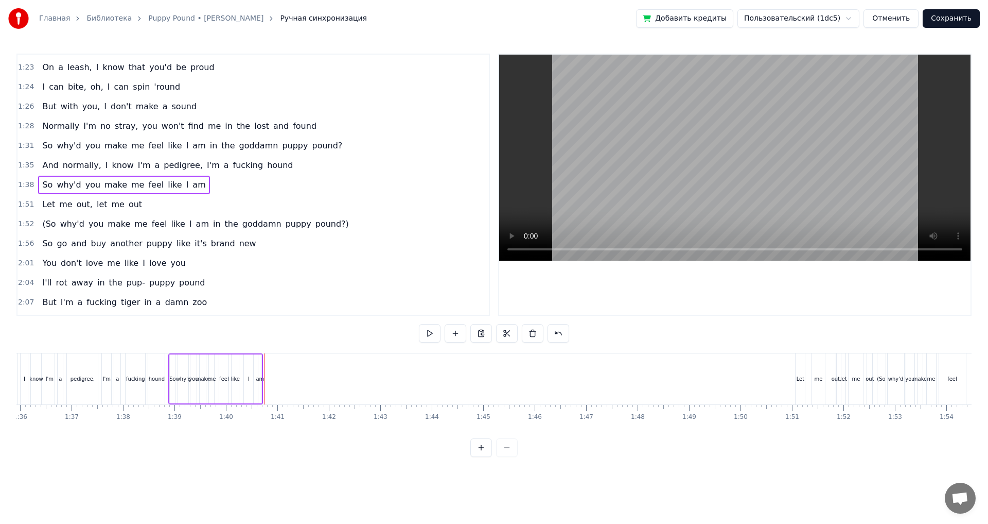
click at [259, 382] on div "am" at bounding box center [259, 378] width 3 height 49
click at [273, 385] on div "Chihuahua, I'm a fucking brat Big and strong like a Dobermann Rip you apart lik…" at bounding box center [586, 378] width 11017 height 51
click at [262, 380] on div "am" at bounding box center [261, 379] width 8 height 8
drag, startPoint x: 260, startPoint y: 379, endPoint x: 256, endPoint y: 382, distance: 5.3
click at [254, 382] on div "So why'd you make me feel like I am" at bounding box center [215, 378] width 95 height 51
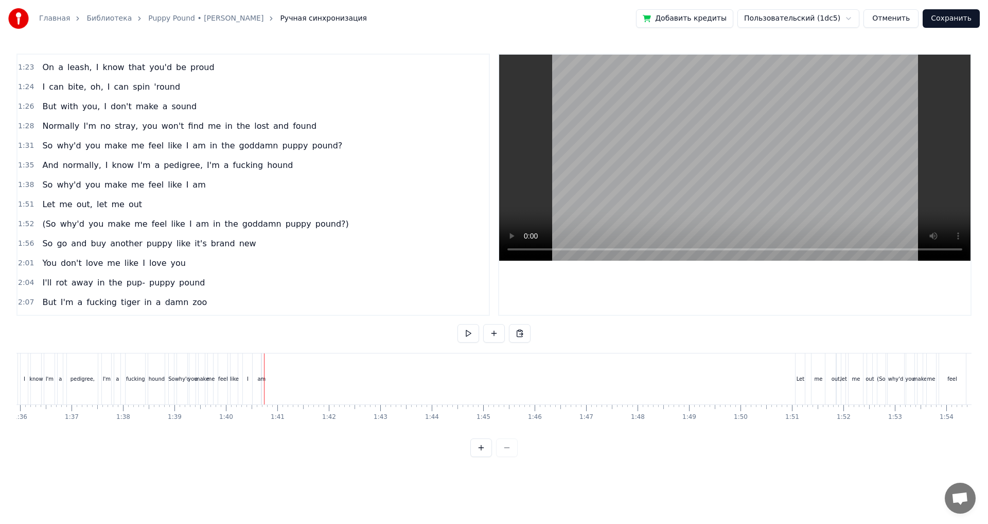
click at [262, 372] on div "am" at bounding box center [261, 378] width 1 height 51
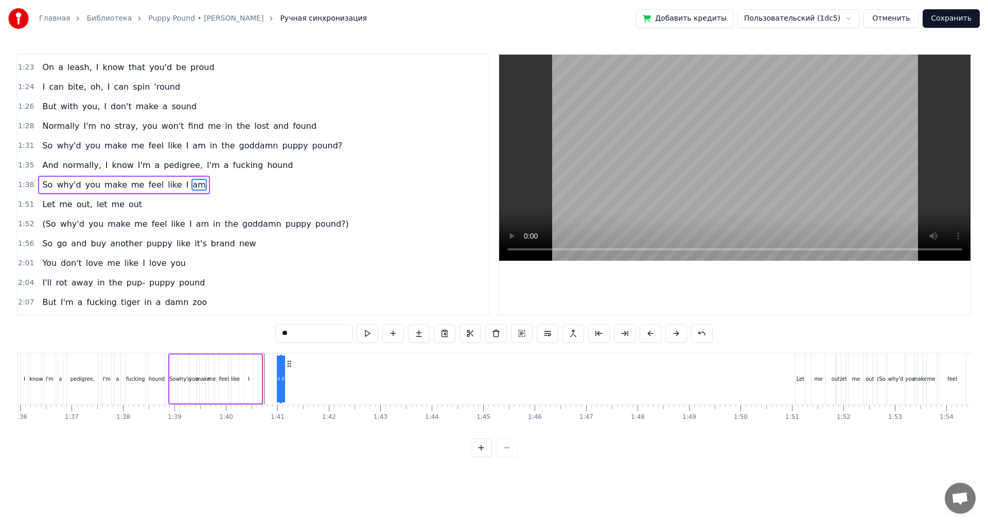
click at [288, 368] on div "Chihuahua, I'm a fucking brat Big and strong like a Dobermann Rip you apart lik…" at bounding box center [586, 378] width 11017 height 51
drag, startPoint x: 280, startPoint y: 379, endPoint x: 273, endPoint y: 381, distance: 6.5
click at [270, 381] on div "So why'd you make me feel like I am" at bounding box center [224, 378] width 113 height 51
click at [282, 381] on div "am" at bounding box center [280, 379] width 8 height 8
drag, startPoint x: 283, startPoint y: 380, endPoint x: 266, endPoint y: 384, distance: 17.3
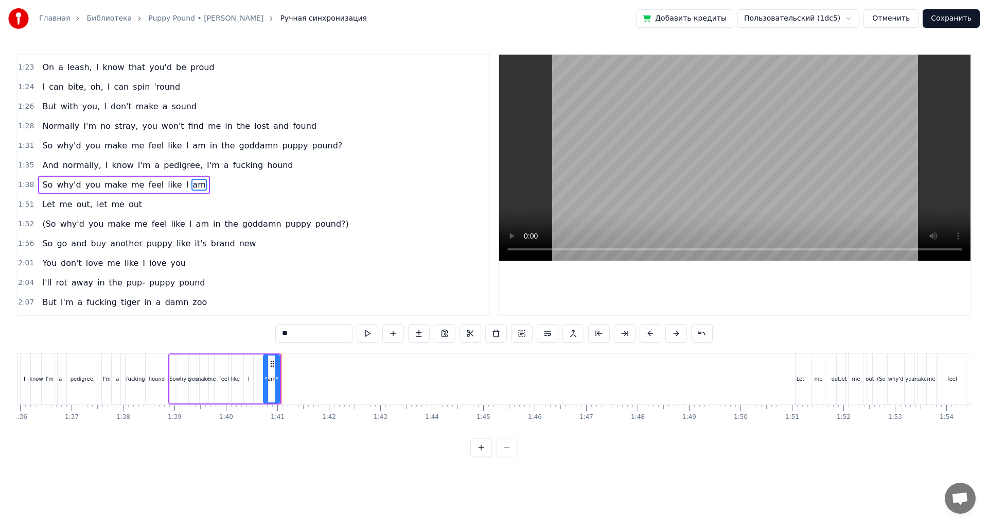
click at [266, 384] on div at bounding box center [266, 378] width 4 height 47
click at [161, 384] on div "hound" at bounding box center [156, 378] width 16 height 51
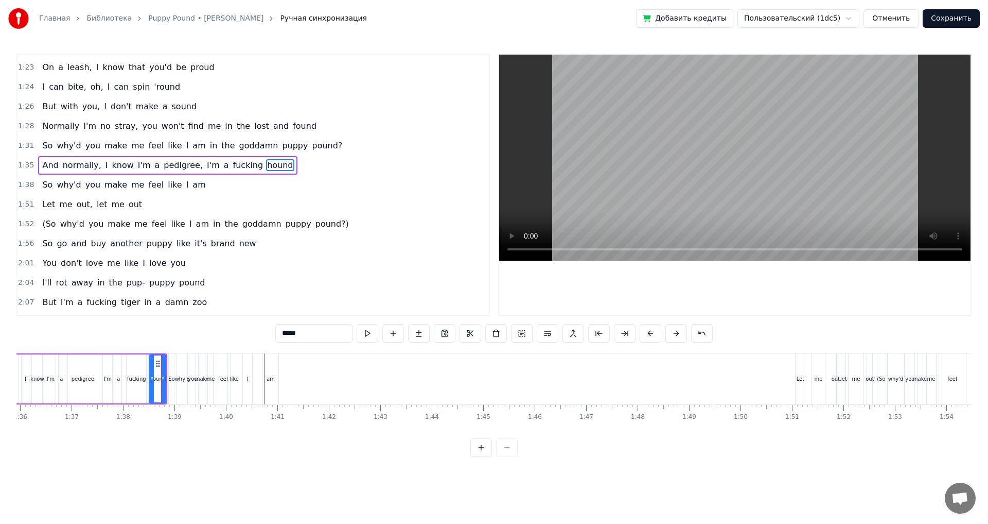
scroll to position [427, 0]
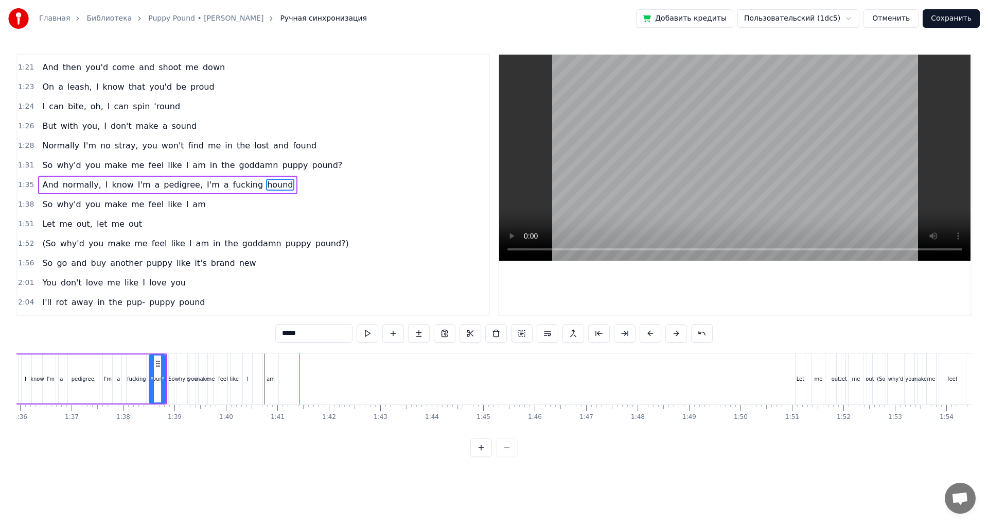
click at [269, 384] on div "am" at bounding box center [271, 378] width 16 height 51
type input "**"
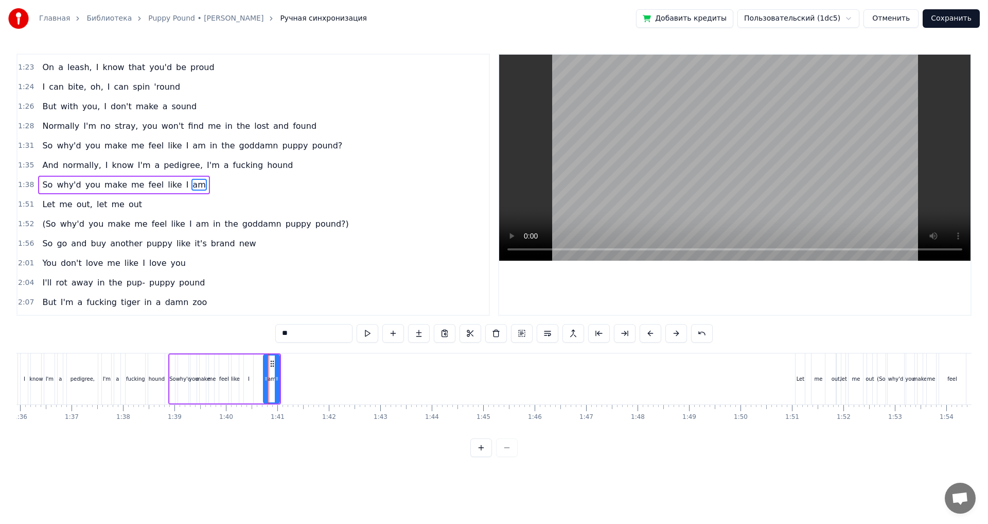
click at [262, 384] on div "So why'd you make me feel like I am" at bounding box center [224, 378] width 113 height 51
click at [273, 372] on div "am" at bounding box center [272, 378] width 16 height 49
drag, startPoint x: 272, startPoint y: 363, endPoint x: 265, endPoint y: 364, distance: 7.4
click at [265, 364] on div "Chihuahua, I'm a fucking brat Big and strong like a Dobermann Rip you apart lik…" at bounding box center [586, 378] width 11017 height 51
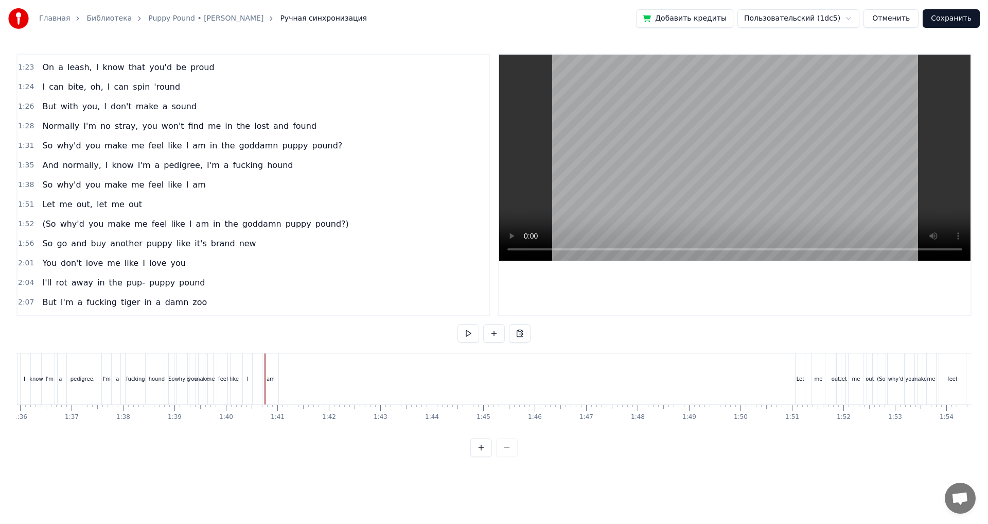
click at [272, 363] on div "am" at bounding box center [271, 378] width 16 height 51
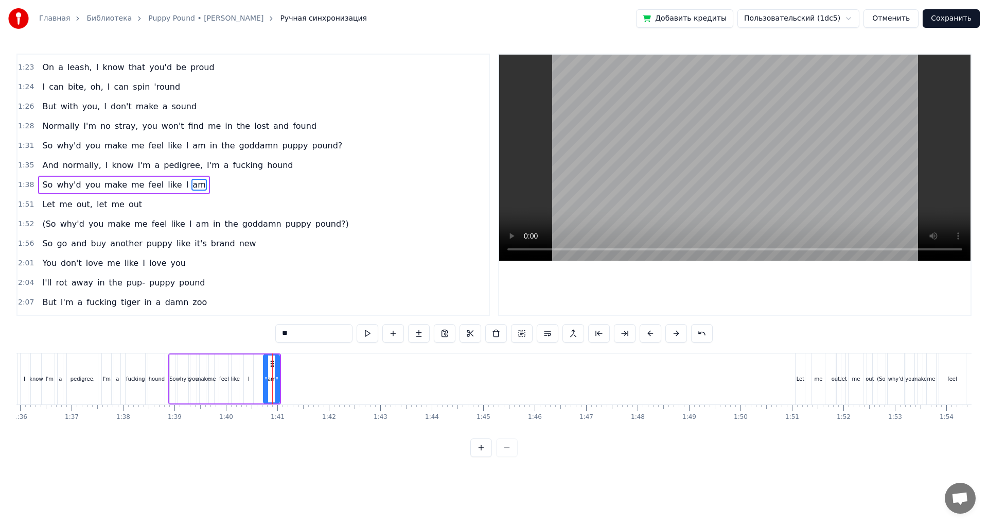
click at [289, 370] on div "Chihuahua, I'm a fucking brat Big and strong like a Dobermann Rip you apart lik…" at bounding box center [586, 378] width 11017 height 51
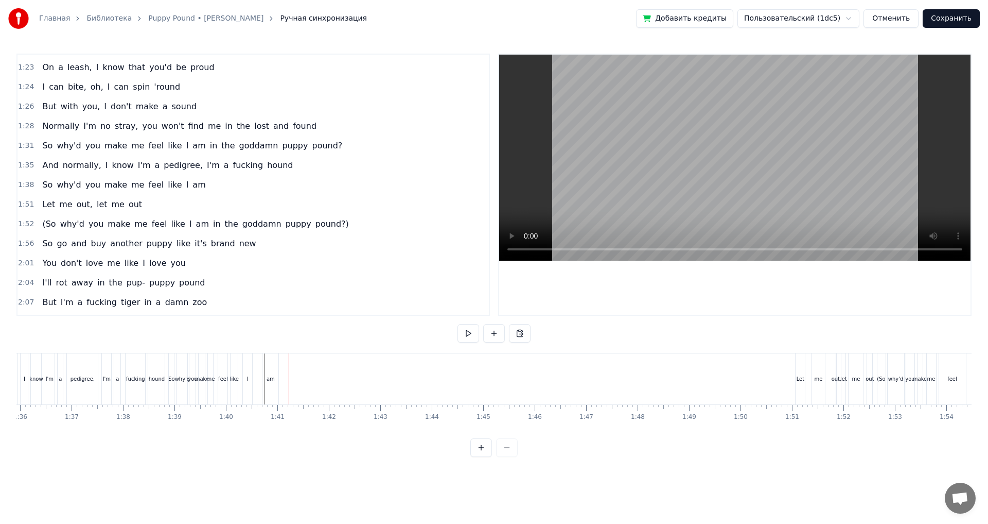
click at [268, 364] on div "am" at bounding box center [271, 378] width 16 height 51
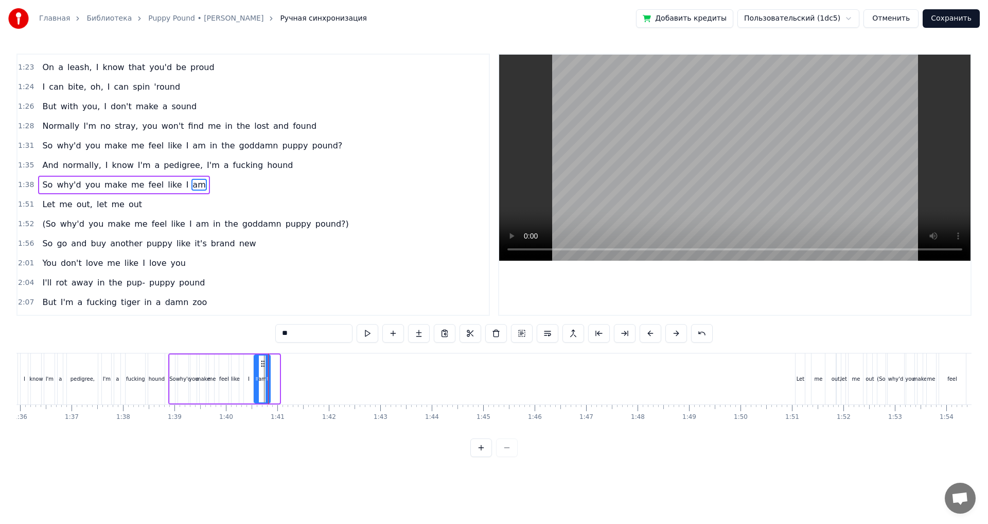
drag, startPoint x: 274, startPoint y: 364, endPoint x: 263, endPoint y: 370, distance: 12.0
click at [263, 370] on div "am" at bounding box center [262, 378] width 15 height 47
click at [161, 381] on div "hound" at bounding box center [157, 379] width 16 height 8
type input "*****"
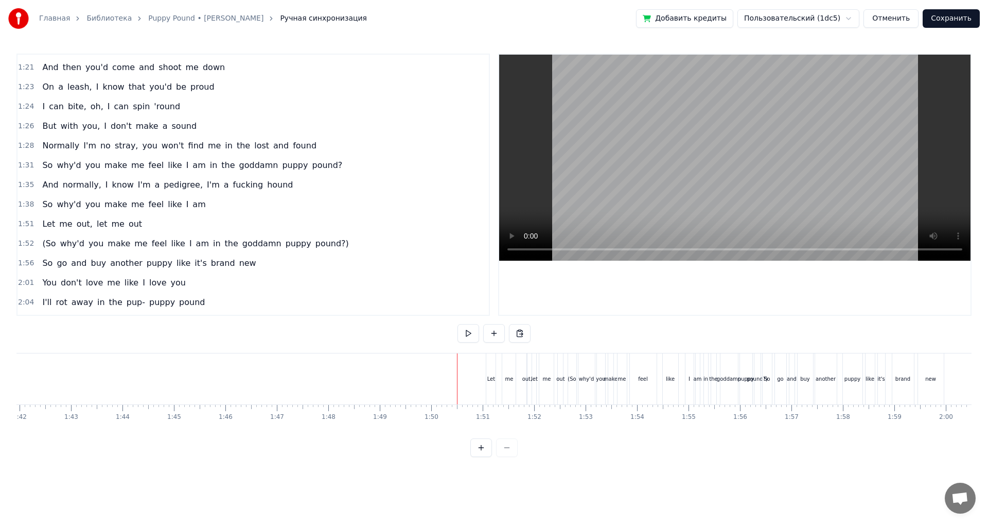
scroll to position [0, 5297]
click at [391, 377] on div at bounding box center [228, 378] width 11017 height 51
click at [449, 386] on div "Let me out, let me out" at bounding box center [477, 378] width 80 height 51
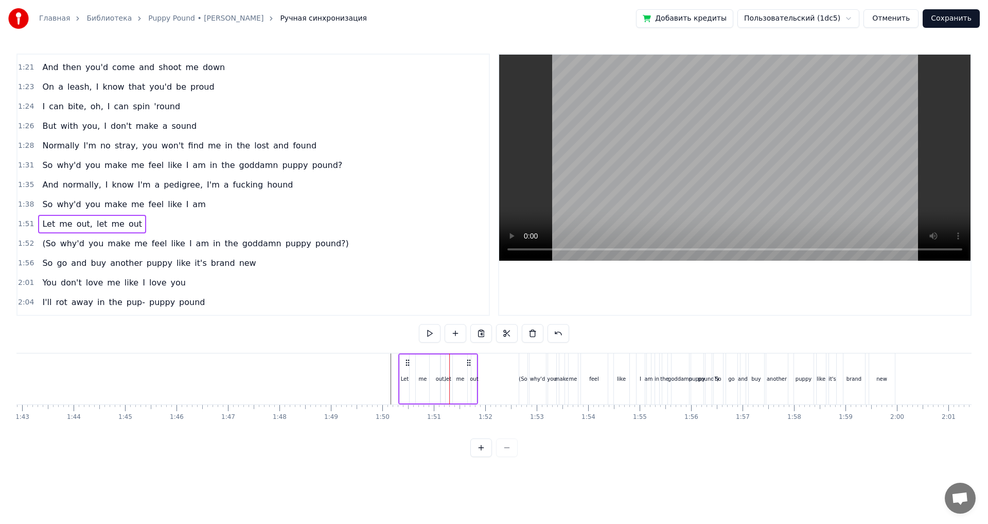
drag, startPoint x: 448, startPoint y: 362, endPoint x: 409, endPoint y: 366, distance: 38.8
click at [409, 366] on icon at bounding box center [408, 362] width 8 height 8
click at [371, 380] on div at bounding box center [228, 378] width 11017 height 51
click at [404, 369] on div "Let" at bounding box center [403, 378] width 9 height 51
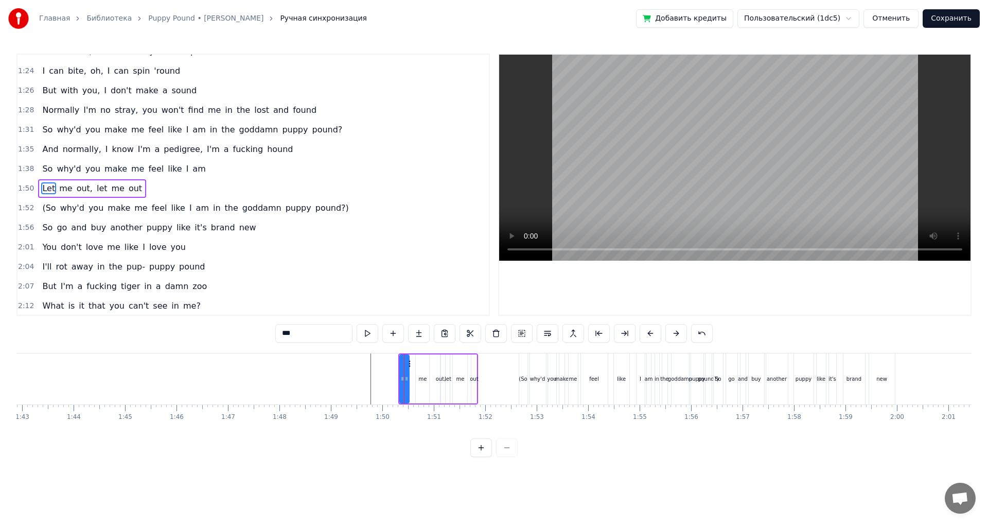
scroll to position [466, 0]
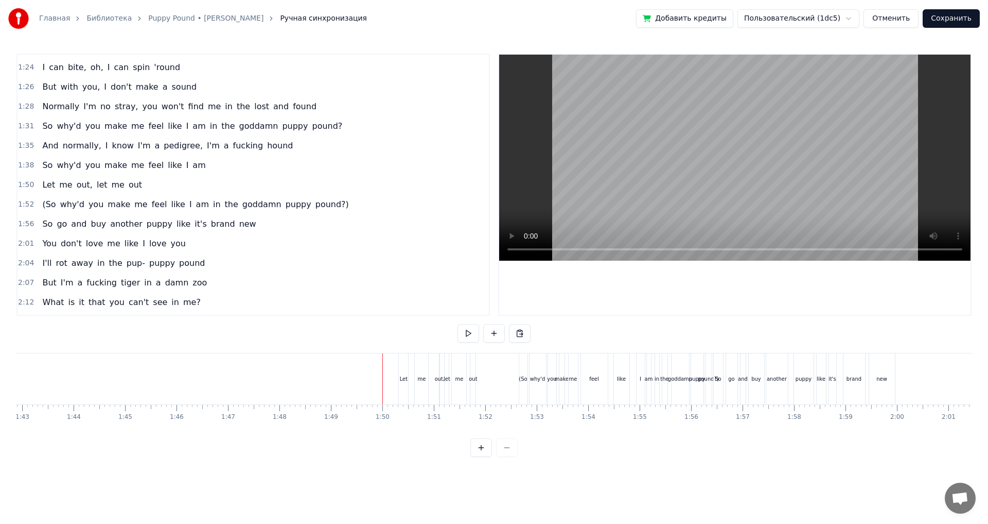
click at [430, 370] on div "Let me out, let me out" at bounding box center [438, 378] width 80 height 51
click at [144, 182] on div "1:50 Let me out, let me out" at bounding box center [254, 185] width 472 height 20
drag, startPoint x: 413, startPoint y: 363, endPoint x: 448, endPoint y: 367, distance: 35.1
click at [448, 367] on div "Let me out, let me out" at bounding box center [478, 378] width 80 height 51
click at [380, 377] on div at bounding box center [228, 378] width 11017 height 51
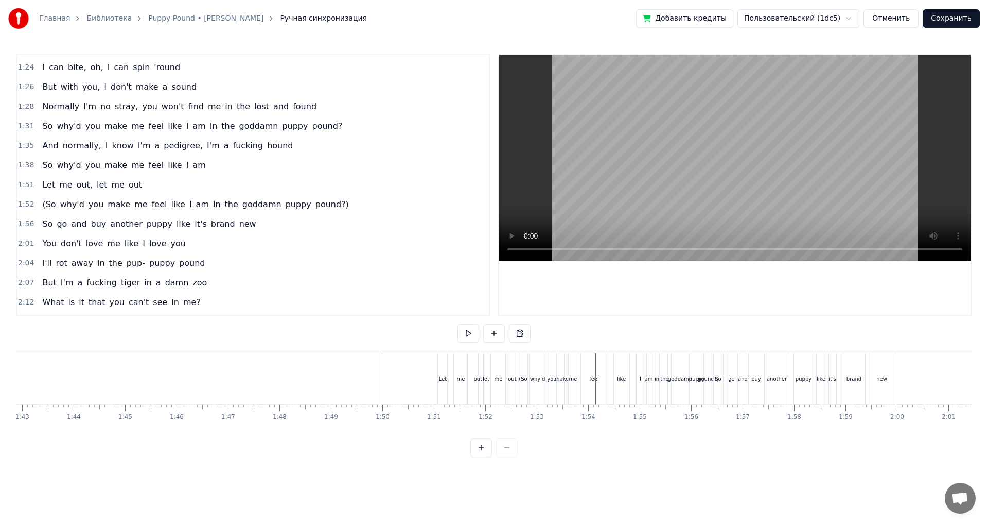
click at [556, 380] on div "make" at bounding box center [562, 379] width 14 height 8
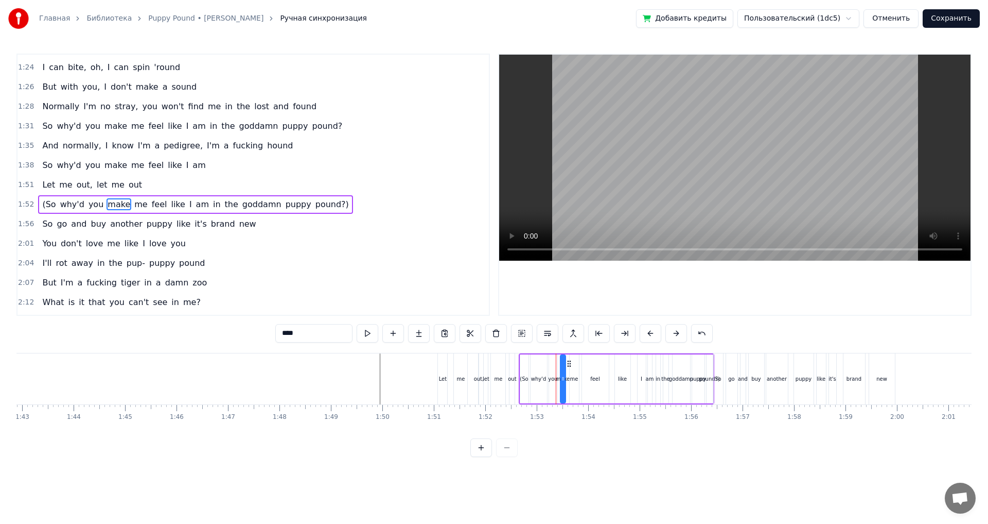
scroll to position [486, 0]
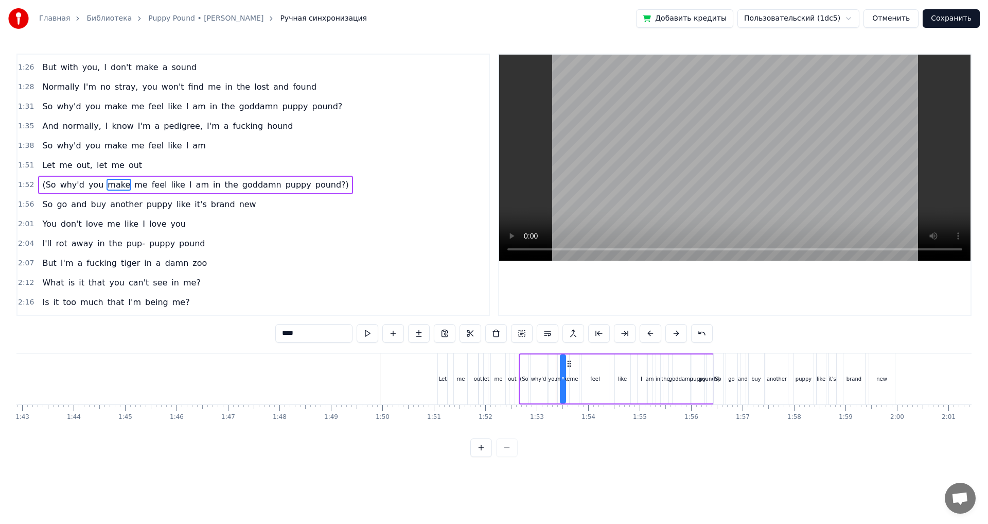
click at [337, 189] on div "1:52 (So why'd you make me feel like I am in the goddamn puppy pound?)" at bounding box center [254, 185] width 472 height 20
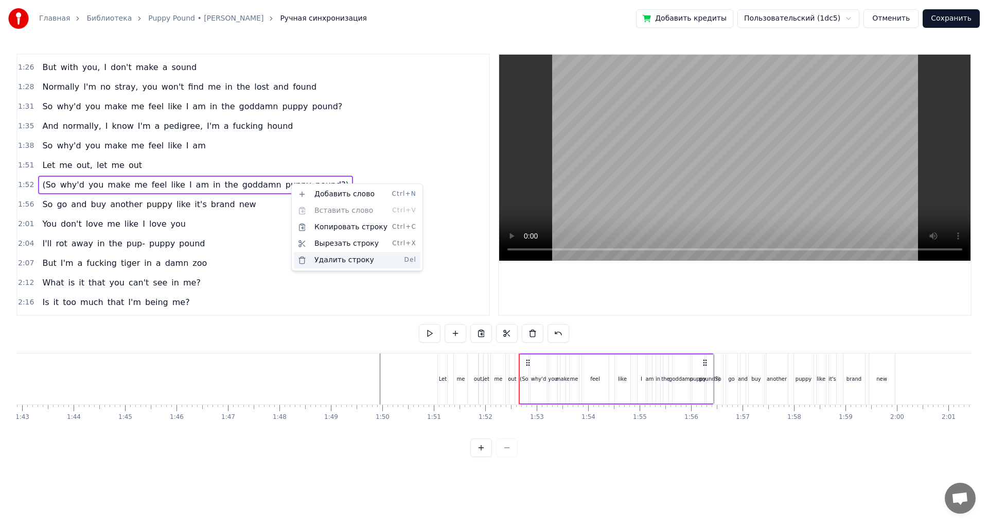
click at [345, 261] on div "Удалить строку Del" at bounding box center [357, 260] width 127 height 16
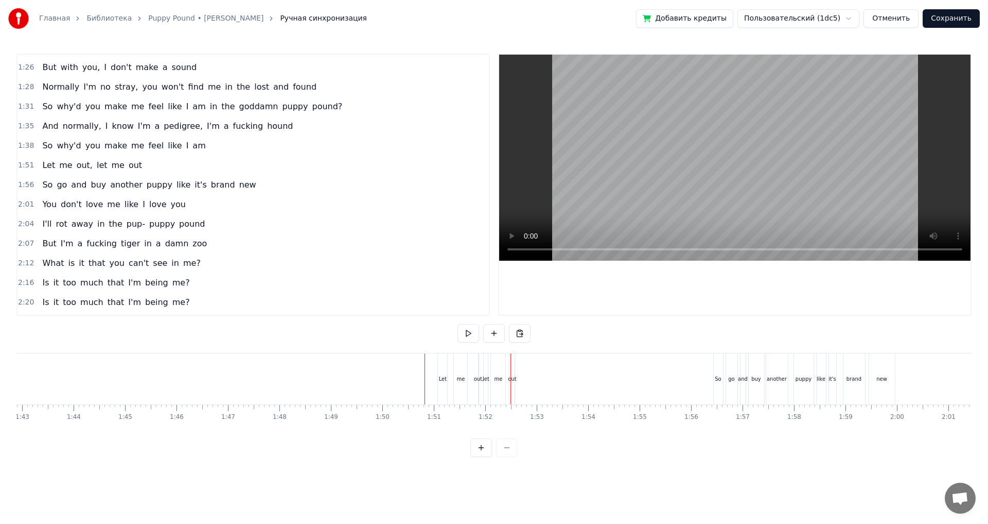
click at [513, 387] on div "out" at bounding box center [512, 378] width 5 height 51
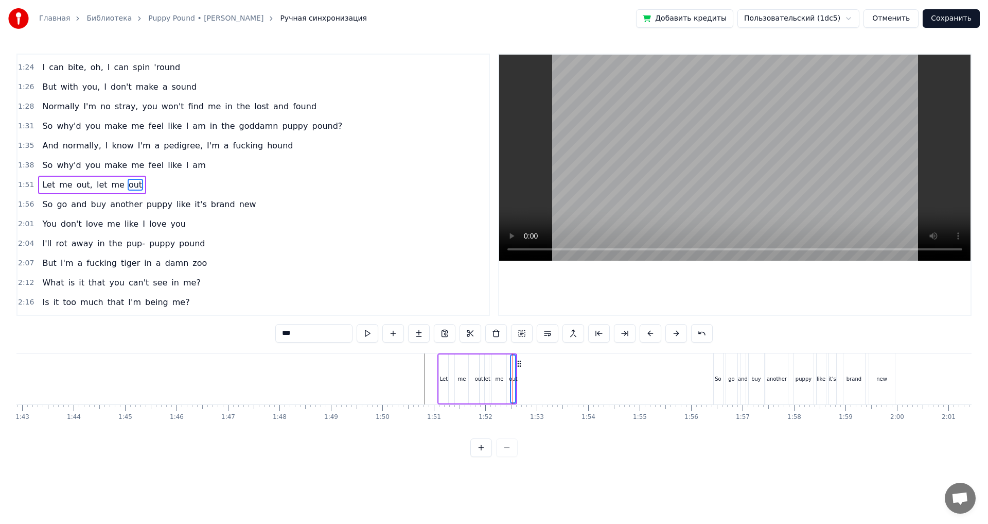
click at [501, 386] on div "me" at bounding box center [499, 378] width 14 height 49
click at [485, 382] on div "let" at bounding box center [487, 378] width 4 height 49
click at [530, 379] on div "Chihuahua, I'm a fucking brat Big and strong like a Dobermann Rip you apart lik…" at bounding box center [228, 378] width 11017 height 51
click at [511, 376] on div "out" at bounding box center [512, 379] width 8 height 8
drag, startPoint x: 518, startPoint y: 365, endPoint x: 531, endPoint y: 367, distance: 13.0
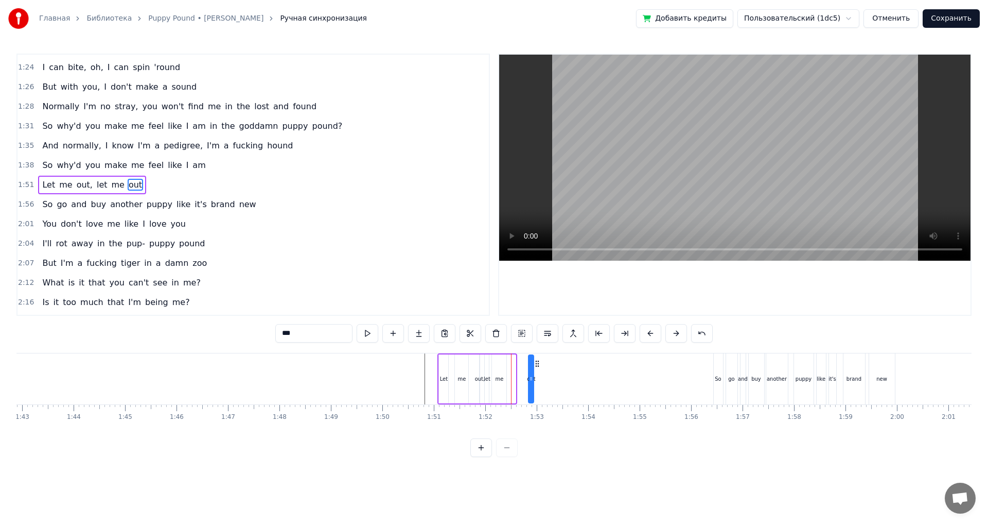
click at [537, 366] on circle at bounding box center [536, 366] width 1 height 1
click at [501, 373] on div "me" at bounding box center [499, 378] width 14 height 49
type input "**"
click at [526, 371] on div "Chihuahua, I'm a fucking brat Big and strong like a Dobermann Rip you apart lik…" at bounding box center [228, 378] width 11017 height 51
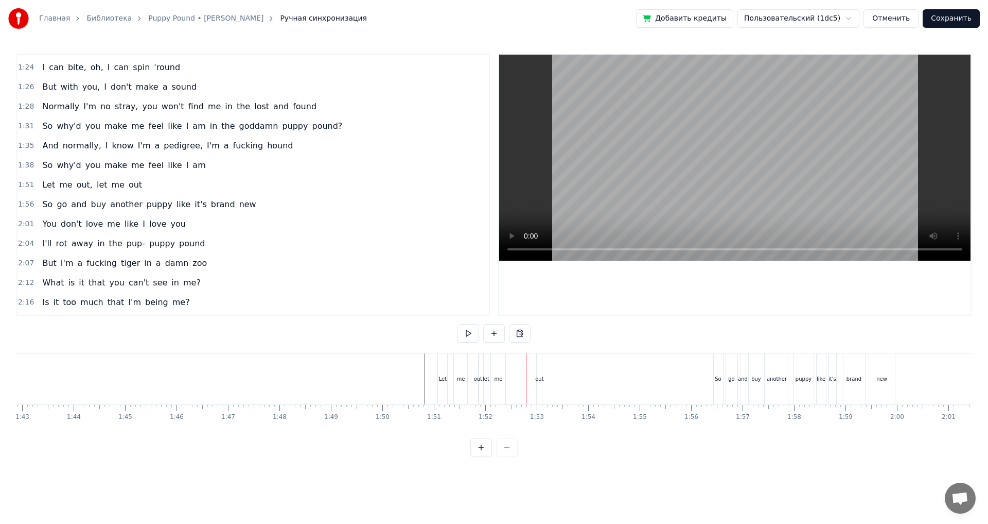
click at [500, 364] on div "me" at bounding box center [498, 378] width 14 height 51
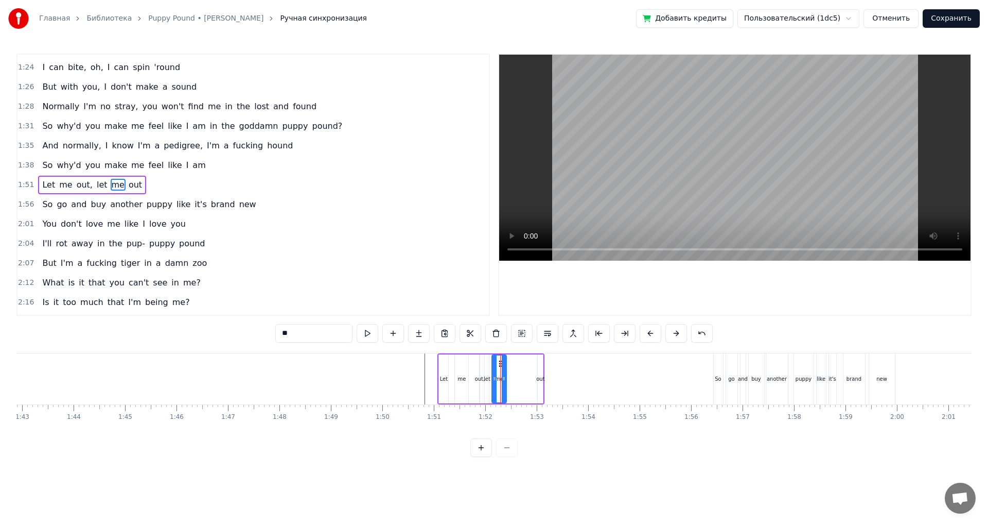
drag, startPoint x: 500, startPoint y: 363, endPoint x: 516, endPoint y: 367, distance: 16.4
click at [516, 367] on div "Chihuahua, I'm a fucking brat Big and strong like a Dobermann Rip you apart lik…" at bounding box center [228, 378] width 11017 height 51
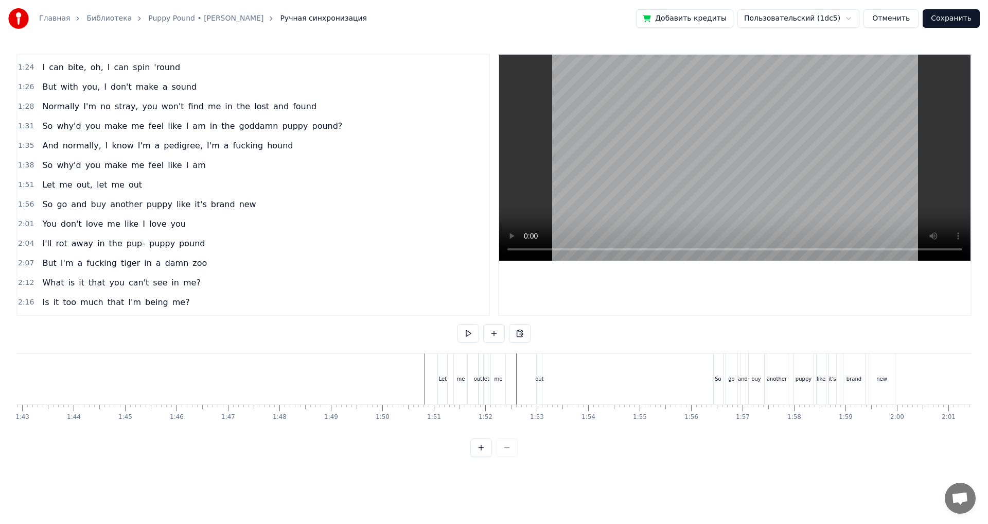
click at [500, 364] on div "me" at bounding box center [498, 378] width 14 height 51
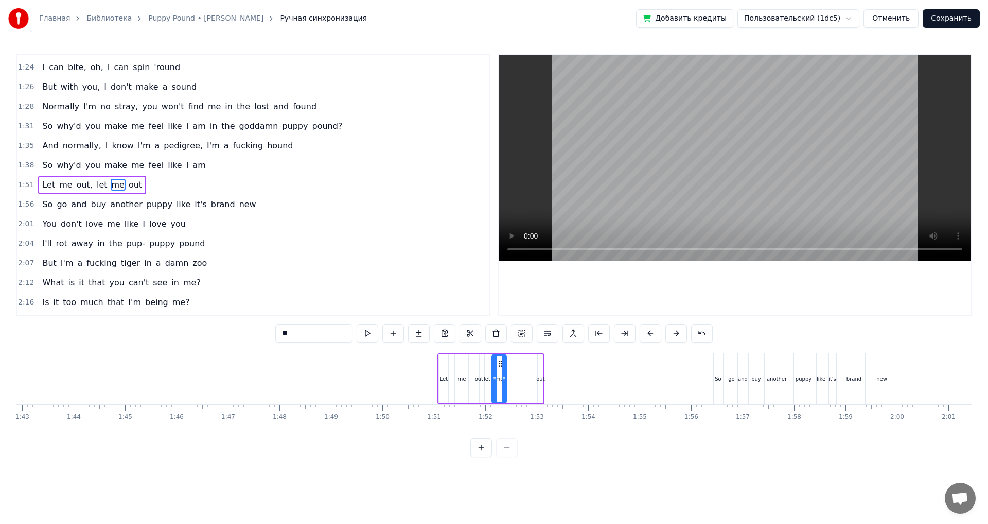
drag, startPoint x: 500, startPoint y: 362, endPoint x: 510, endPoint y: 372, distance: 13.5
click at [510, 372] on div "Chihuahua, I'm a fucking brat Big and strong like a Dobermann Rip you apart lik…" at bounding box center [228, 378] width 11017 height 51
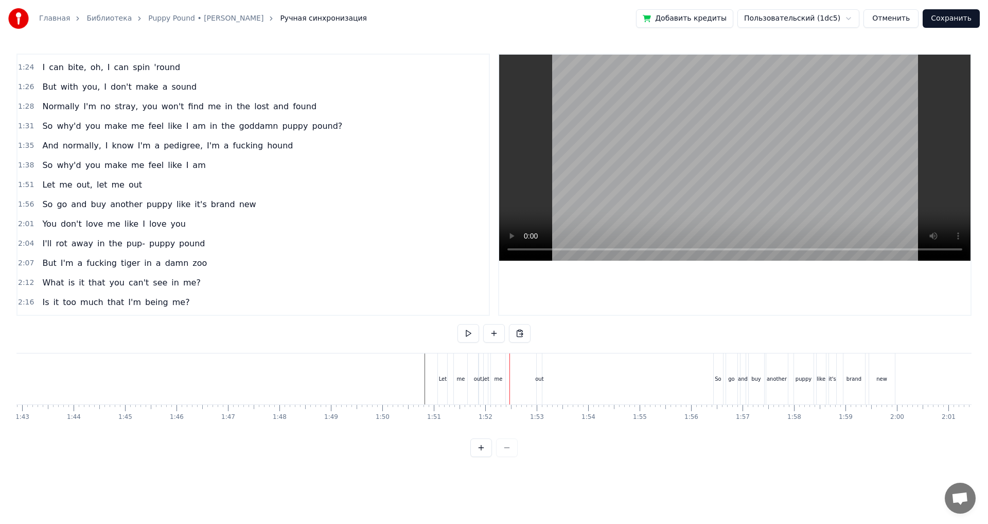
click at [500, 364] on div "me" at bounding box center [498, 378] width 14 height 51
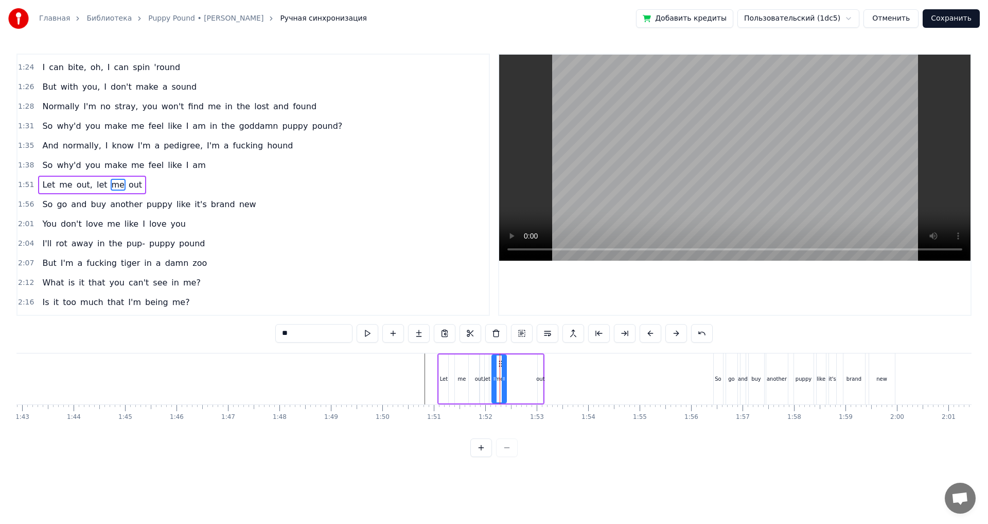
click at [499, 362] on icon at bounding box center [501, 363] width 8 height 8
drag, startPoint x: 499, startPoint y: 362, endPoint x: 527, endPoint y: 370, distance: 29.2
click at [527, 370] on div "me" at bounding box center [527, 378] width 13 height 47
click at [489, 377] on div "let" at bounding box center [487, 379] width 7 height 8
drag, startPoint x: 503, startPoint y: 366, endPoint x: 523, endPoint y: 368, distance: 19.2
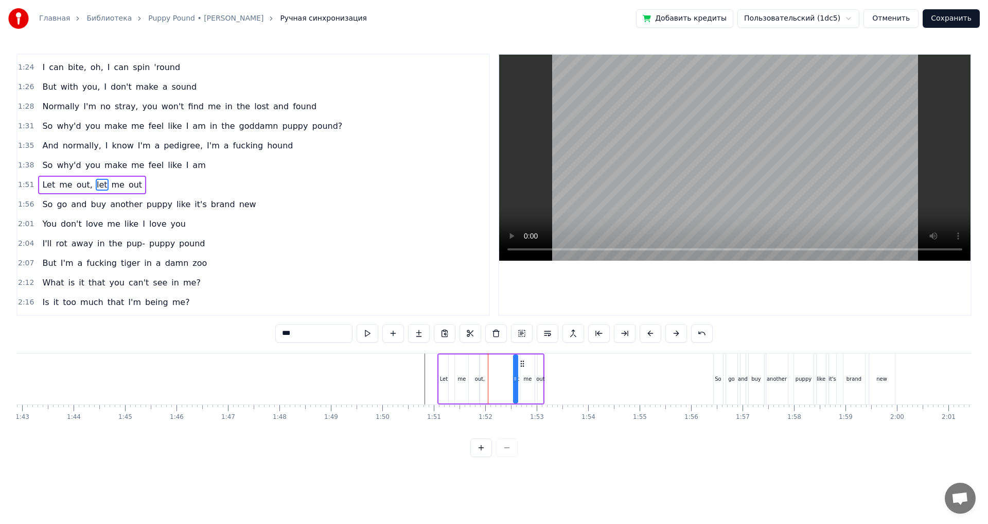
click at [523, 368] on div "Let me out, let me out" at bounding box center [491, 378] width 107 height 51
click at [482, 378] on div "out," at bounding box center [480, 379] width 10 height 8
type input "****"
drag, startPoint x: 483, startPoint y: 376, endPoint x: 472, endPoint y: 386, distance: 14.6
click at [472, 386] on div at bounding box center [471, 378] width 4 height 47
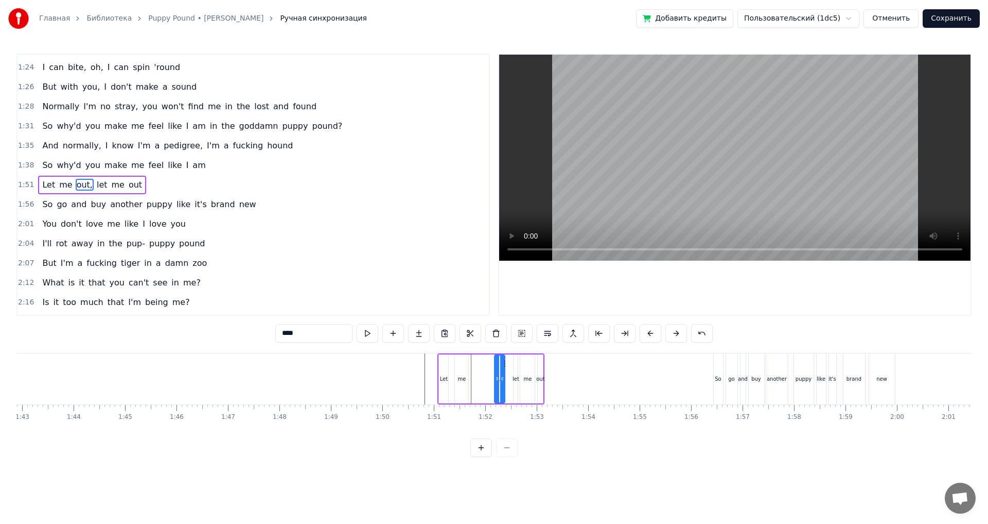
drag, startPoint x: 483, startPoint y: 364, endPoint x: 506, endPoint y: 366, distance: 22.2
click at [506, 366] on icon at bounding box center [503, 363] width 8 height 8
drag, startPoint x: 496, startPoint y: 378, endPoint x: 474, endPoint y: 382, distance: 23.0
click at [474, 382] on icon at bounding box center [475, 378] width 4 height 8
click at [406, 382] on div at bounding box center [228, 378] width 11017 height 51
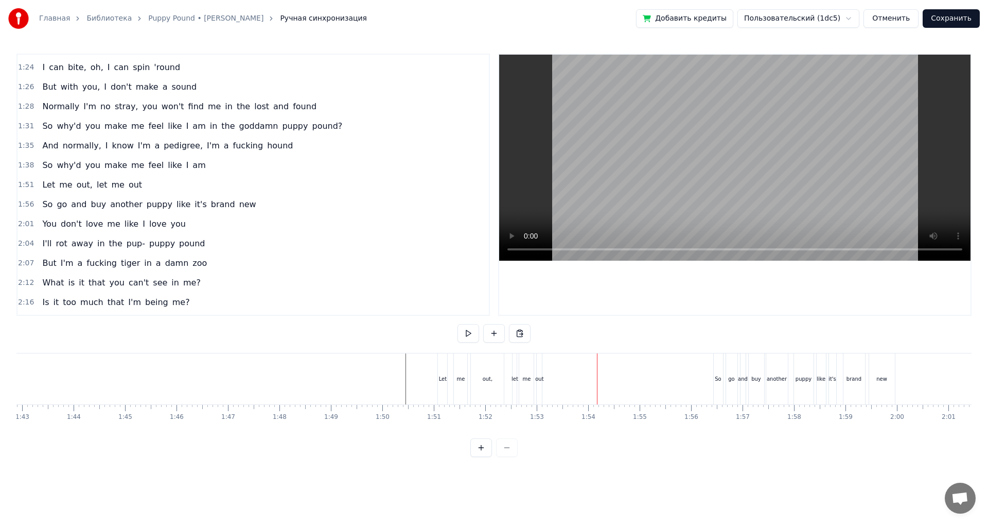
click at [541, 381] on div "out" at bounding box center [539, 379] width 8 height 8
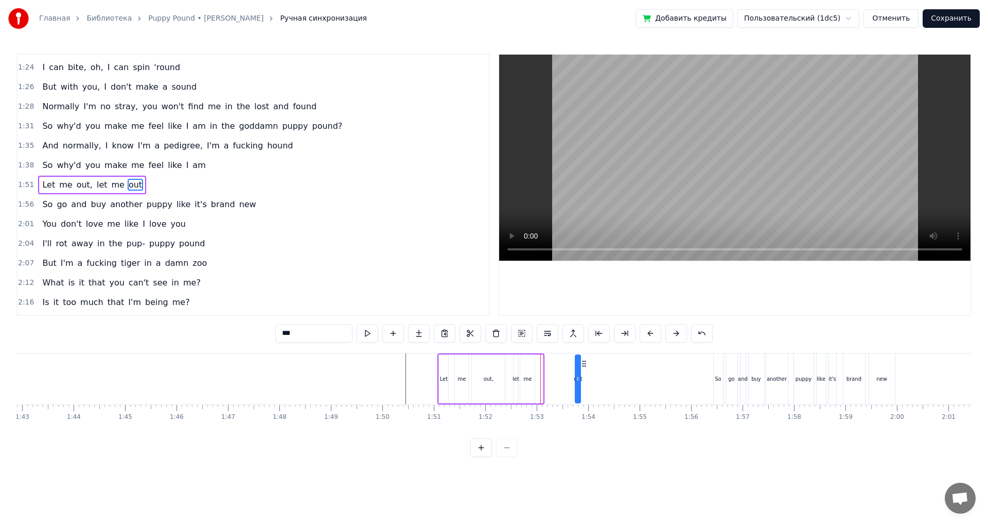
click at [584, 370] on div "Chihuahua, I'm a fucking brat Big and strong like a Dobermann Rip you apart lik…" at bounding box center [228, 378] width 11017 height 51
drag, startPoint x: 578, startPoint y: 381, endPoint x: 593, endPoint y: 387, distance: 16.4
click at [593, 387] on div at bounding box center [593, 378] width 4 height 47
drag, startPoint x: 579, startPoint y: 364, endPoint x: 569, endPoint y: 366, distance: 10.4
click at [569, 366] on icon at bounding box center [572, 363] width 8 height 8
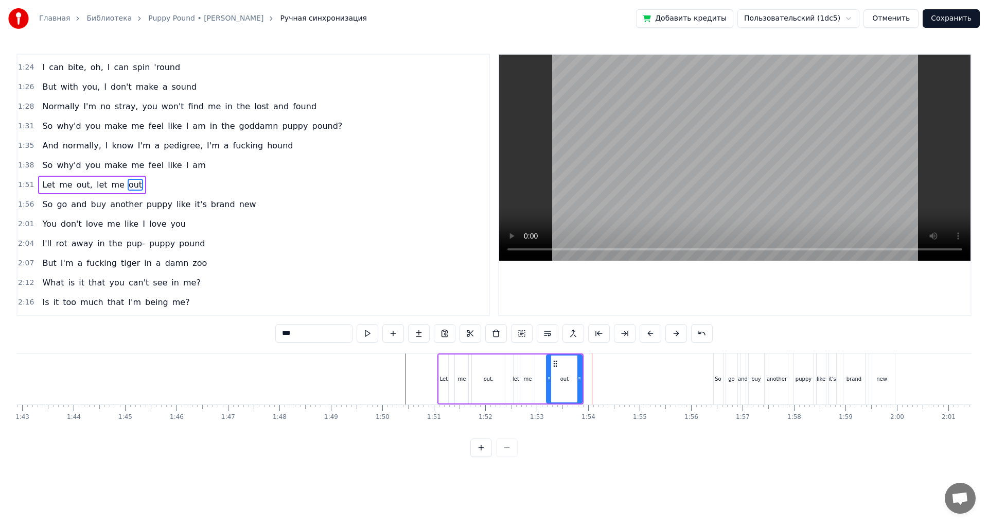
drag, startPoint x: 564, startPoint y: 375, endPoint x: 549, endPoint y: 379, distance: 15.6
click at [549, 379] on icon at bounding box center [549, 378] width 4 height 8
click at [528, 385] on div "me" at bounding box center [527, 378] width 14 height 49
type input "**"
drag, startPoint x: 534, startPoint y: 380, endPoint x: 540, endPoint y: 381, distance: 5.8
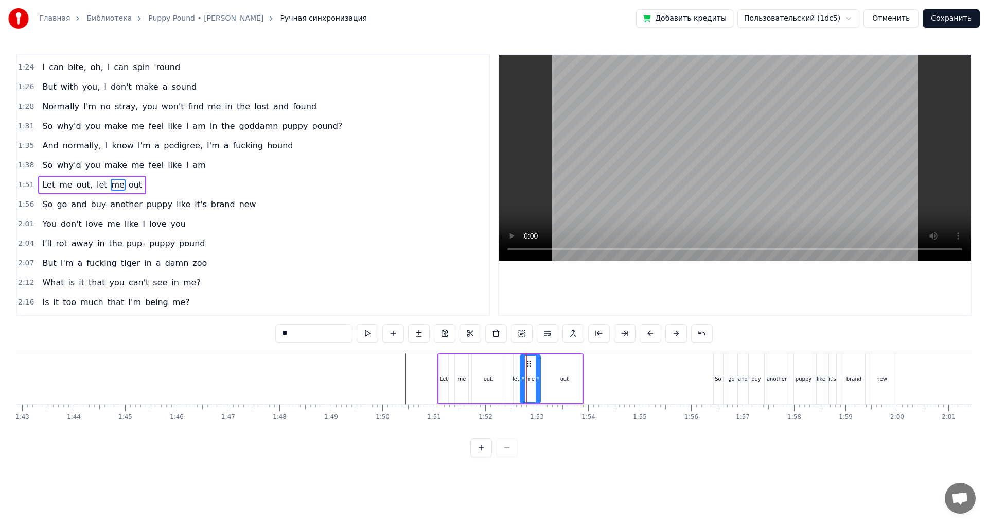
click at [540, 381] on icon at bounding box center [538, 378] width 4 height 8
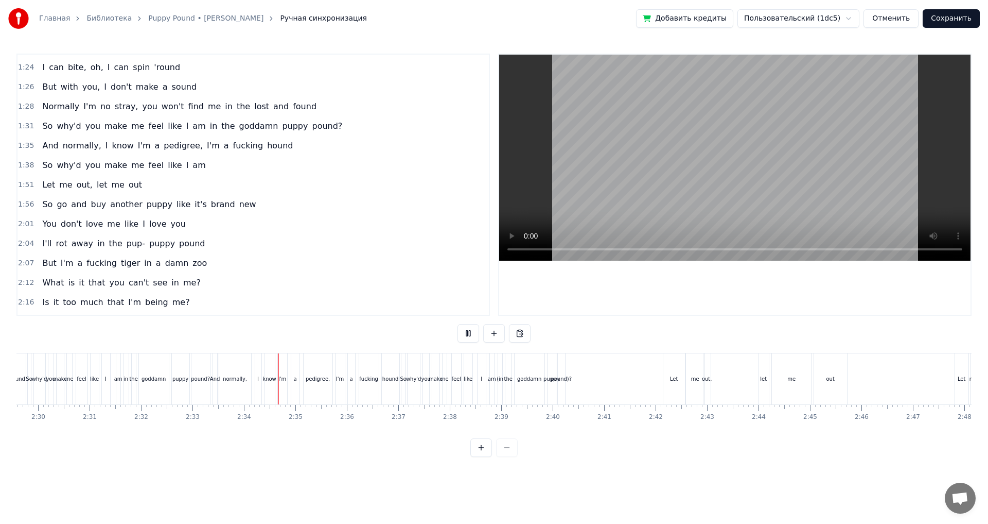
scroll to position [0, 7880]
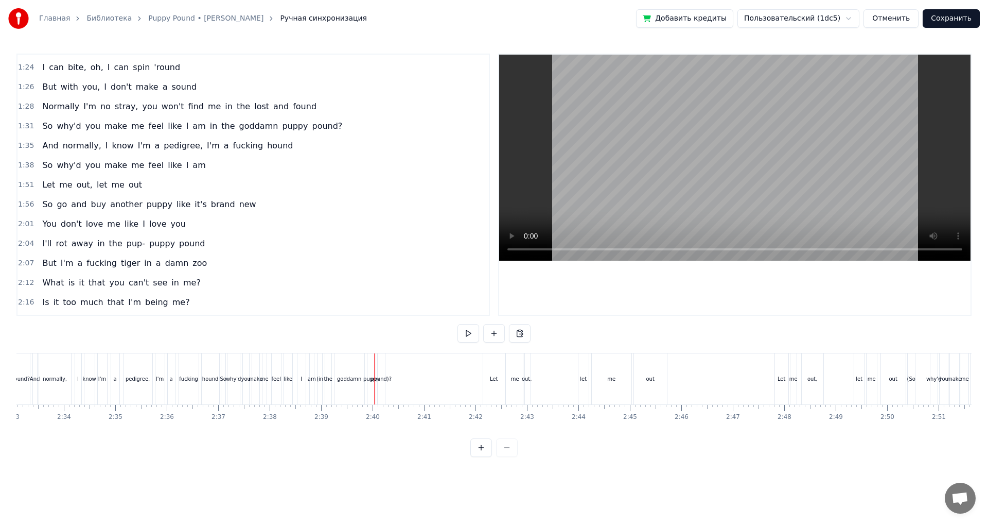
click at [372, 387] on div "puppy" at bounding box center [372, 378] width 8 height 51
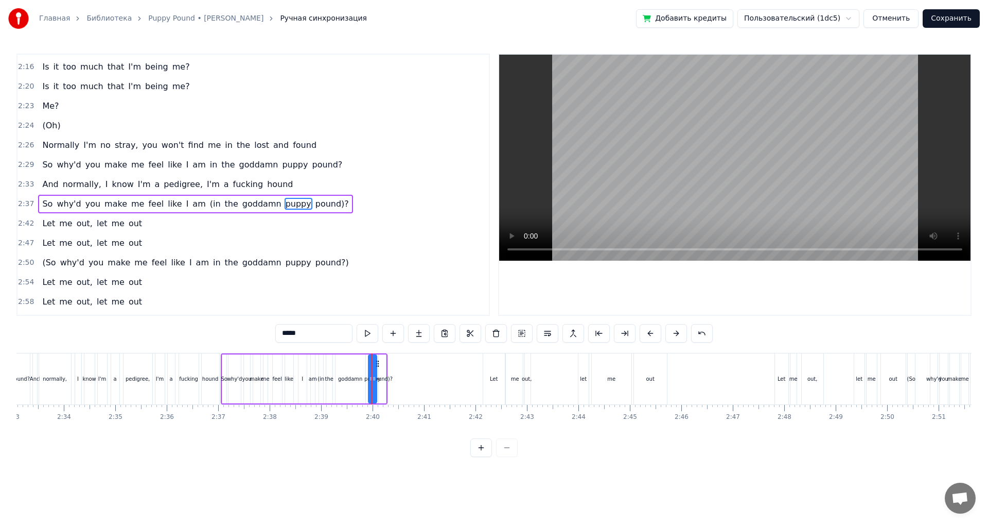
scroll to position [721, 0]
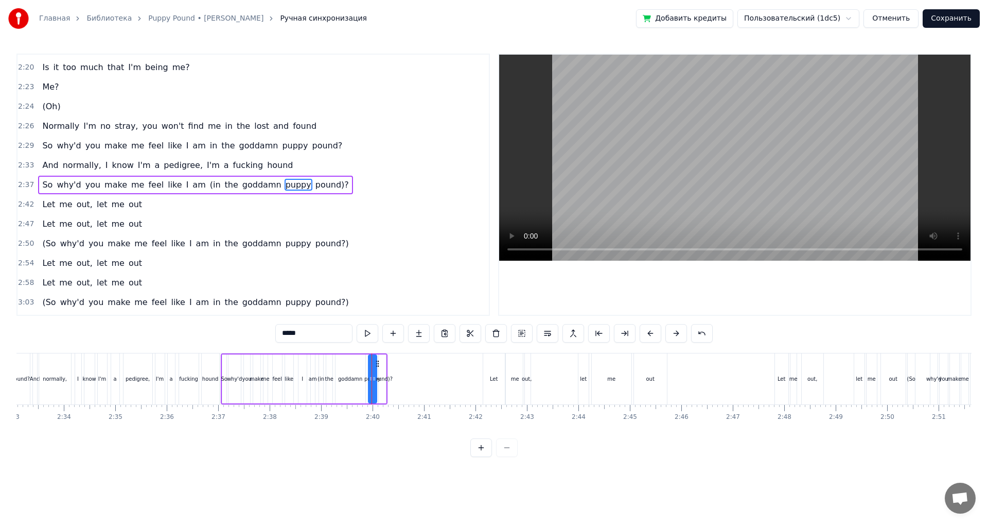
click at [209, 186] on span "(in" at bounding box center [215, 185] width 13 height 12
type input "***"
click at [224, 184] on span "the" at bounding box center [231, 185] width 15 height 12
click at [241, 186] on span "goddamn" at bounding box center [261, 185] width 41 height 12
click at [285, 187] on span "puppy" at bounding box center [299, 185] width 28 height 12
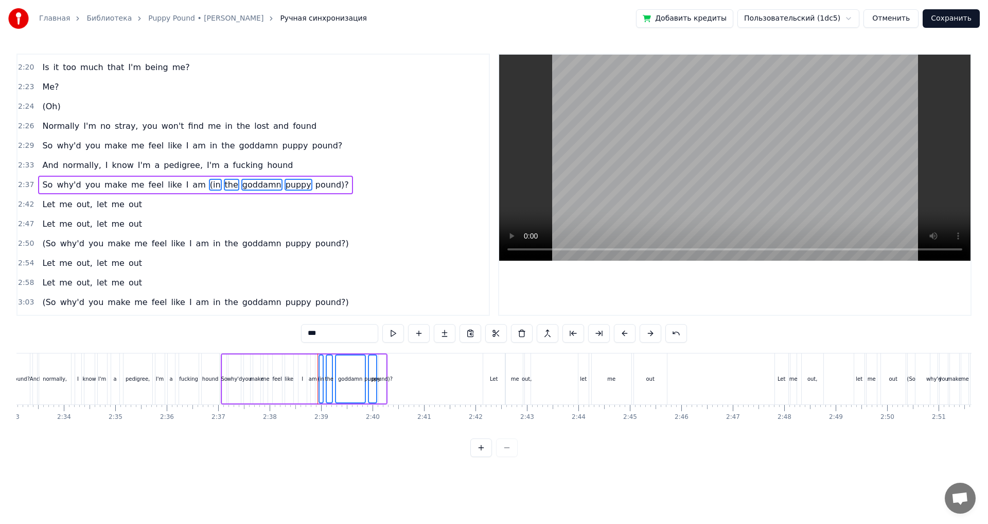
click at [315, 185] on span "pound)?" at bounding box center [333, 185] width 36 height 12
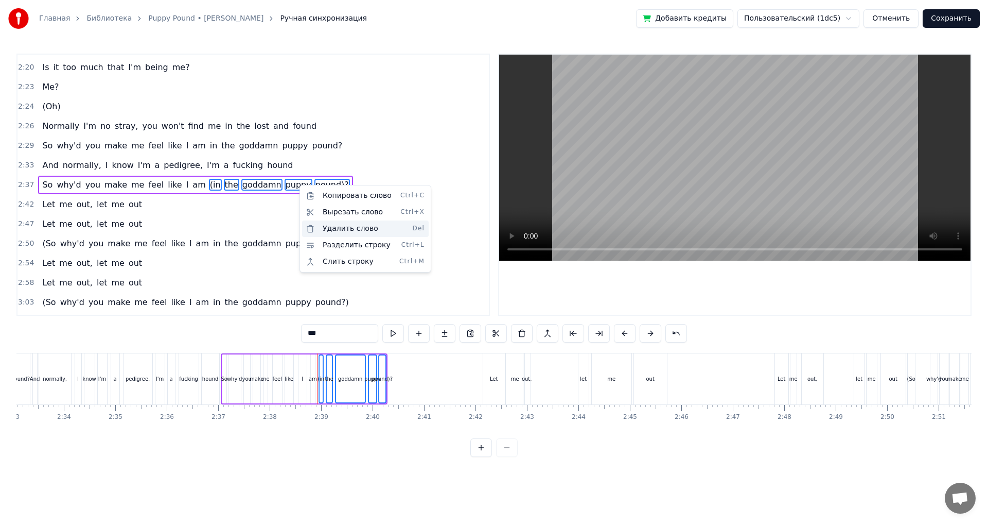
click at [354, 231] on div "Удалить слово Del" at bounding box center [365, 228] width 127 height 16
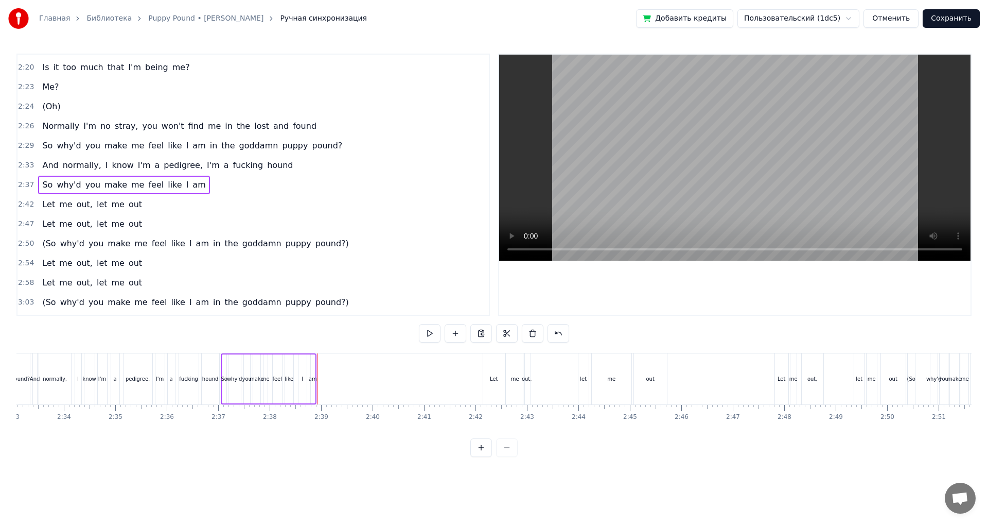
click at [310, 376] on div "am" at bounding box center [313, 379] width 8 height 8
click at [323, 364] on icon at bounding box center [323, 363] width 8 height 8
drag, startPoint x: 316, startPoint y: 375, endPoint x: 328, endPoint y: 381, distance: 13.1
click at [328, 381] on icon at bounding box center [328, 378] width 4 height 8
click at [316, 364] on icon at bounding box center [318, 363] width 8 height 8
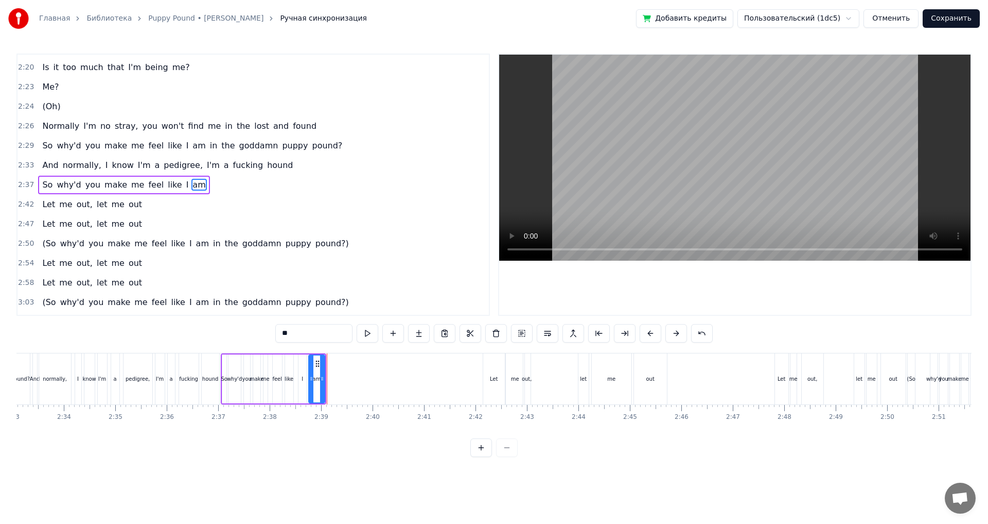
click at [202, 377] on div "hound" at bounding box center [211, 378] width 18 height 51
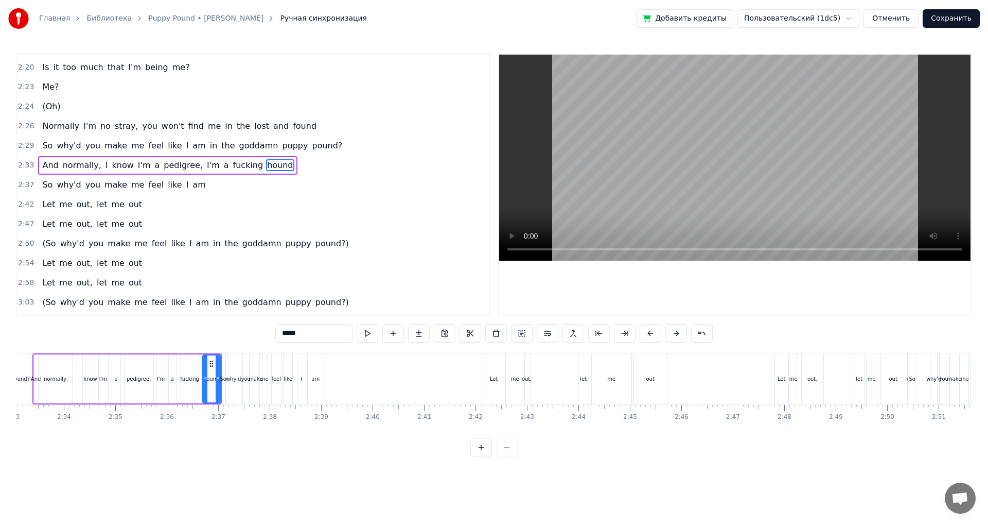
scroll to position [701, 0]
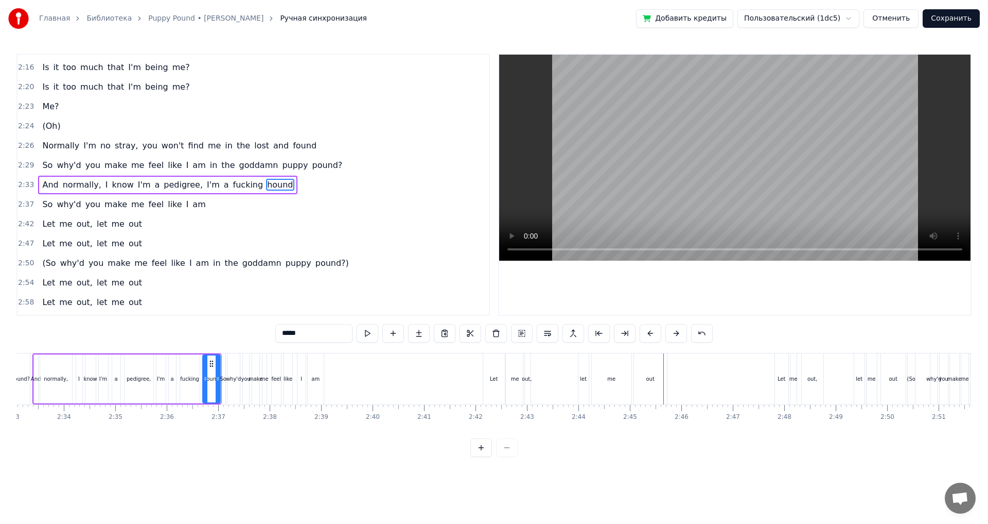
click at [600, 380] on div "me" at bounding box center [612, 378] width 40 height 51
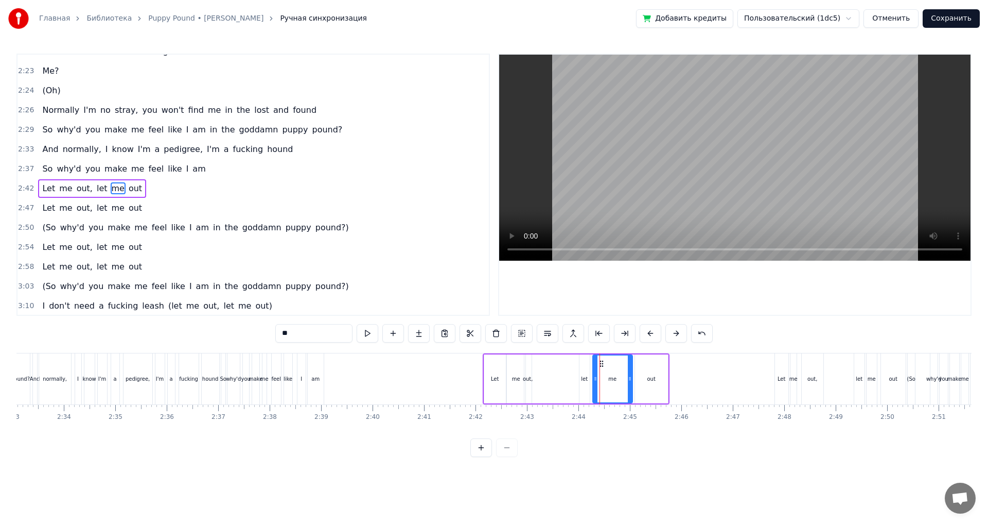
scroll to position [740, 0]
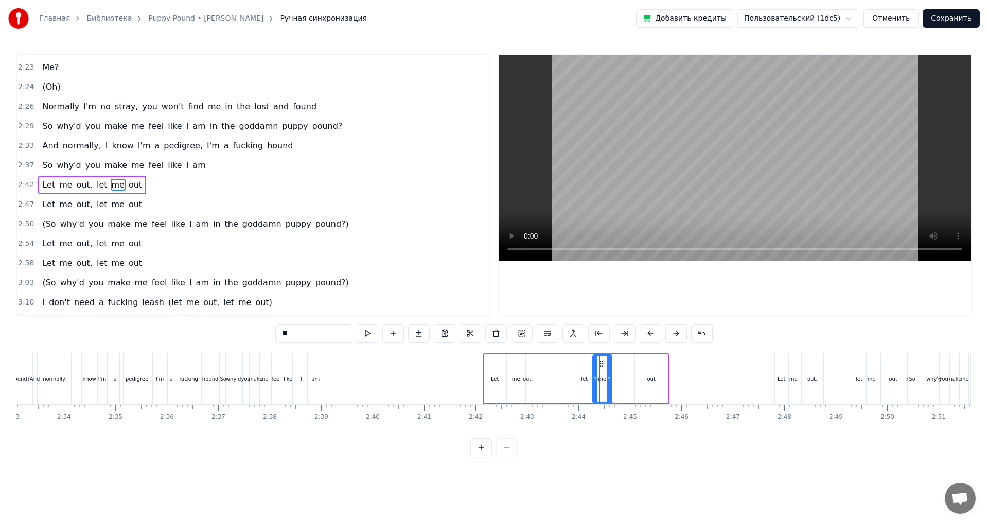
drag, startPoint x: 627, startPoint y: 379, endPoint x: 609, endPoint y: 383, distance: 18.4
click at [609, 383] on div at bounding box center [609, 378] width 4 height 47
click at [644, 382] on div "out" at bounding box center [651, 378] width 33 height 49
type input "***"
drag, startPoint x: 637, startPoint y: 379, endPoint x: 617, endPoint y: 382, distance: 20.4
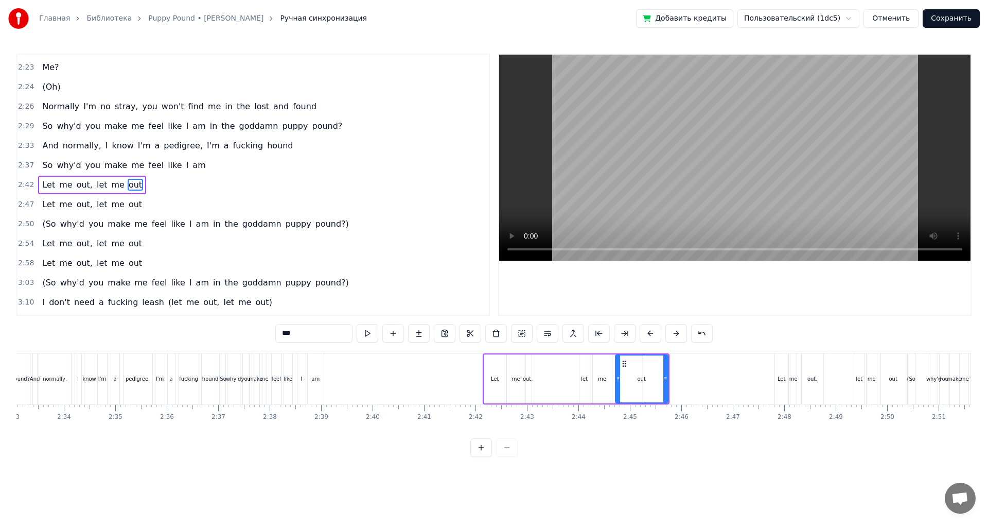
click at [616, 384] on div at bounding box center [618, 378] width 4 height 47
click at [560, 378] on div "Let me out, let me out" at bounding box center [576, 378] width 187 height 51
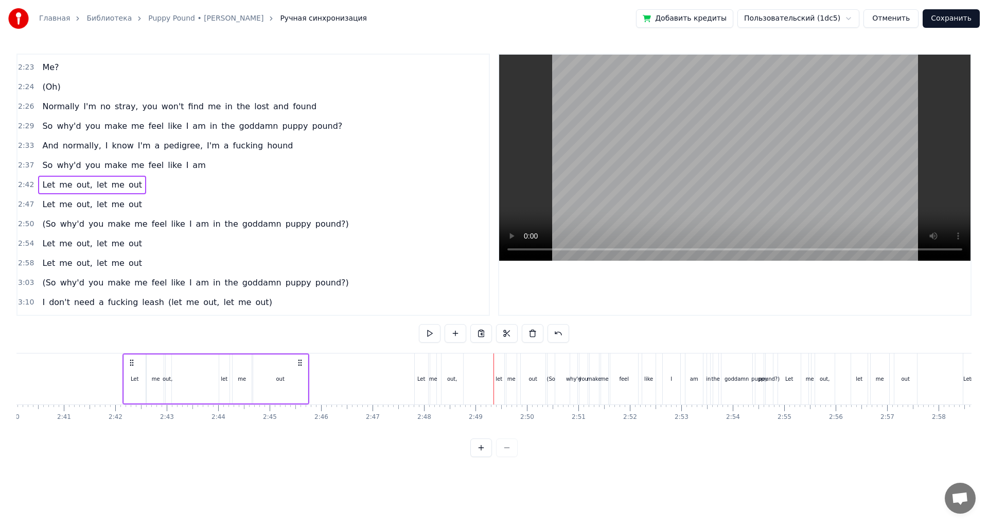
scroll to position [0, 8380]
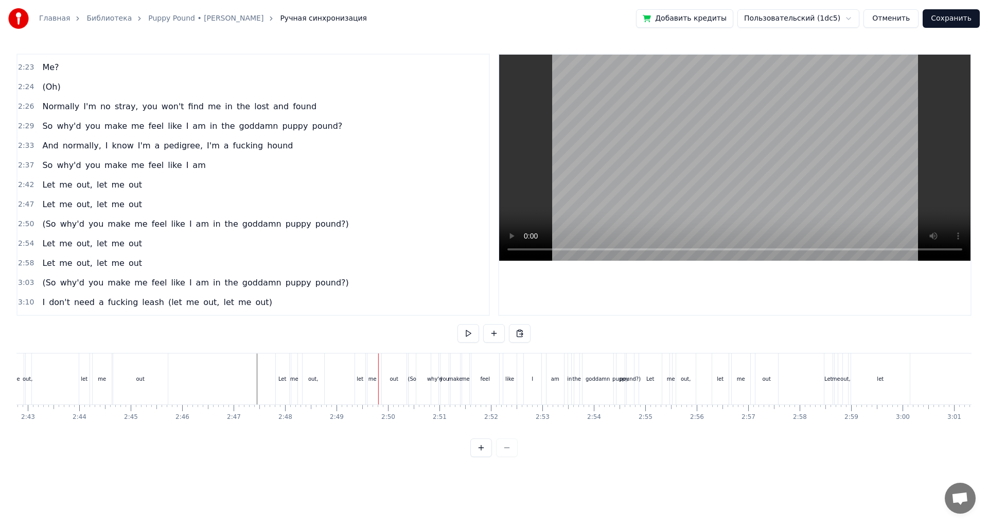
click at [309, 386] on div "out," at bounding box center [314, 378] width 22 height 51
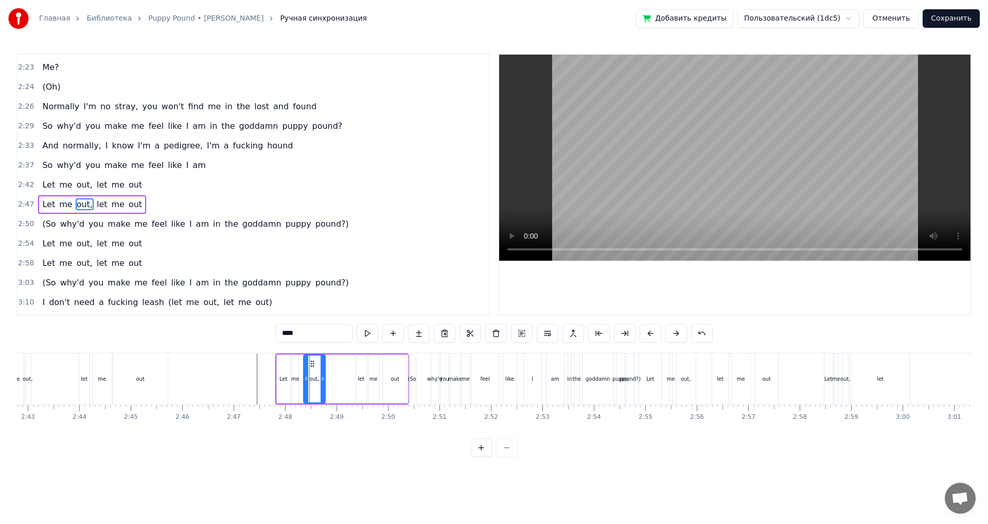
scroll to position [757, 0]
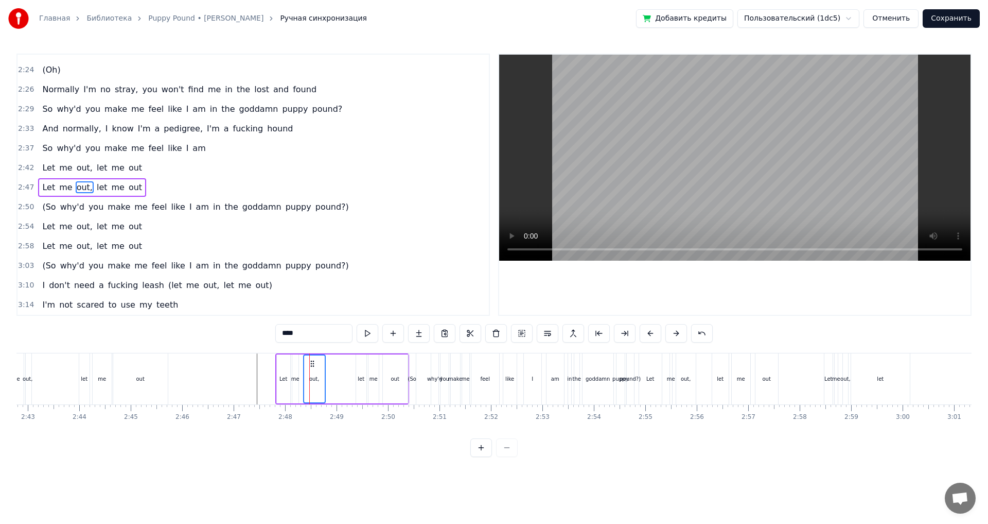
click at [291, 384] on div "Let me out, let me out" at bounding box center [342, 378] width 134 height 51
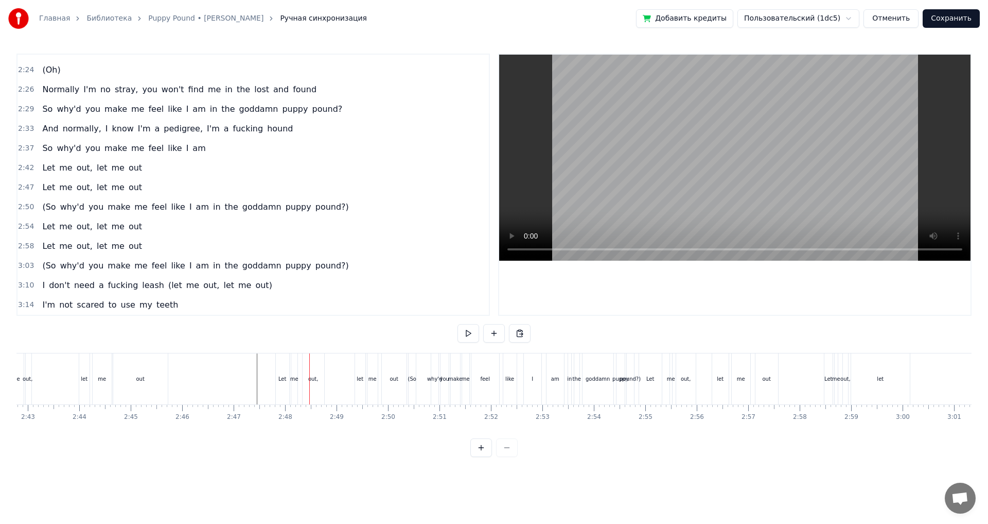
click at [295, 384] on div "me" at bounding box center [294, 378] width 6 height 51
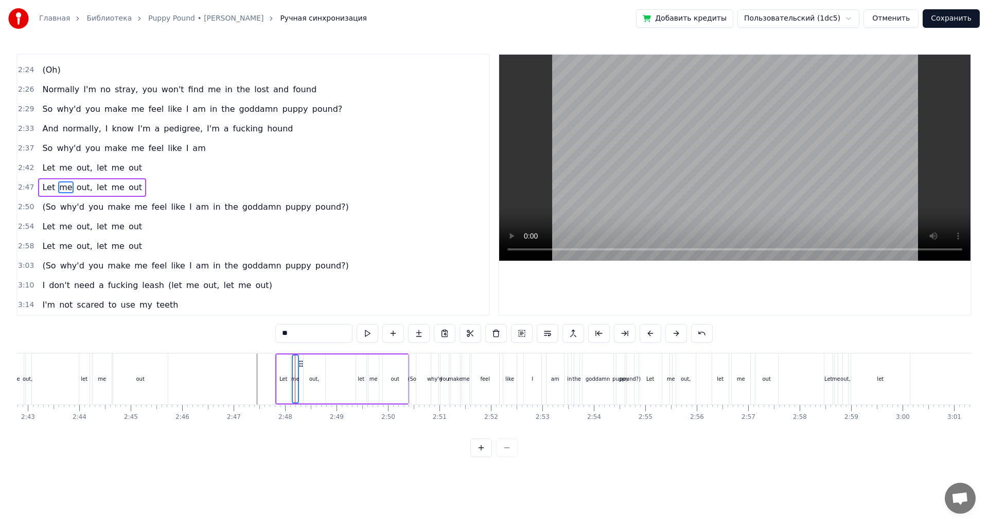
click at [283, 385] on div "Let" at bounding box center [283, 378] width 13 height 49
click at [314, 382] on div "out," at bounding box center [314, 379] width 10 height 8
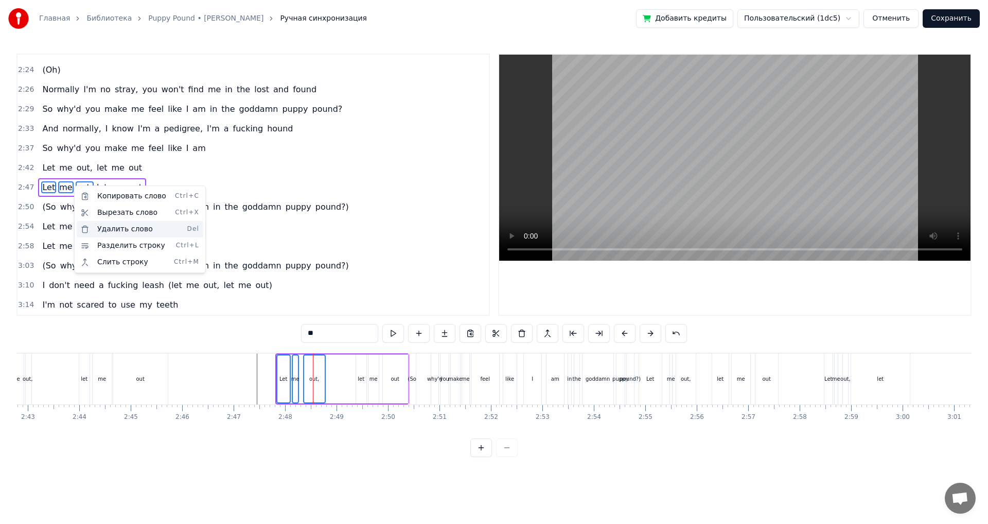
click at [118, 231] on div "Удалить слово Del" at bounding box center [140, 229] width 127 height 16
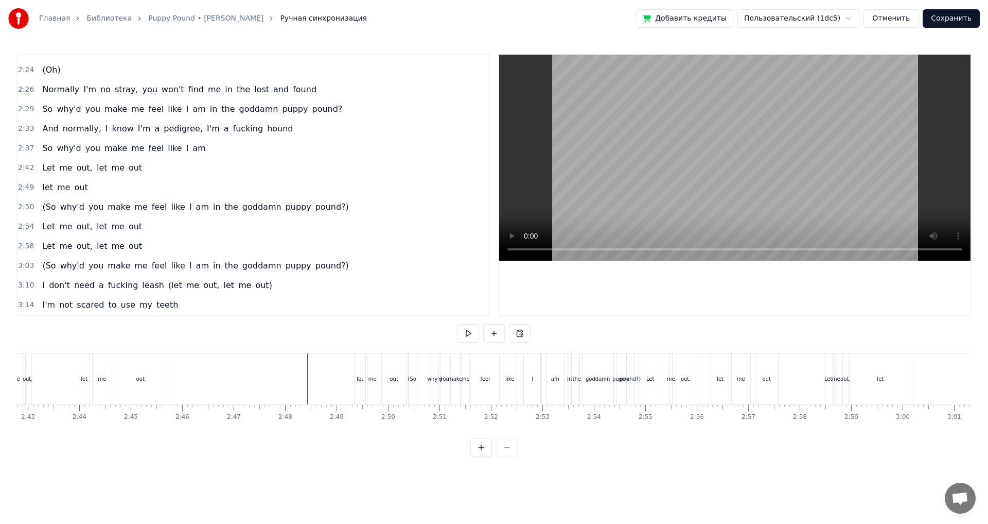
click at [324, 267] on div "3:03 (So why'd you make me feel like I am in the goddamn puppy pound?)" at bounding box center [254, 266] width 472 height 20
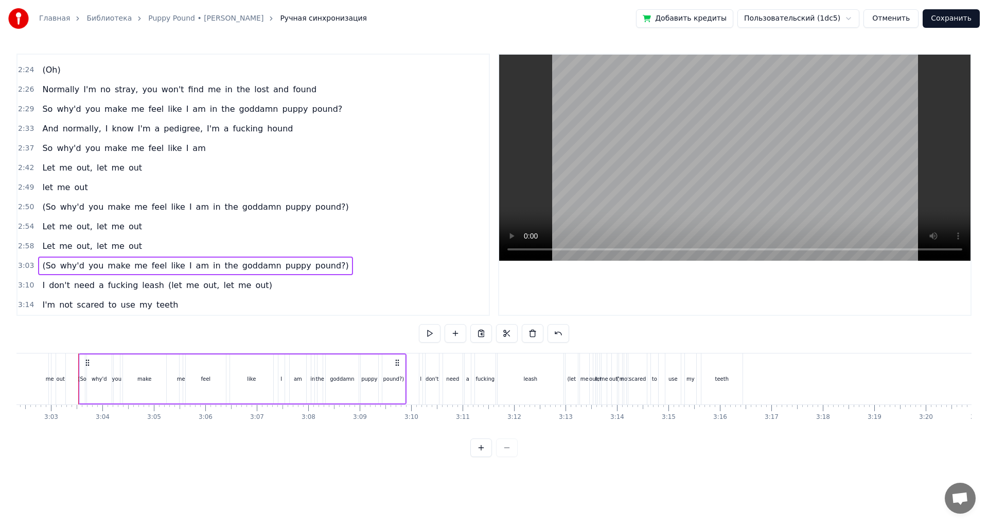
scroll to position [0, 9396]
click at [334, 207] on div "2:50 (So why'd you make me feel like I am in the goddamn puppy pound?)" at bounding box center [254, 207] width 472 height 20
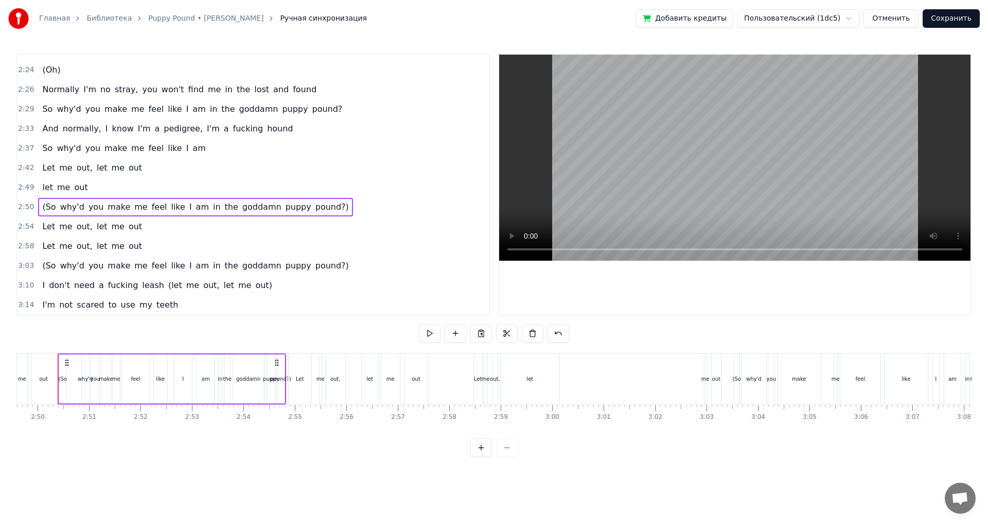
scroll to position [0, 8720]
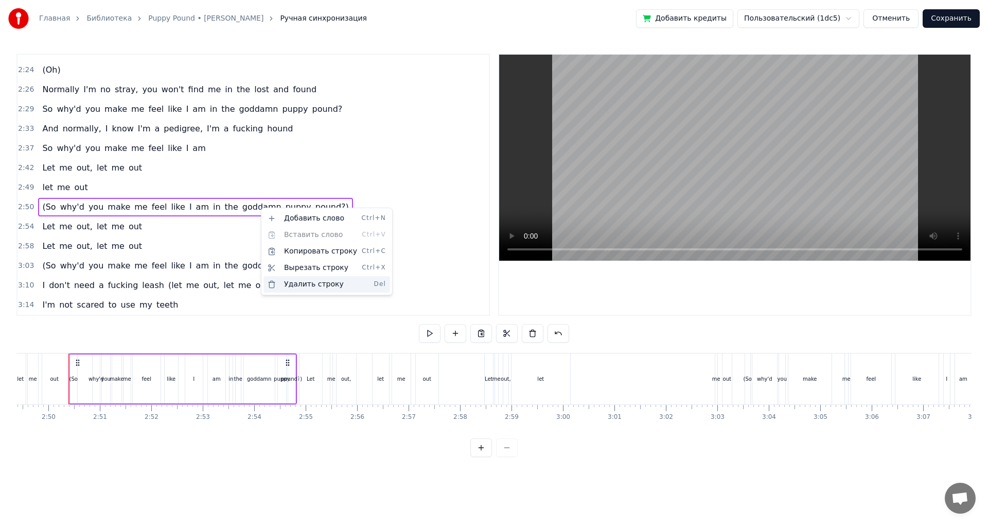
click at [310, 284] on div "Удалить строку Del" at bounding box center [327, 284] width 127 height 16
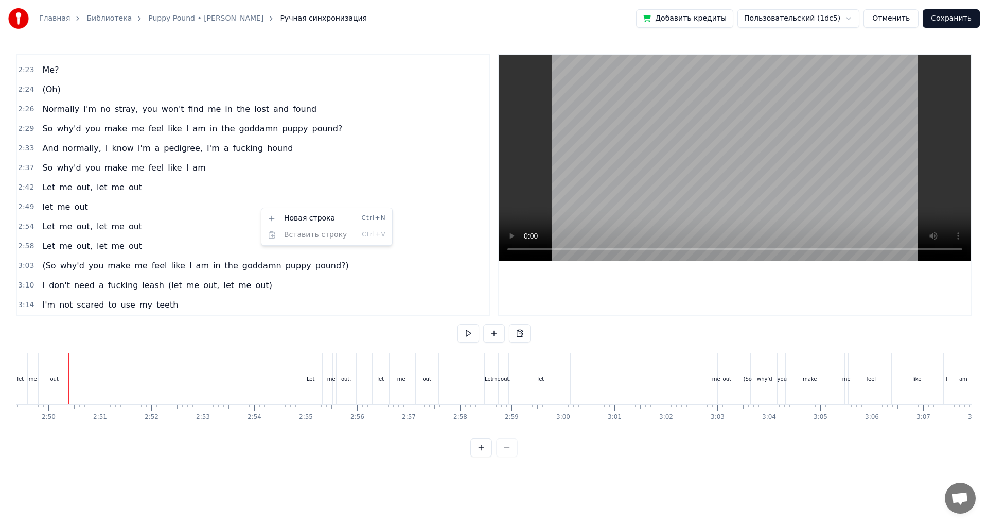
scroll to position [738, 0]
click at [106, 202] on div "2:49 let me out" at bounding box center [254, 207] width 472 height 20
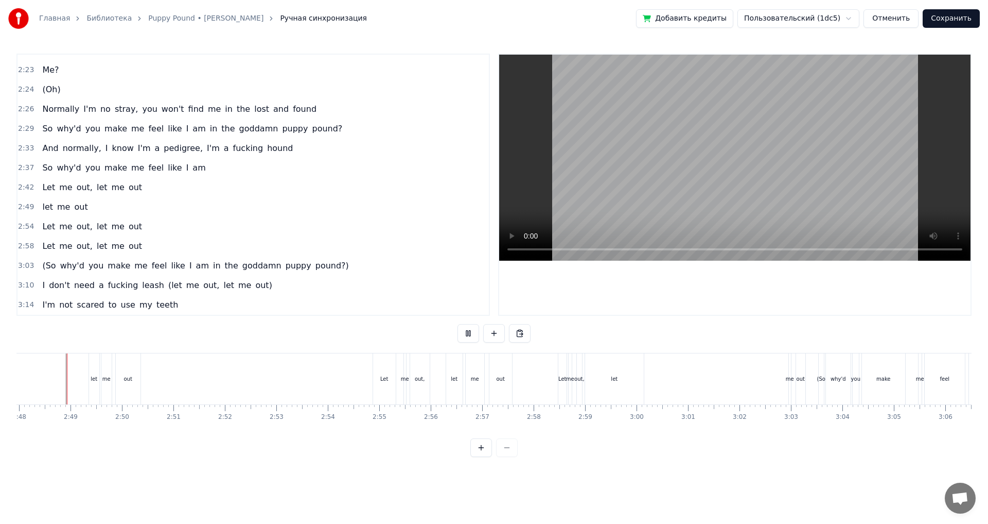
scroll to position [0, 8644]
click at [128, 378] on div "out" at bounding box center [130, 379] width 8 height 8
click at [90, 206] on div "2:49 let me out" at bounding box center [254, 207] width 472 height 20
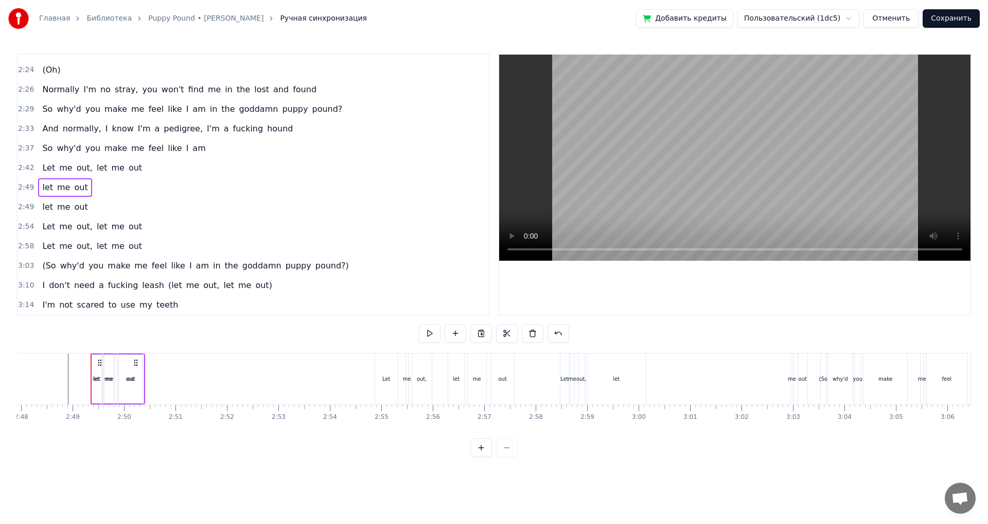
click at [134, 364] on div "out" at bounding box center [130, 378] width 25 height 51
click at [97, 211] on div "2:49 let me out" at bounding box center [254, 207] width 472 height 20
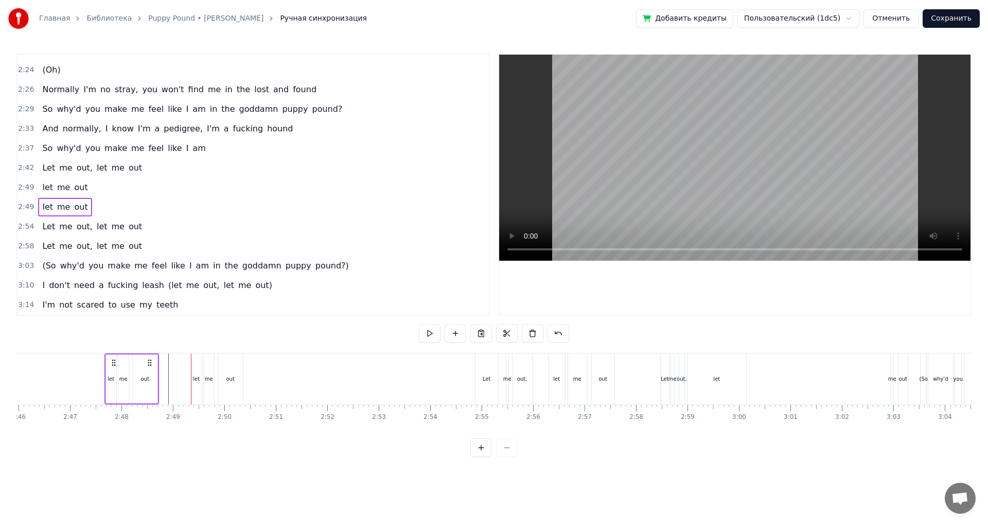
scroll to position [0, 8539]
drag, startPoint x: 135, startPoint y: 361, endPoint x: 297, endPoint y: 378, distance: 162.5
click at [297, 378] on div "let me out" at bounding box center [279, 378] width 55 height 51
drag, startPoint x: 163, startPoint y: 382, endPoint x: 198, endPoint y: 389, distance: 36.2
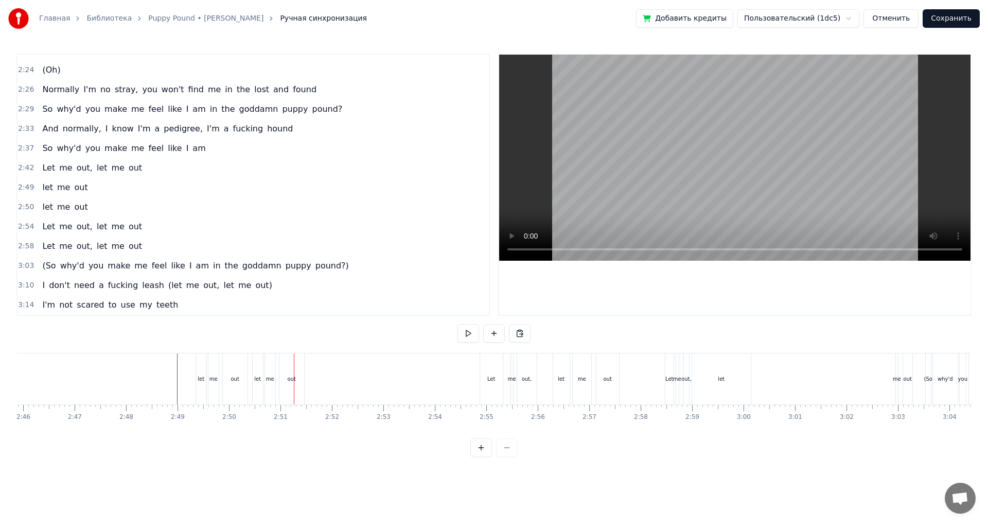
click at [260, 380] on div "let" at bounding box center [257, 379] width 7 height 8
click at [293, 370] on div "out" at bounding box center [292, 378] width 25 height 51
click at [105, 208] on div "2:50 let me out" at bounding box center [254, 207] width 472 height 20
drag, startPoint x: 310, startPoint y: 364, endPoint x: 366, endPoint y: 370, distance: 55.8
click at [366, 370] on div "let me out" at bounding box center [349, 378] width 55 height 51
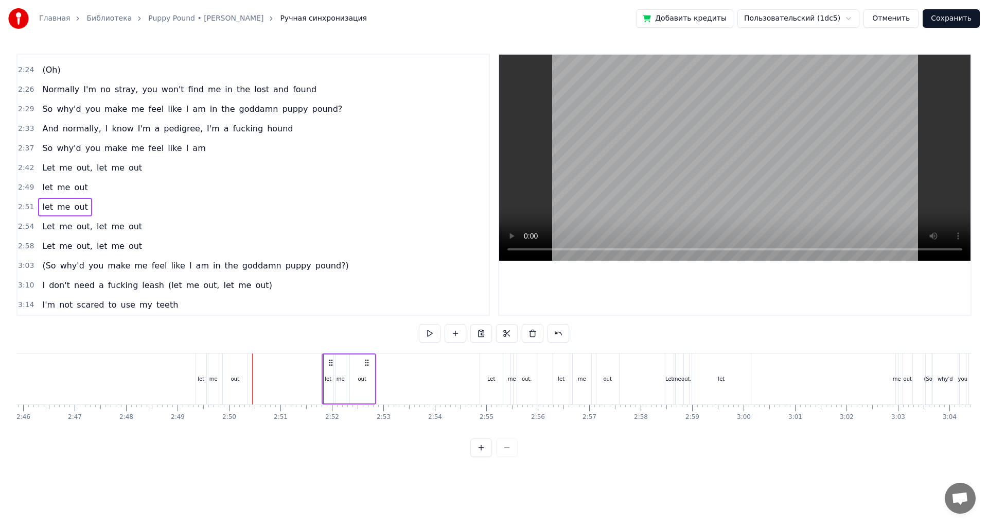
click at [173, 242] on div "2:58 Let me out, let me out" at bounding box center [254, 246] width 472 height 20
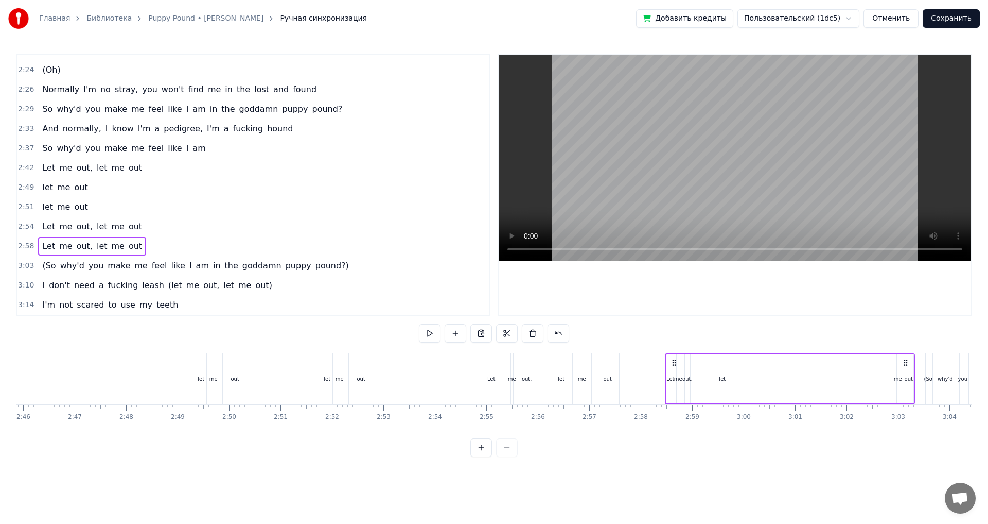
click at [352, 385] on div "out" at bounding box center [361, 378] width 25 height 51
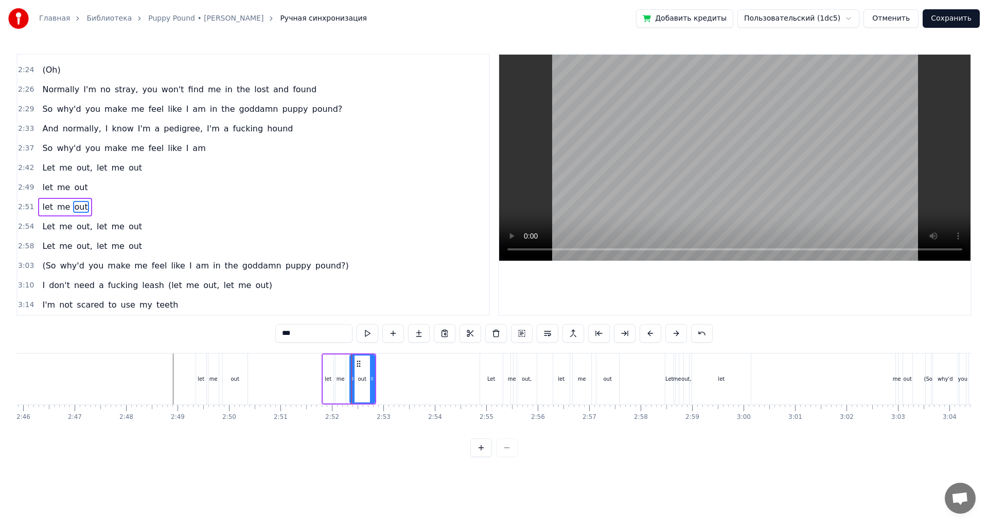
click at [118, 209] on div "2:51 let me out" at bounding box center [254, 207] width 472 height 20
drag, startPoint x: 323, startPoint y: 363, endPoint x: 306, endPoint y: 364, distance: 17.1
click at [306, 364] on icon at bounding box center [306, 362] width 8 height 8
click at [549, 383] on div "Let me out, let me out" at bounding box center [551, 378] width 142 height 51
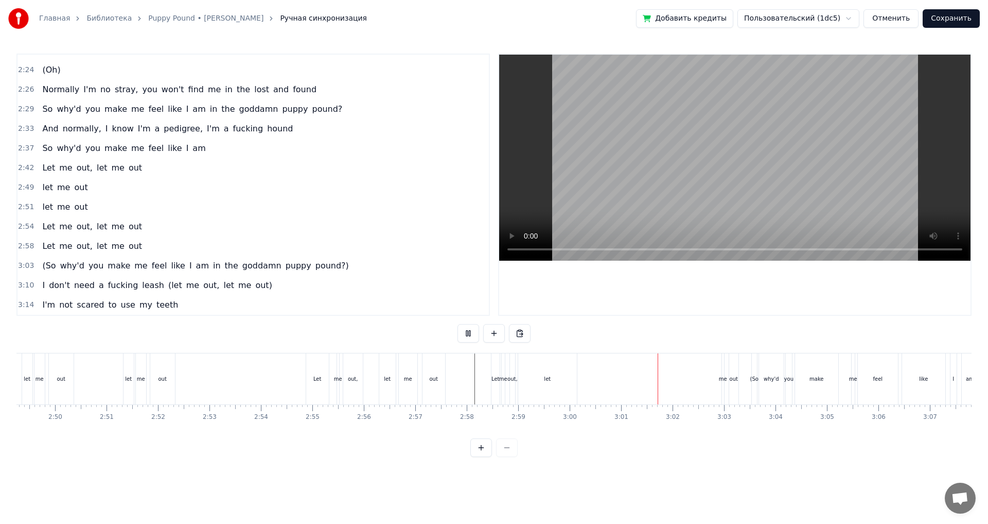
scroll to position [0, 8767]
click at [266, 371] on div "Let" at bounding box center [263, 378] width 23 height 51
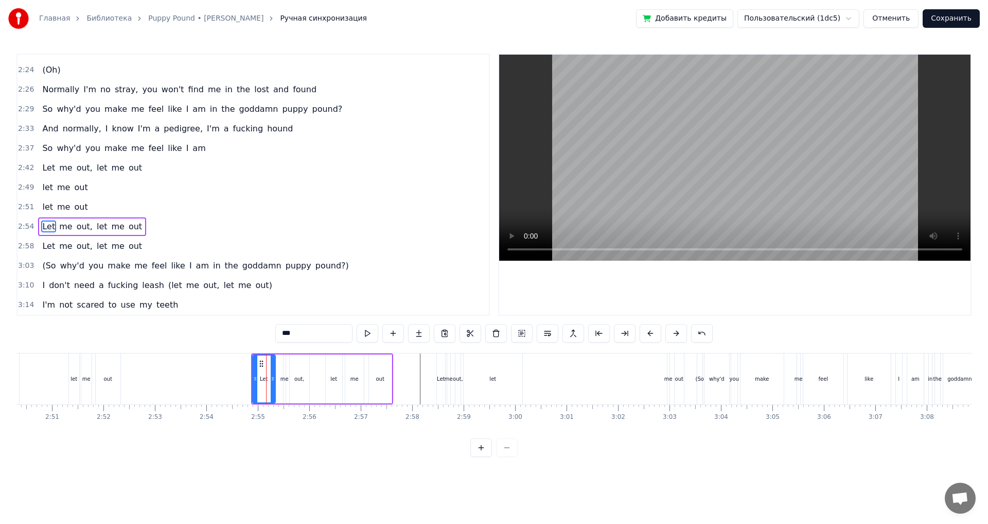
click at [154, 244] on div "2:58 Let me out, let me out" at bounding box center [254, 246] width 472 height 20
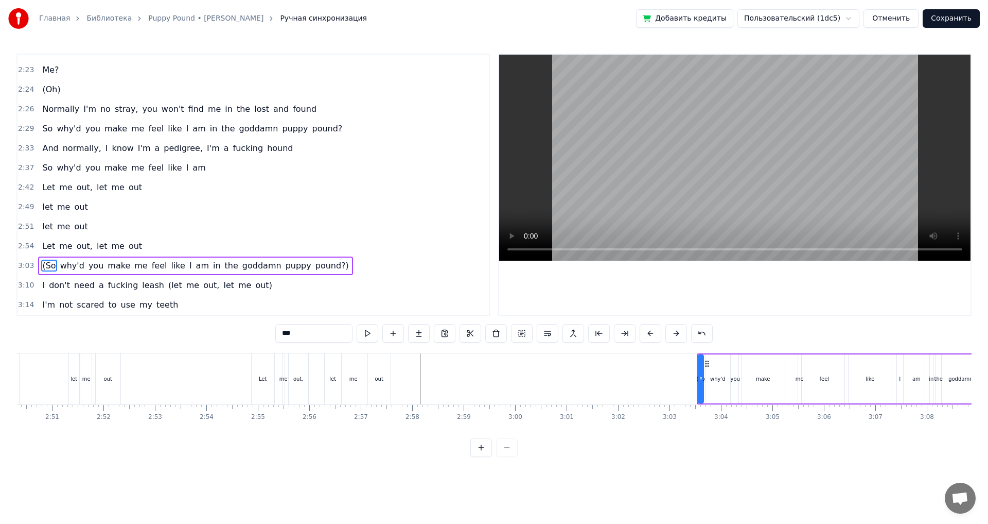
scroll to position [738, 0]
click at [304, 373] on div "out," at bounding box center [299, 378] width 20 height 51
type input "****"
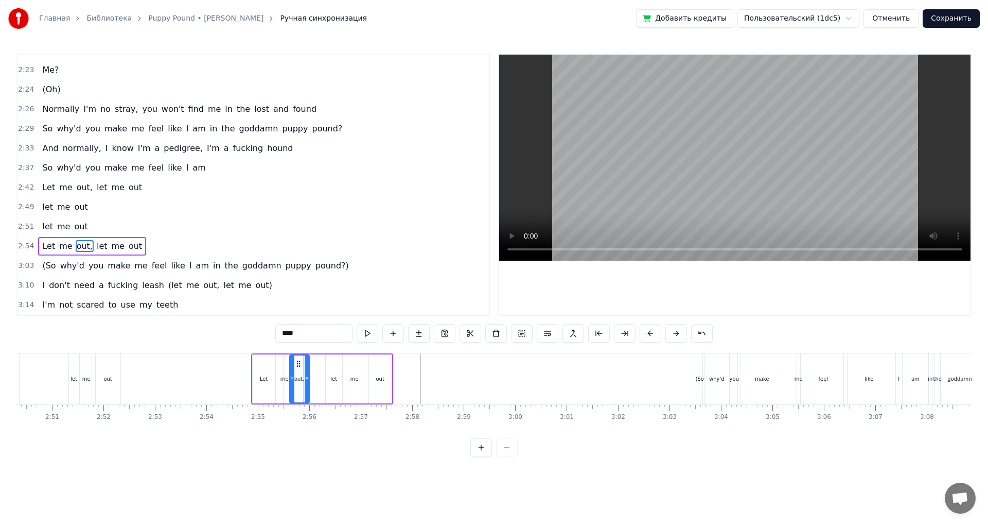
click at [142, 243] on div "2:54 Let me out, let me out" at bounding box center [254, 246] width 472 height 20
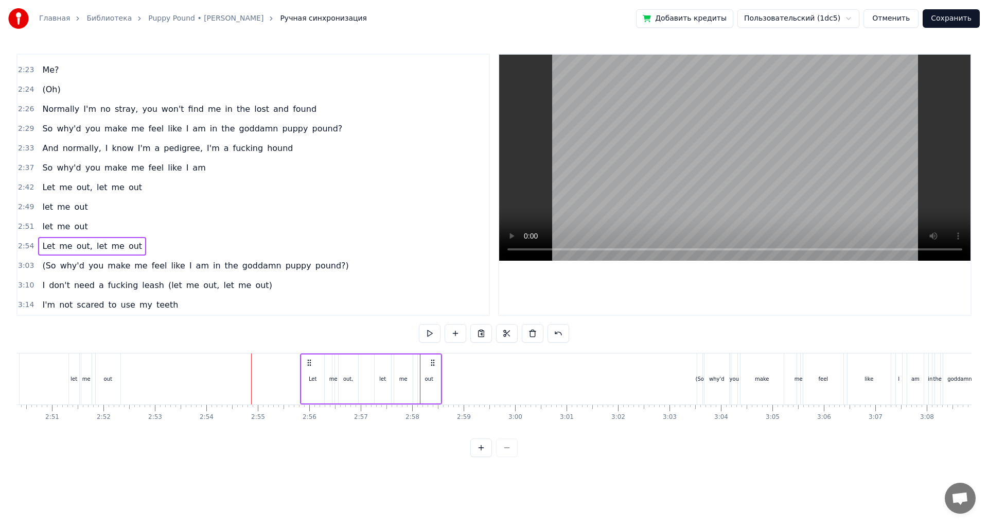
drag, startPoint x: 267, startPoint y: 365, endPoint x: 311, endPoint y: 369, distance: 44.5
click at [311, 369] on div "Let me out, let me out" at bounding box center [371, 378] width 142 height 51
click at [319, 369] on div "Let" at bounding box center [314, 378] width 23 height 51
click at [163, 251] on div "2:55 Let me out, let me out" at bounding box center [254, 246] width 472 height 20
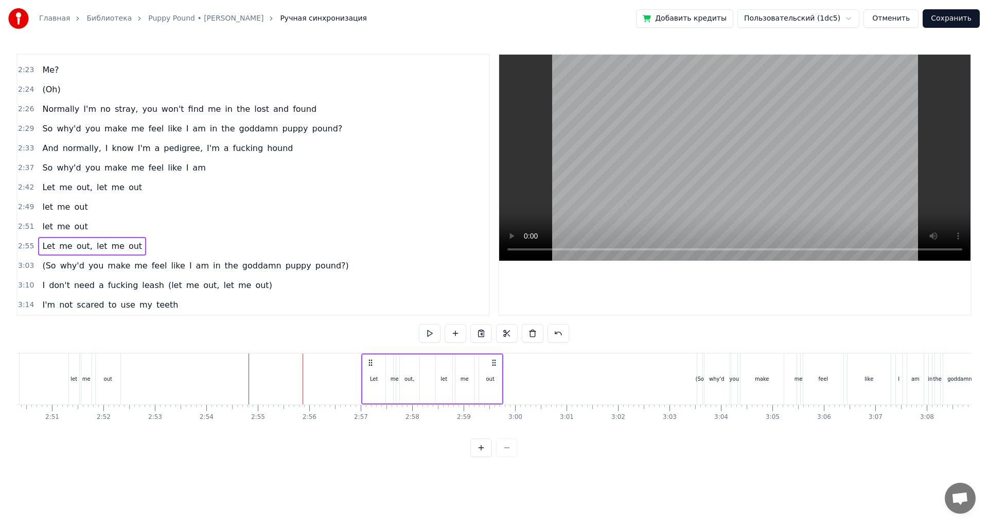
drag, startPoint x: 312, startPoint y: 363, endPoint x: 368, endPoint y: 370, distance: 56.5
click at [368, 370] on div "Let me out, let me out" at bounding box center [432, 378] width 142 height 51
click at [392, 388] on div "me" at bounding box center [391, 378] width 3 height 51
drag, startPoint x: 390, startPoint y: 378, endPoint x: 399, endPoint y: 388, distance: 13.5
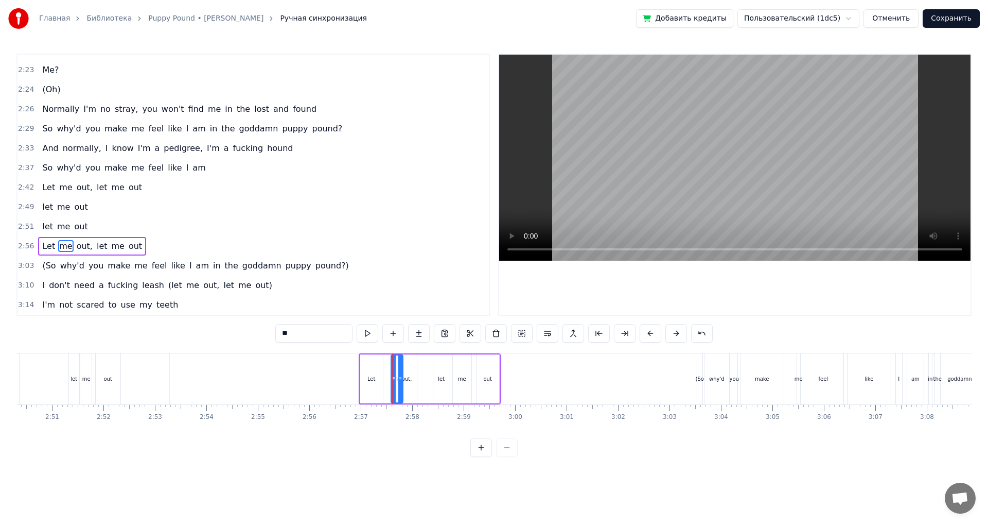
click at [399, 388] on div at bounding box center [400, 378] width 4 height 47
drag, startPoint x: 394, startPoint y: 380, endPoint x: 386, endPoint y: 381, distance: 7.7
click at [386, 381] on icon at bounding box center [387, 378] width 4 height 8
drag, startPoint x: 401, startPoint y: 381, endPoint x: 396, endPoint y: 384, distance: 5.6
click at [396, 384] on div at bounding box center [396, 378] width 4 height 47
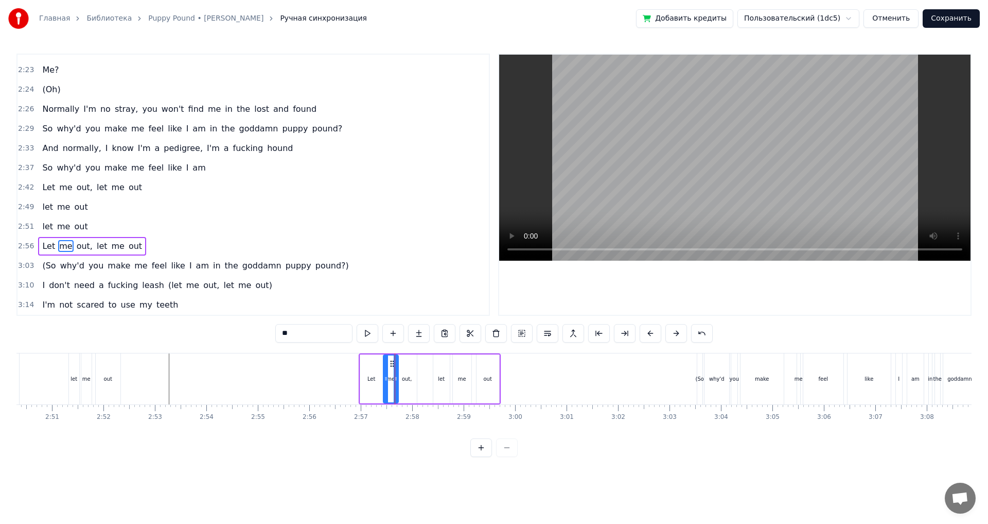
click at [409, 386] on div "out," at bounding box center [407, 378] width 20 height 49
type input "****"
click at [420, 385] on div at bounding box center [417, 378] width 4 height 47
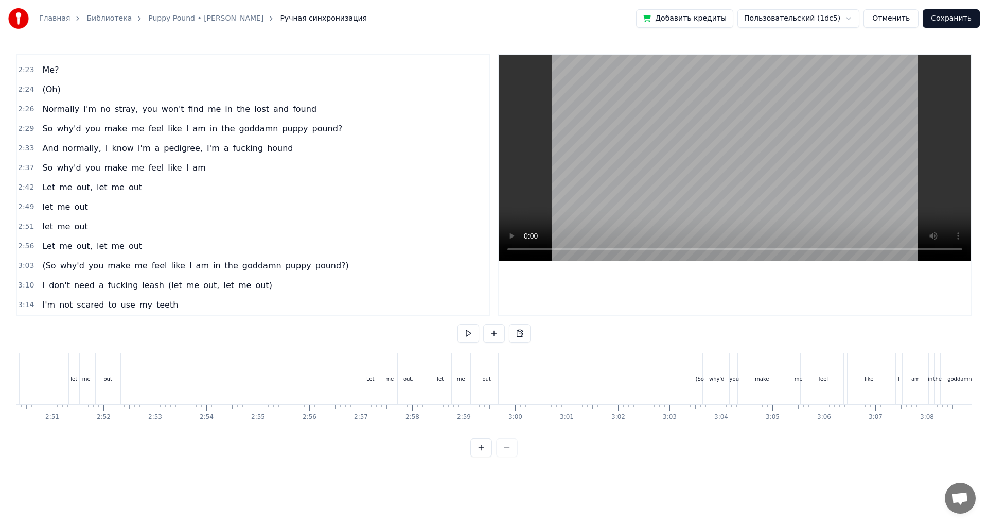
click at [368, 389] on div "Let" at bounding box center [370, 378] width 23 height 51
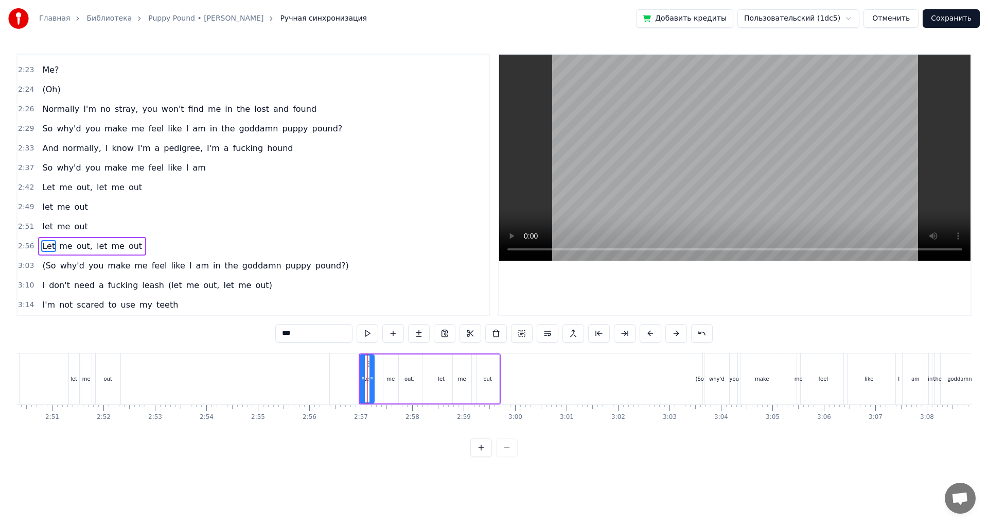
click at [372, 384] on div at bounding box center [372, 378] width 4 height 47
click at [389, 386] on div "me" at bounding box center [391, 378] width 15 height 49
drag, startPoint x: 385, startPoint y: 381, endPoint x: 377, endPoint y: 381, distance: 7.7
click at [377, 381] on icon at bounding box center [378, 378] width 4 height 8
drag, startPoint x: 396, startPoint y: 384, endPoint x: 388, endPoint y: 384, distance: 8.2
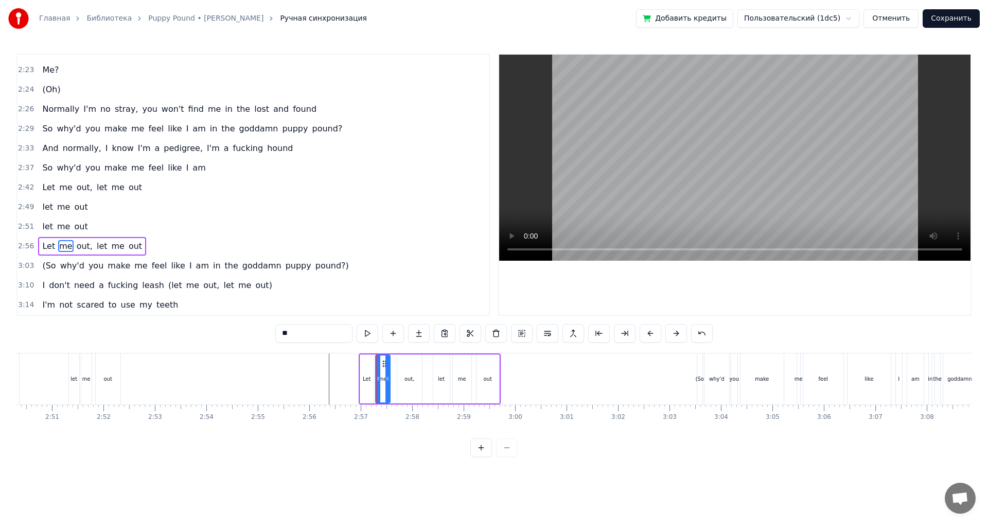
click at [388, 384] on div at bounding box center [388, 378] width 4 height 47
click at [405, 386] on div "out," at bounding box center [409, 378] width 25 height 49
type input "****"
drag, startPoint x: 399, startPoint y: 382, endPoint x: 393, endPoint y: 385, distance: 6.0
click at [393, 385] on div at bounding box center [394, 378] width 4 height 47
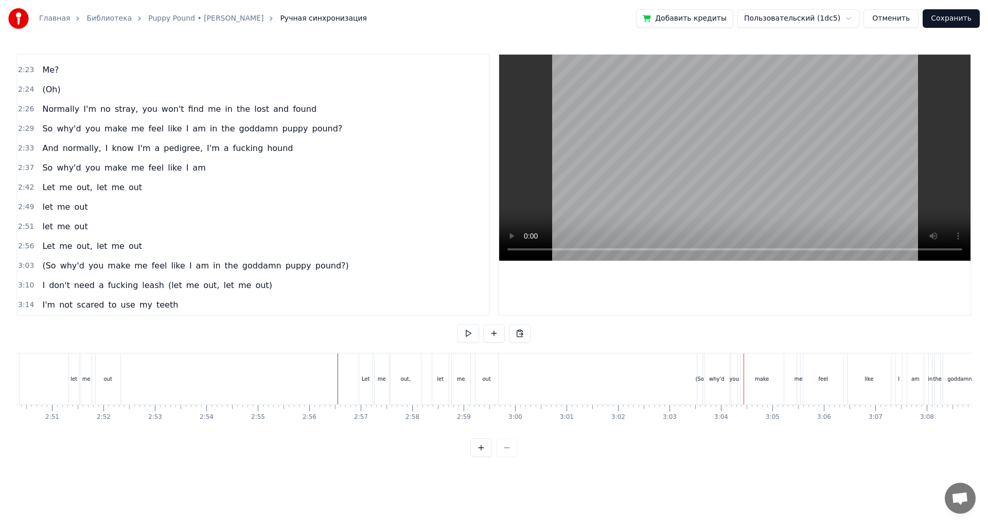
click at [710, 384] on div "why'd" at bounding box center [717, 378] width 25 height 51
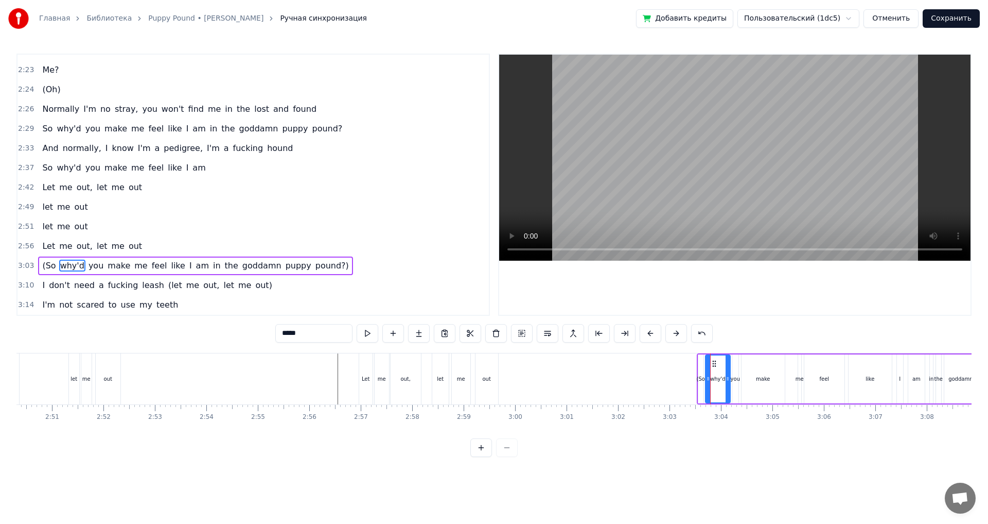
click at [330, 268] on div "3:03 (So why'd you make me feel like I am in the goddamn puppy pound?)" at bounding box center [254, 266] width 472 height 20
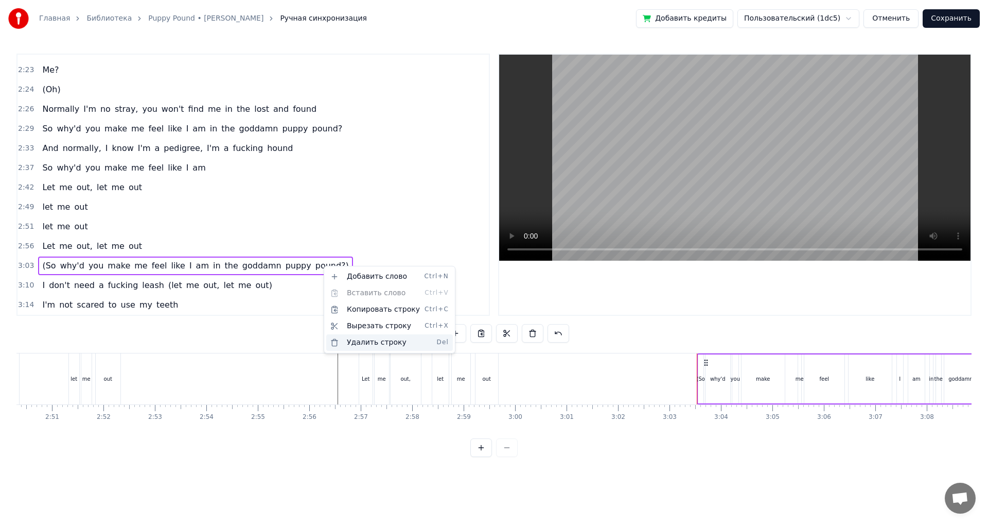
click at [370, 345] on div "Удалить строку Del" at bounding box center [389, 342] width 127 height 16
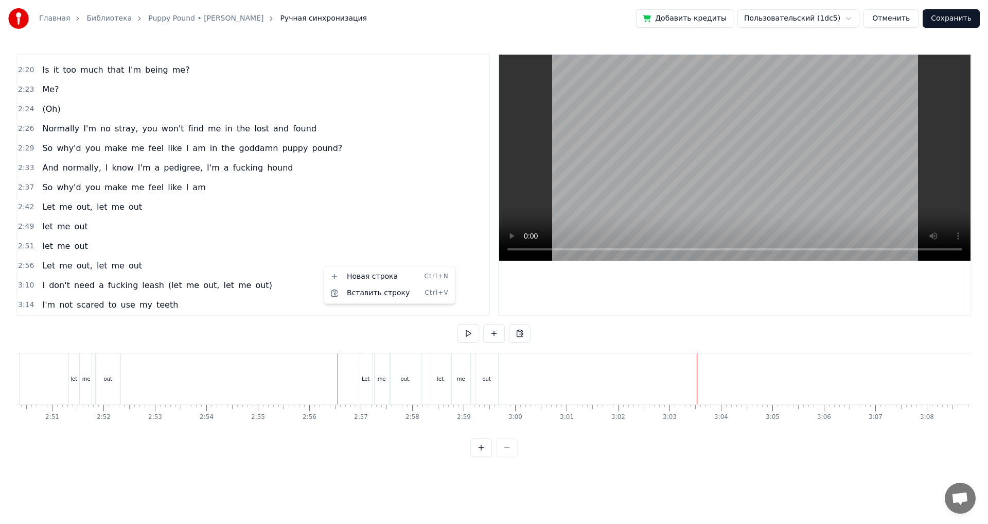
scroll to position [718, 0]
click at [446, 385] on div "let" at bounding box center [440, 378] width 16 height 51
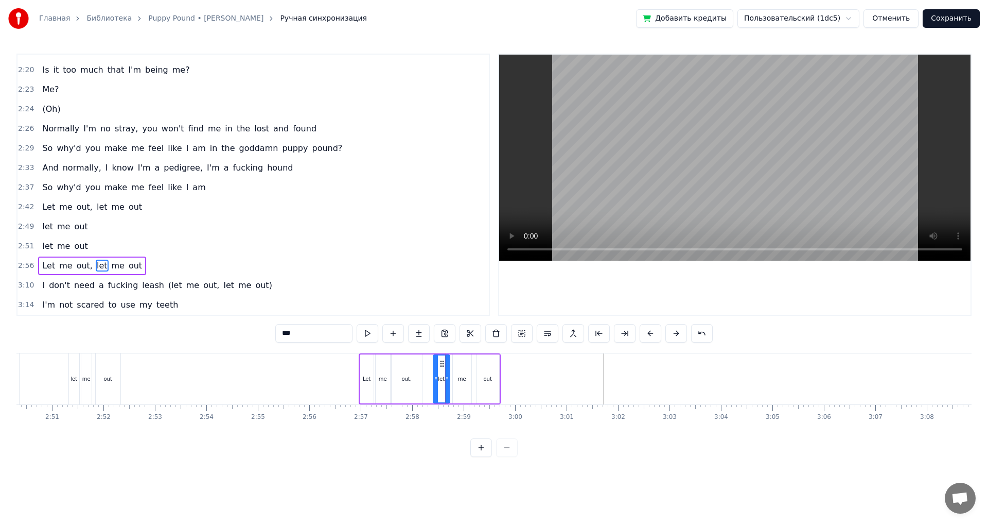
click at [158, 270] on div "2:56 Let me out, let me out" at bounding box center [254, 266] width 472 height 20
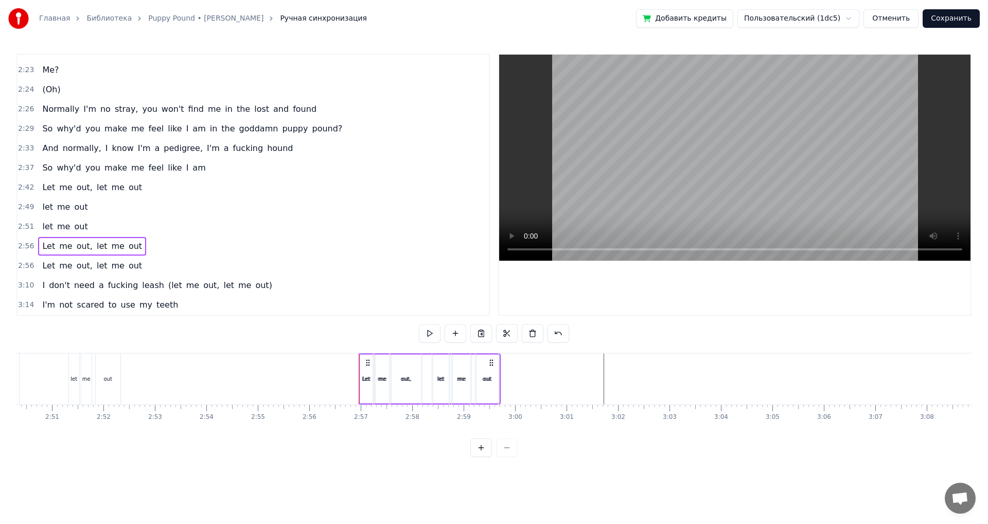
click at [145, 264] on div "2:56 Let me out, let me out" at bounding box center [254, 266] width 472 height 20
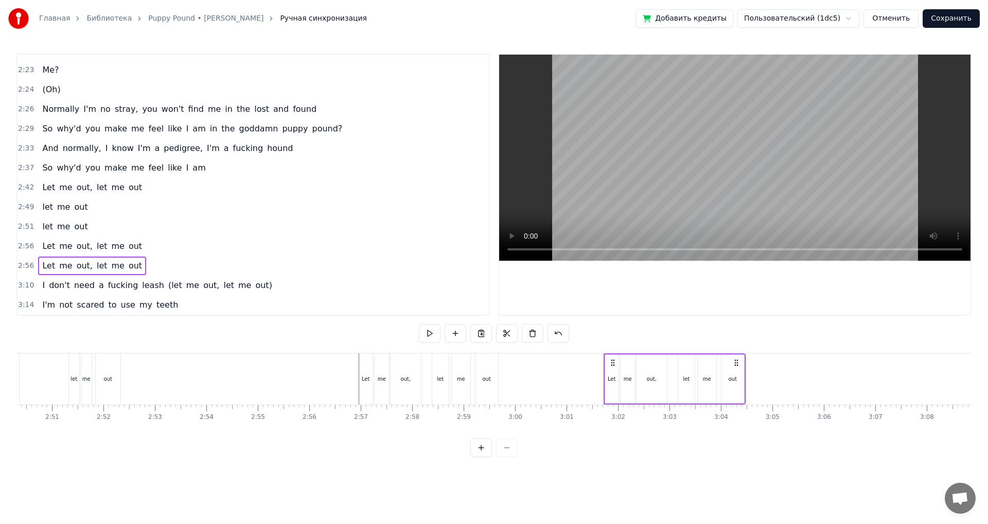
drag, startPoint x: 492, startPoint y: 364, endPoint x: 737, endPoint y: 377, distance: 245.4
click at [737, 377] on div "Let me out, let me out" at bounding box center [675, 378] width 142 height 51
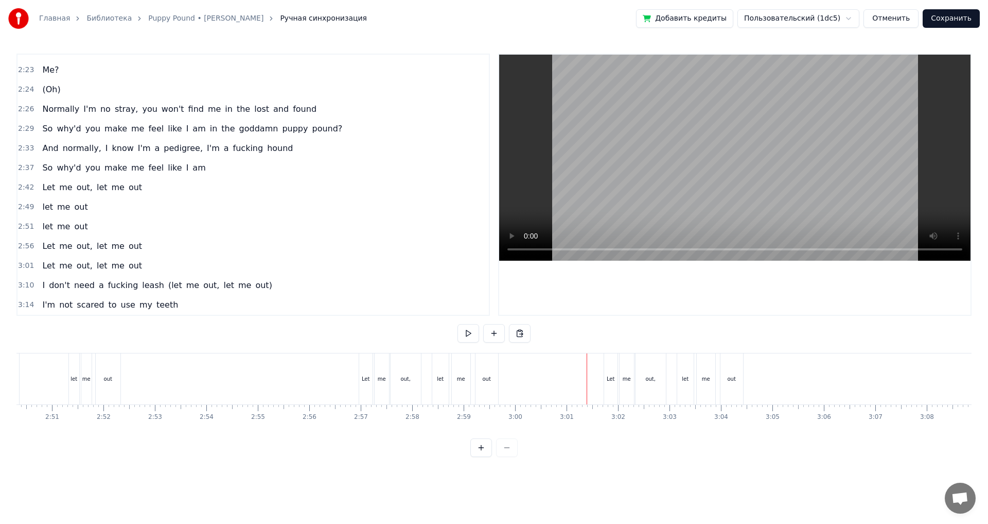
click at [182, 268] on div "3:01 Let me out, let me out" at bounding box center [254, 266] width 472 height 20
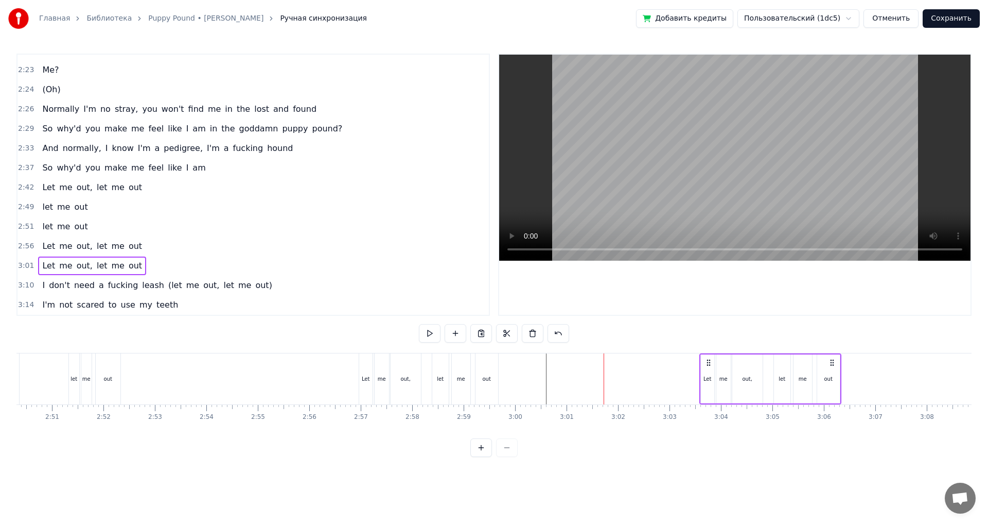
drag, startPoint x: 615, startPoint y: 364, endPoint x: 706, endPoint y: 376, distance: 91.8
click at [706, 376] on div "Let me out, let me out" at bounding box center [771, 378] width 142 height 51
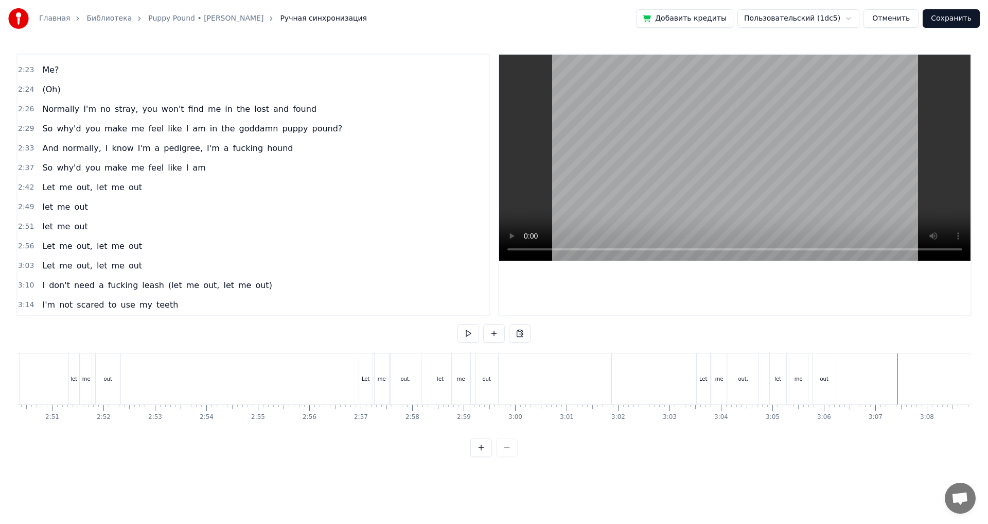
click at [826, 388] on div "out" at bounding box center [824, 378] width 23 height 51
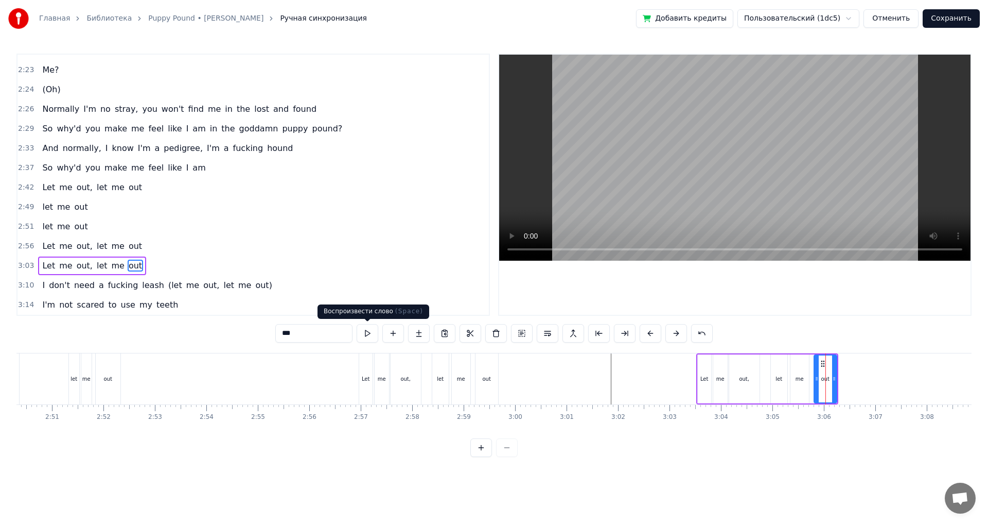
click at [158, 265] on div "3:03 Let me out, let me out" at bounding box center [254, 266] width 472 height 20
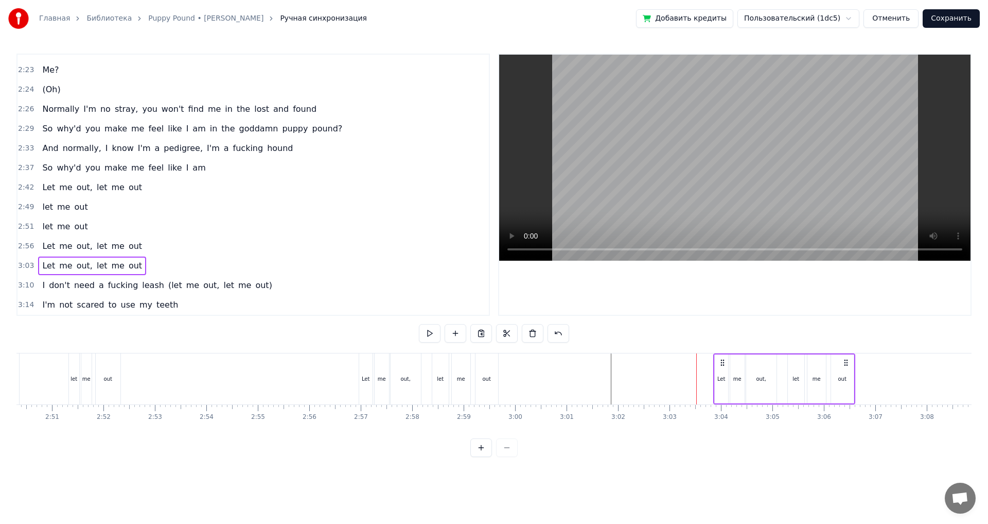
drag, startPoint x: 708, startPoint y: 364, endPoint x: 724, endPoint y: 367, distance: 15.7
click at [724, 367] on div "Let me out, let me out" at bounding box center [785, 378] width 142 height 51
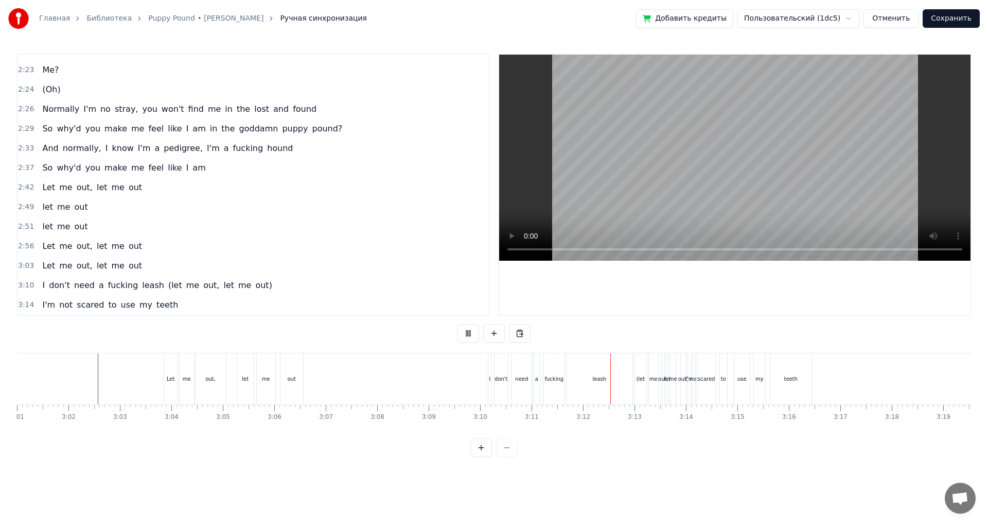
scroll to position [0, 9323]
click at [622, 386] on div "leash" at bounding box center [594, 378] width 66 height 51
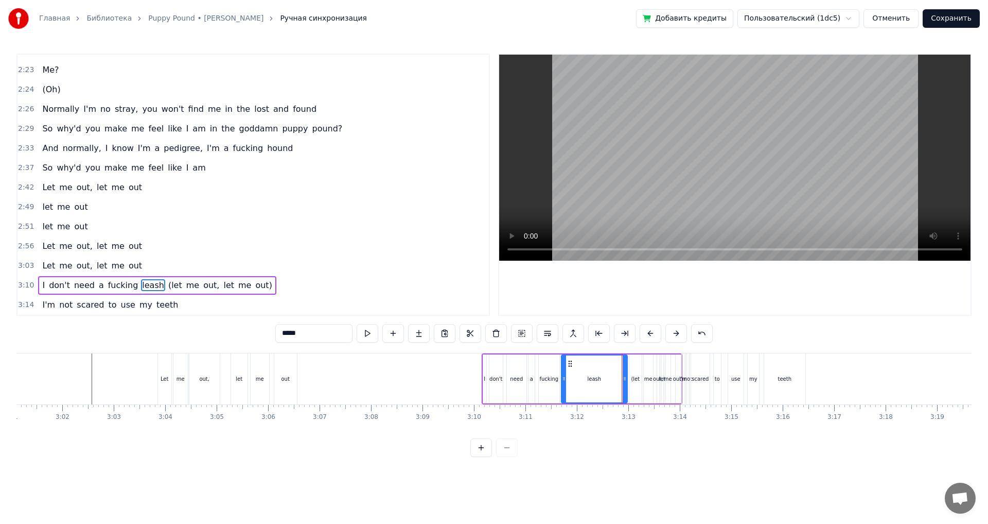
click at [167, 283] on span "(let" at bounding box center [175, 285] width 16 height 12
type input "****"
click at [185, 287] on span "me" at bounding box center [192, 285] width 15 height 12
click at [202, 285] on span "out," at bounding box center [211, 285] width 18 height 12
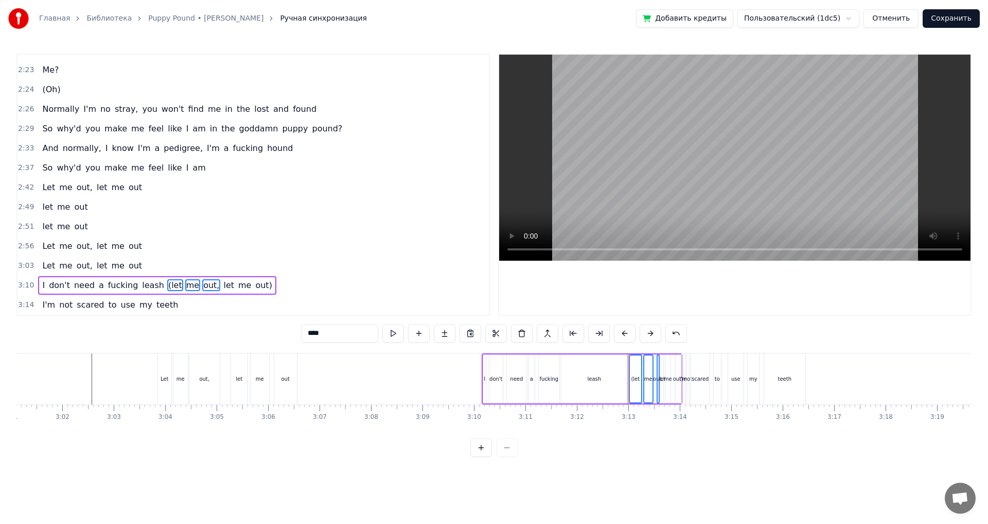
click at [222, 287] on span "let" at bounding box center [228, 285] width 13 height 12
click at [237, 286] on span "me" at bounding box center [244, 285] width 15 height 12
click at [254, 286] on span "out)" at bounding box center [263, 285] width 19 height 12
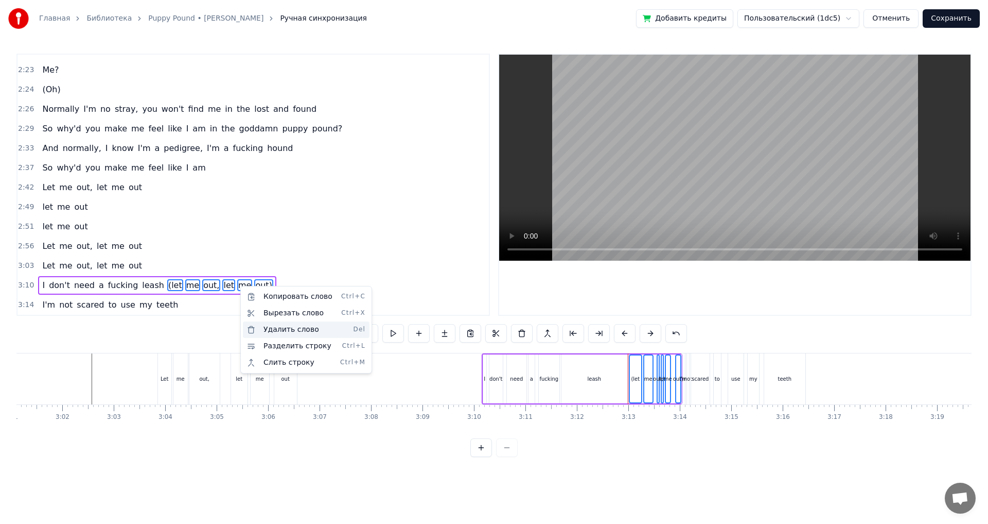
click at [292, 329] on div "Удалить слово Del" at bounding box center [306, 329] width 127 height 16
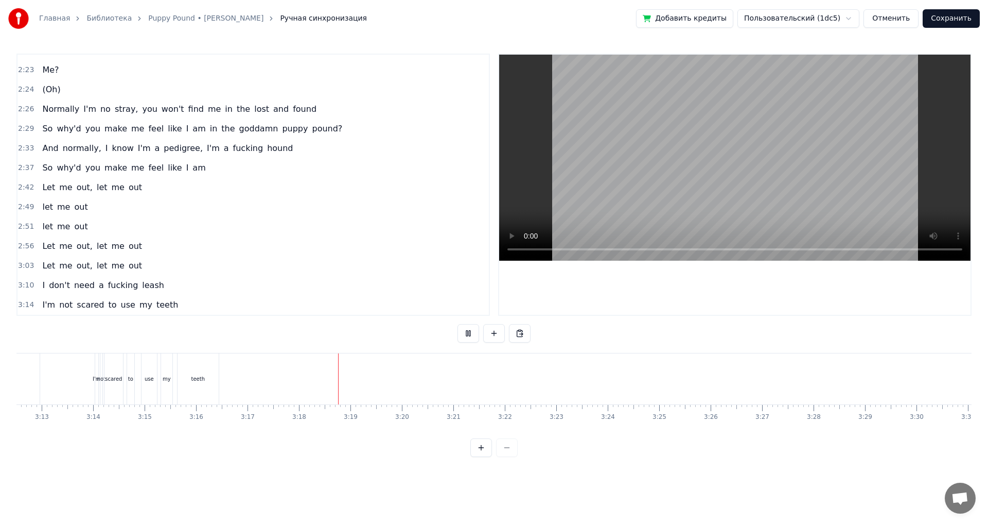
scroll to position [0, 9922]
click at [952, 20] on button "Сохранить" at bounding box center [951, 18] width 57 height 19
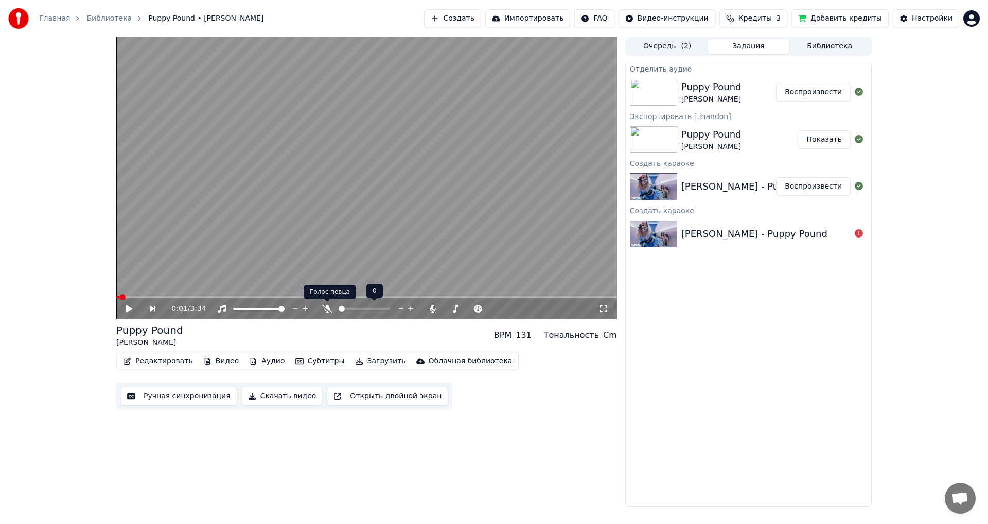
click at [325, 309] on icon at bounding box center [327, 308] width 10 height 8
click at [363, 361] on button "Загрузить" at bounding box center [380, 361] width 59 height 14
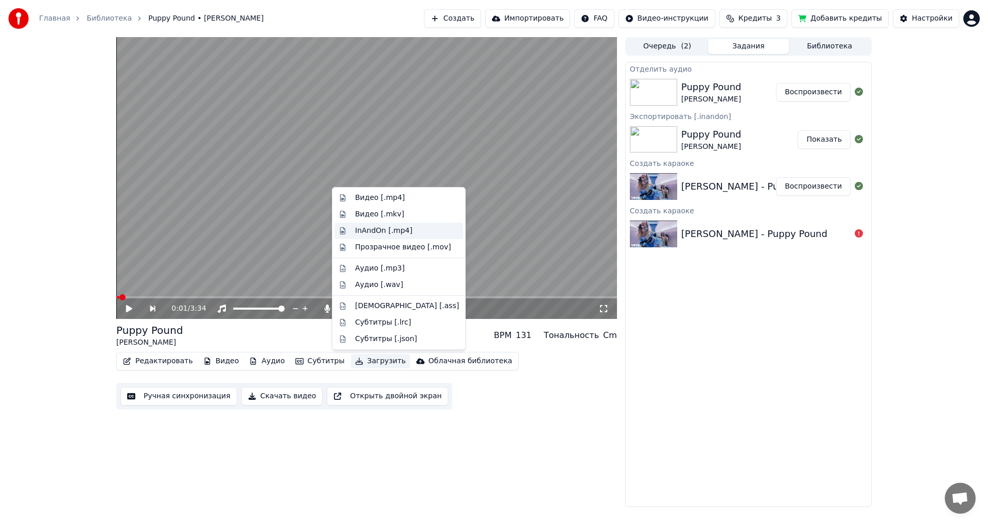
click at [387, 233] on div "InAndOn [.mp4]" at bounding box center [384, 230] width 58 height 10
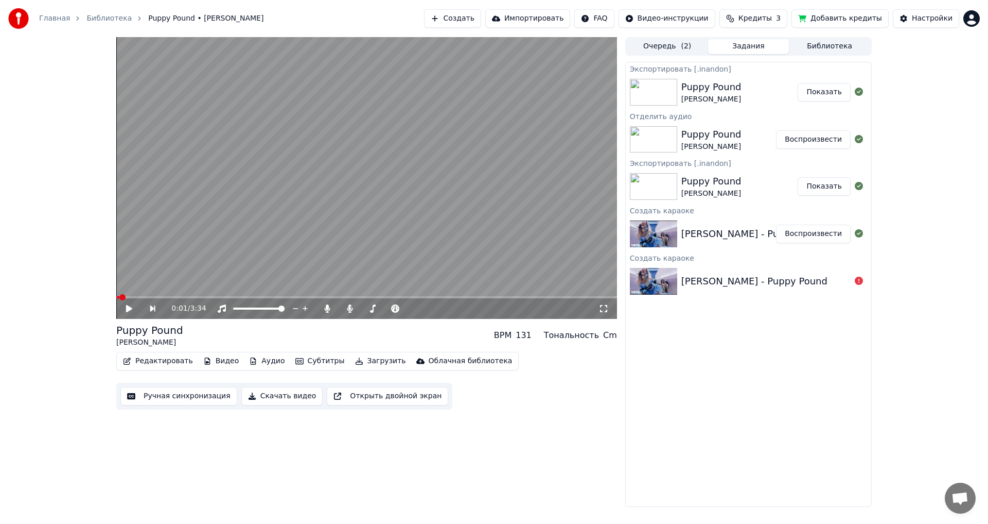
click at [822, 86] on button "Показать" at bounding box center [824, 92] width 53 height 19
click at [740, 135] on div "Puppy Pound [PERSON_NAME]" at bounding box center [729, 139] width 95 height 25
click at [675, 49] on button "Очередь ( 2 )" at bounding box center [667, 46] width 81 height 15
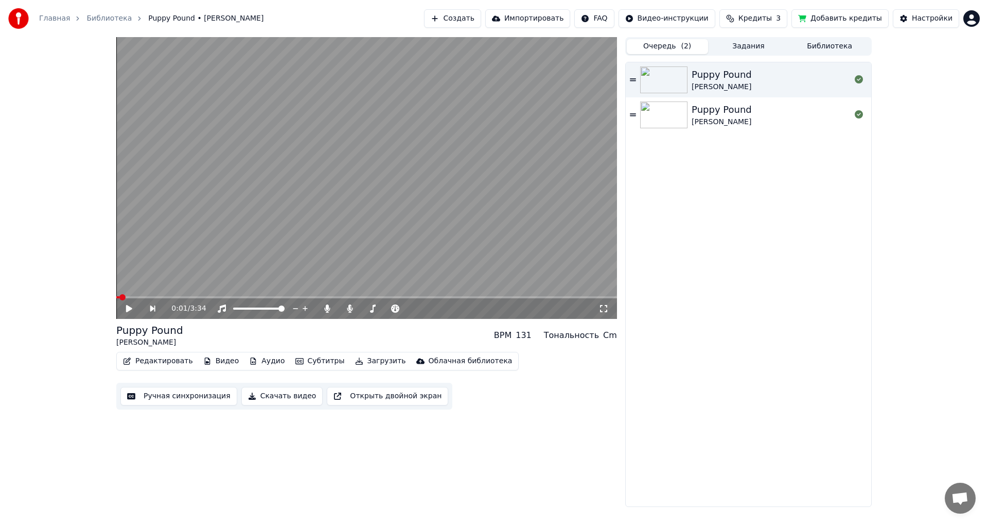
click at [743, 48] on button "Задания" at bounding box center [748, 46] width 81 height 15
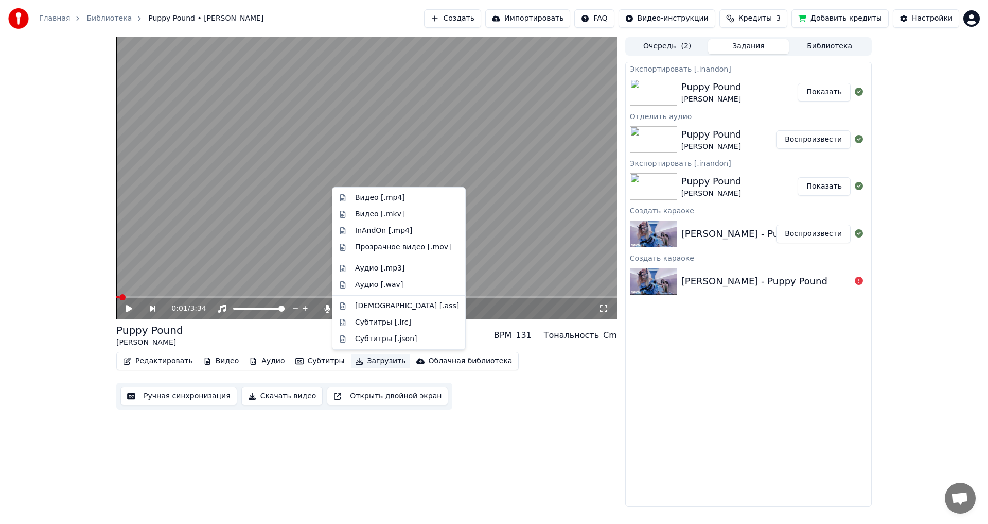
click at [359, 361] on button "Загрузить" at bounding box center [380, 361] width 59 height 14
click at [404, 271] on div "Аудио [.mp3]" at bounding box center [407, 268] width 104 height 10
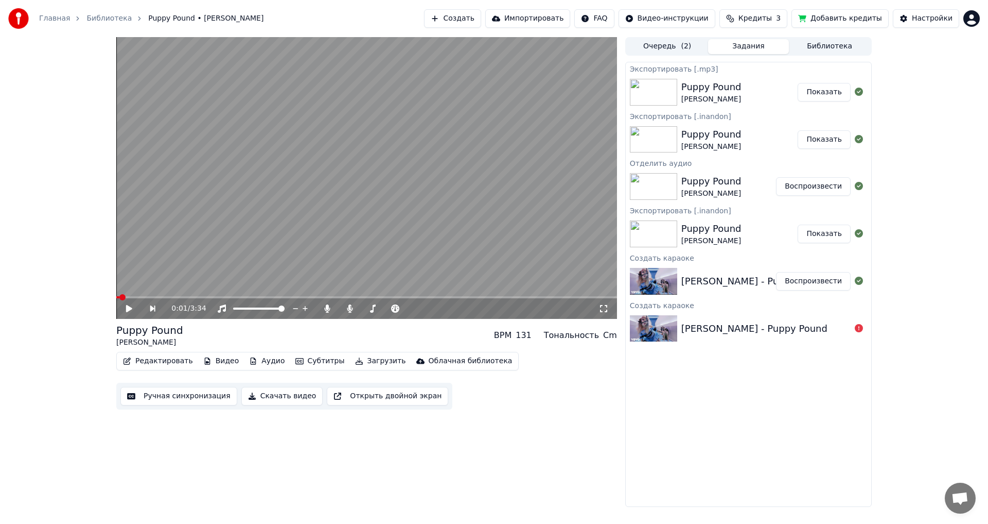
click at [830, 94] on button "Показать" at bounding box center [824, 92] width 53 height 19
click at [362, 361] on button "Загрузить" at bounding box center [380, 361] width 59 height 14
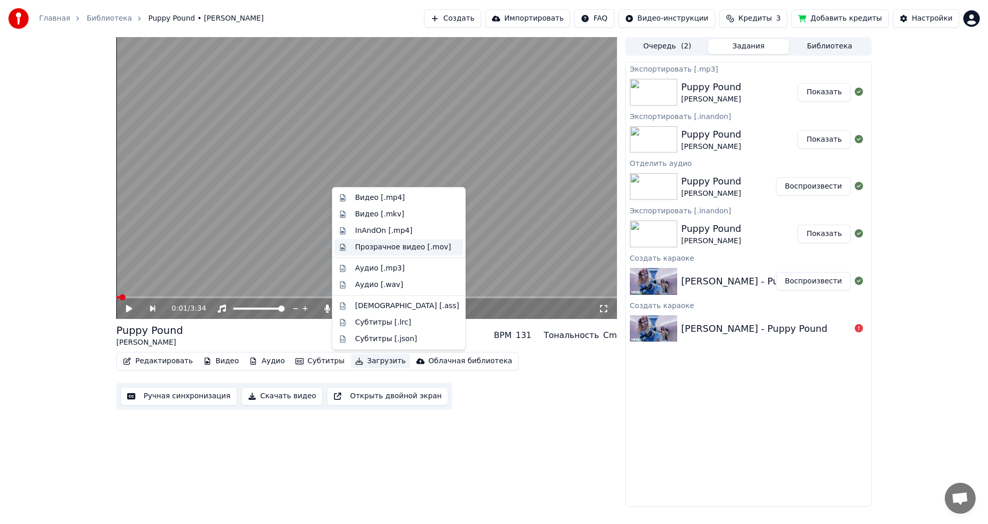
click at [384, 249] on div "Прозрачное видео [.mov]" at bounding box center [403, 247] width 96 height 10
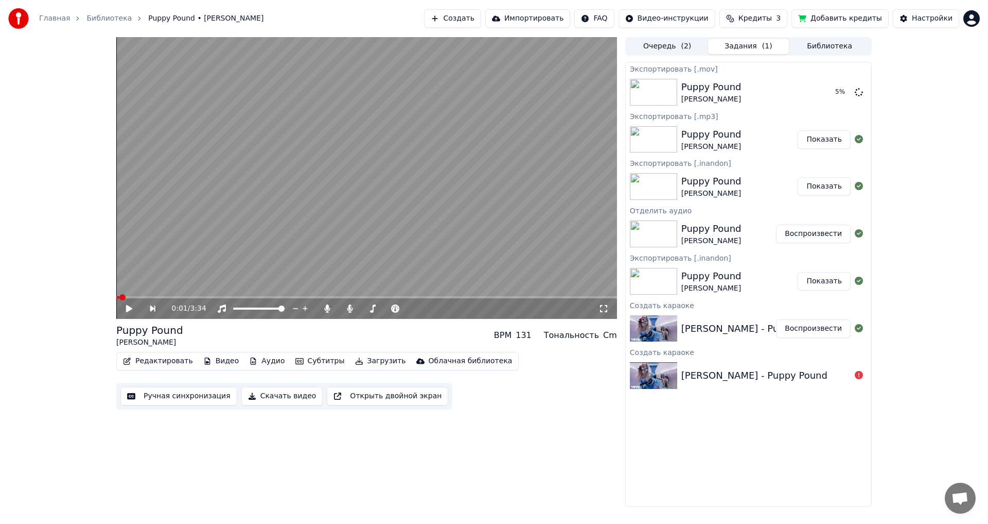
click at [167, 361] on button "Редактировать" at bounding box center [158, 361] width 78 height 14
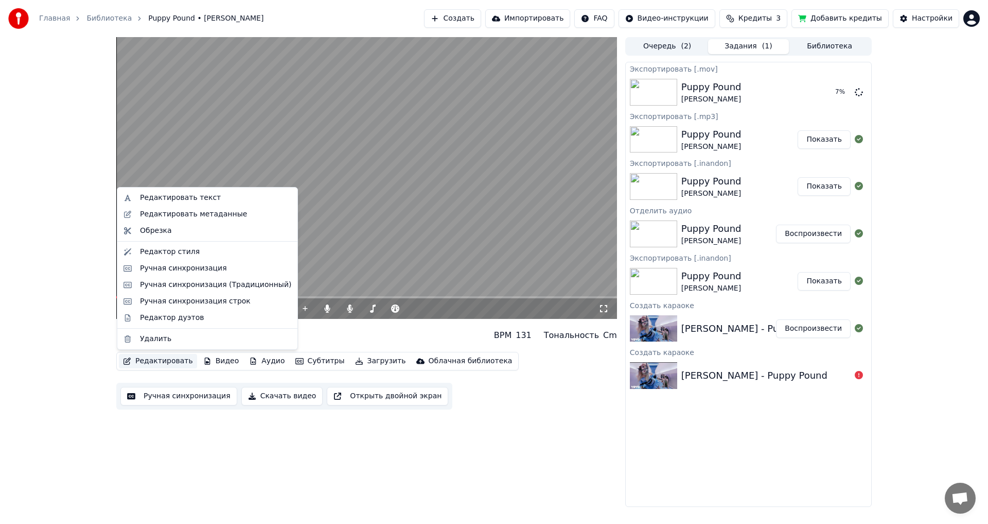
click at [366, 434] on div "0:01 / 3:34 Puppy Pound [PERSON_NAME] BPM 131 Тональность Cm Редактировать Виде…" at bounding box center [366, 271] width 501 height 469
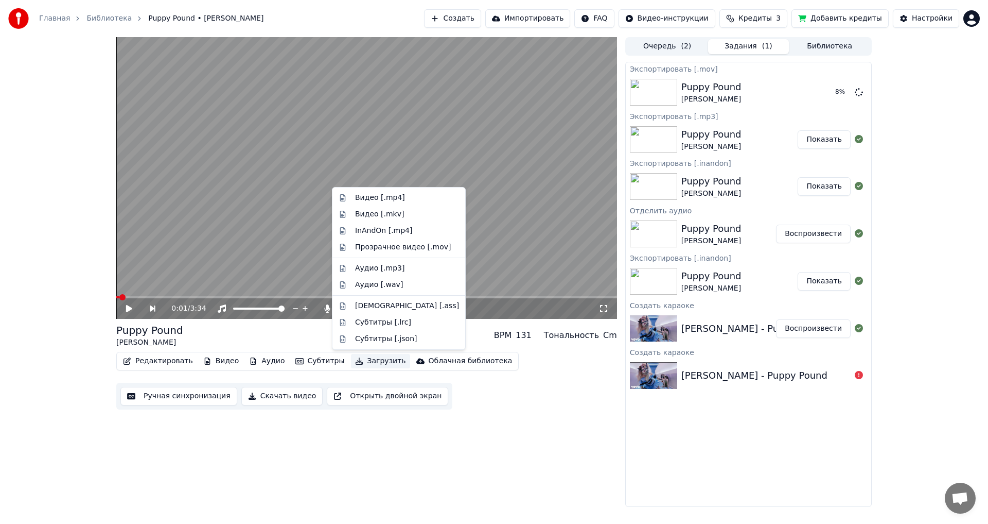
click at [355, 364] on button "Загрузить" at bounding box center [380, 361] width 59 height 14
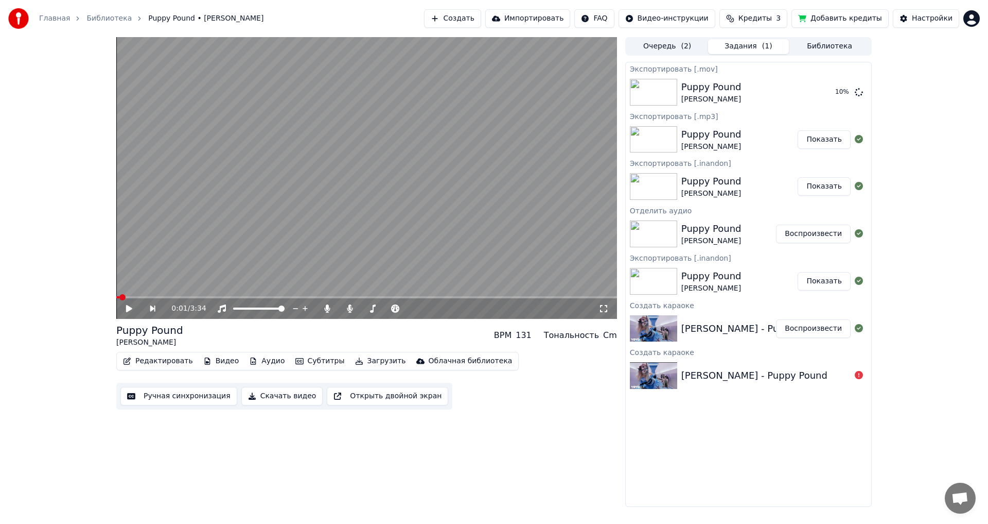
click at [481, 337] on div "Puppy Pound [PERSON_NAME] BPM 131 Тональность Cm" at bounding box center [366, 335] width 501 height 25
click at [354, 360] on button "Загрузить" at bounding box center [380, 361] width 59 height 14
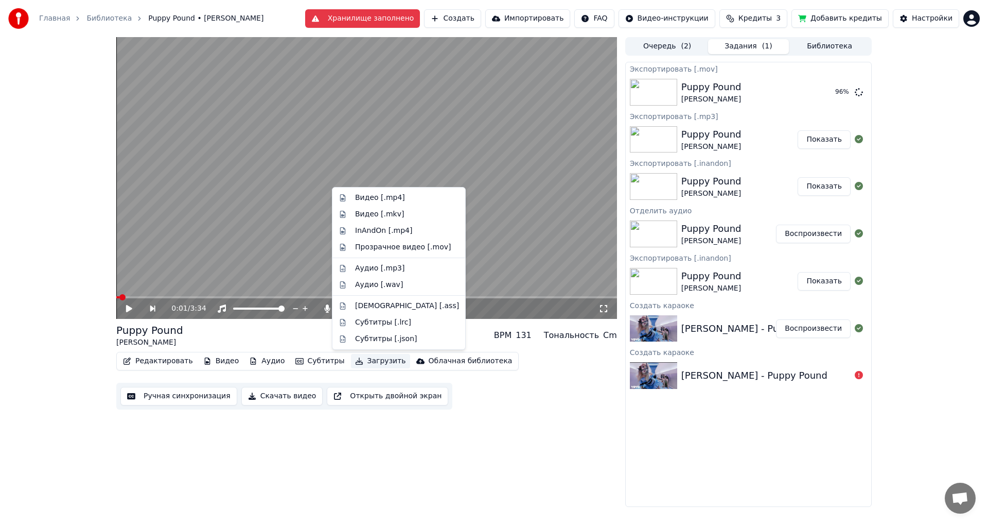
click at [523, 356] on div "Редактировать Видео Аудио Субтитры Загрузить Облачная библиотека Ручная синхрон…" at bounding box center [366, 381] width 501 height 58
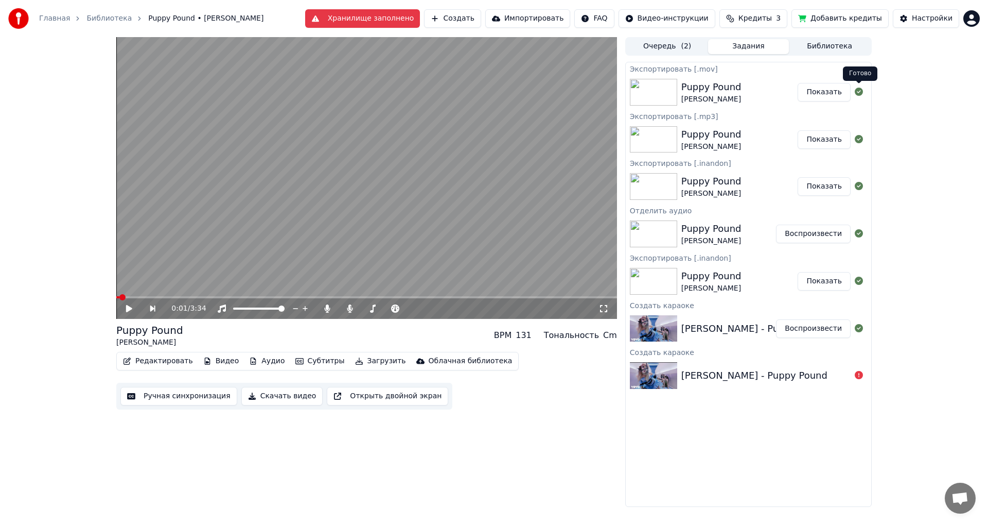
click at [807, 95] on button "Показать" at bounding box center [824, 92] width 53 height 19
